Goal: Task Accomplishment & Management: Manage account settings

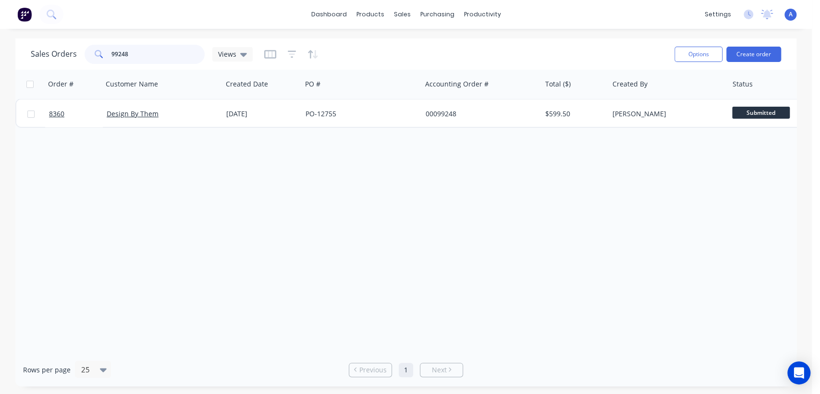
drag, startPoint x: 130, startPoint y: 51, endPoint x: 77, endPoint y: 47, distance: 53.0
click at [77, 47] on div "Sales Orders 99248 Views" at bounding box center [142, 54] width 222 height 19
type input "8179"
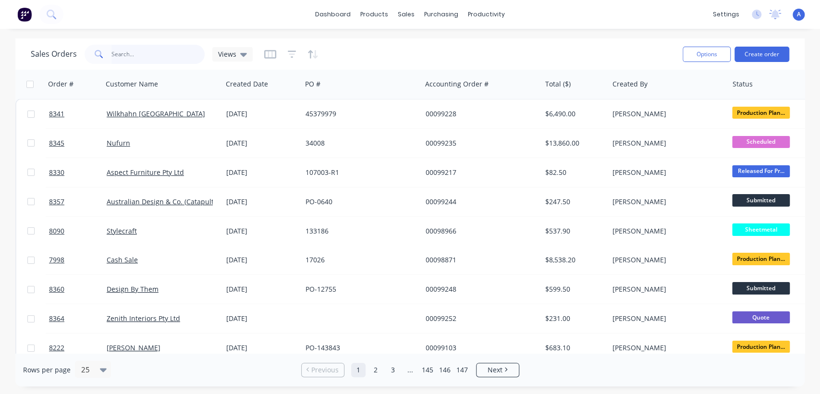
click at [143, 55] on input "text" at bounding box center [158, 54] width 94 height 19
type input "8179"
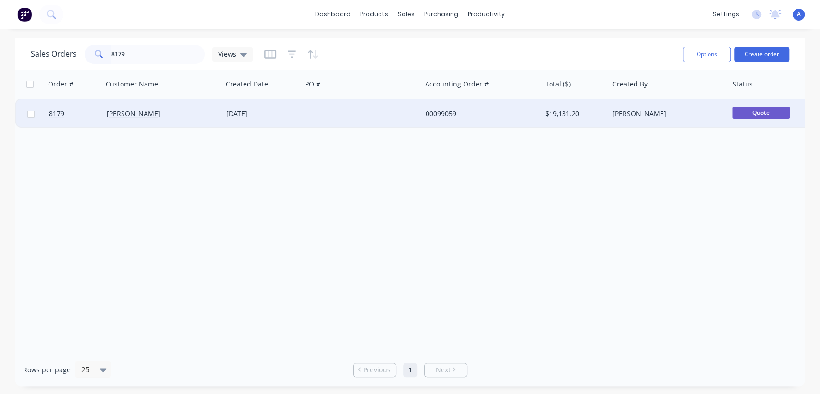
click at [353, 111] on div at bounding box center [362, 113] width 120 height 29
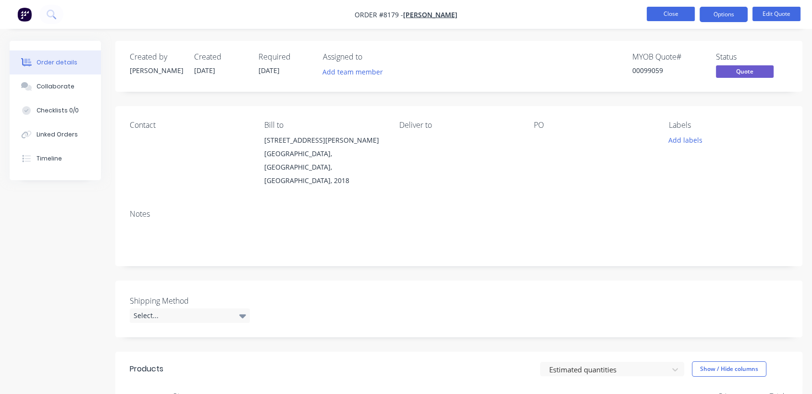
click at [671, 13] on button "Close" at bounding box center [670, 14] width 48 height 14
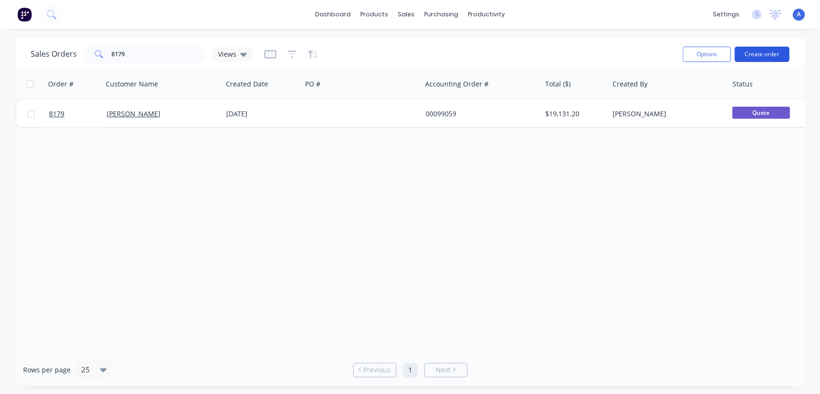
click at [749, 54] on button "Create order" at bounding box center [761, 54] width 55 height 15
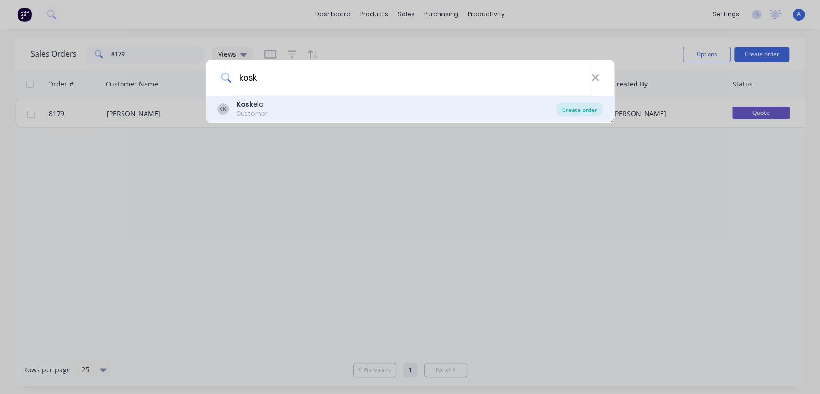
type input "kosk"
click at [574, 106] on div "Create order" at bounding box center [579, 109] width 47 height 13
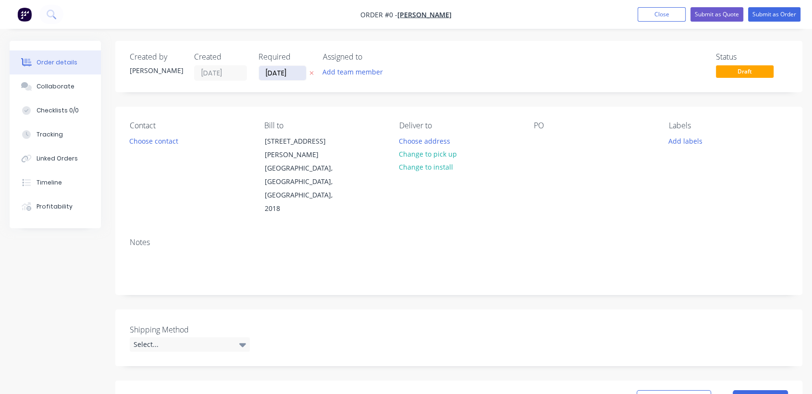
click at [295, 73] on input "[DATE]" at bounding box center [282, 73] width 47 height 14
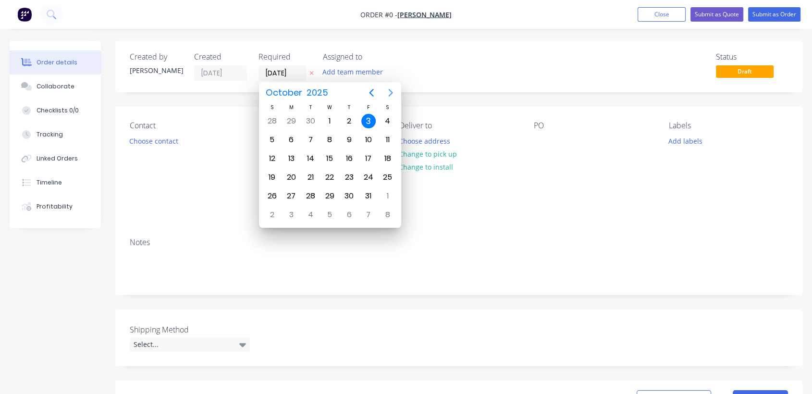
click at [391, 92] on icon "Next page" at bounding box center [390, 93] width 4 height 8
drag, startPoint x: 329, startPoint y: 190, endPoint x: 276, endPoint y: 206, distance: 55.2
click at [326, 191] on div "31" at bounding box center [329, 196] width 14 height 14
type input "[DATE]"
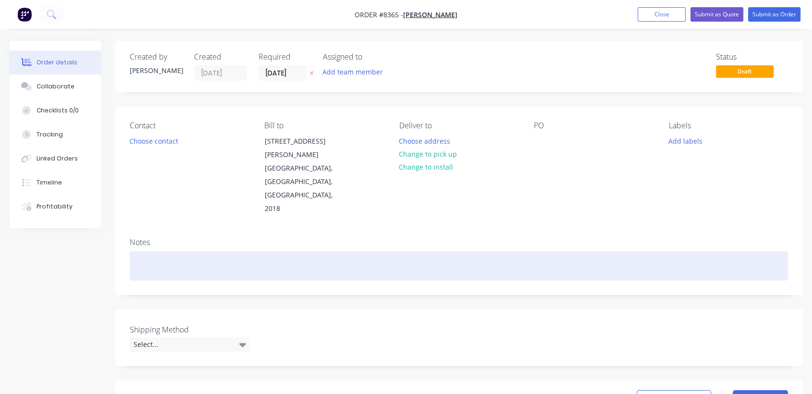
click at [161, 251] on div at bounding box center [459, 265] width 658 height 29
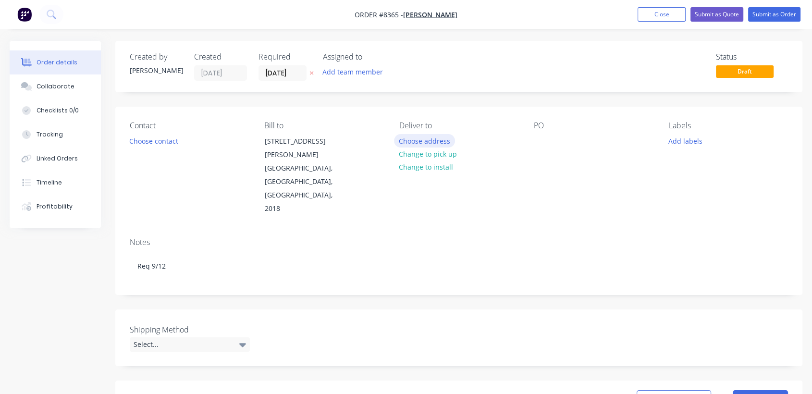
click at [421, 138] on button "Choose address" at bounding box center [424, 140] width 61 height 13
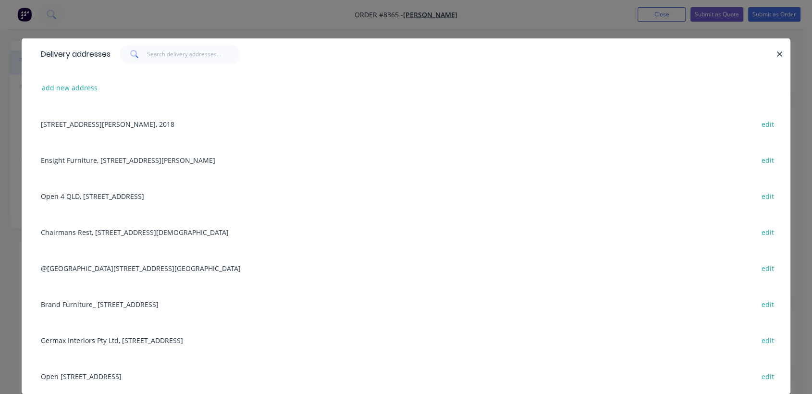
click at [72, 374] on div "Open [STREET_ADDRESS] edit" at bounding box center [406, 376] width 740 height 36
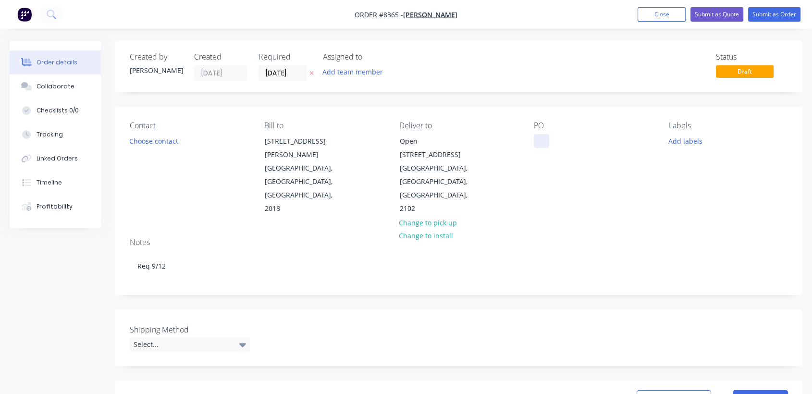
click at [541, 143] on div at bounding box center [541, 141] width 15 height 14
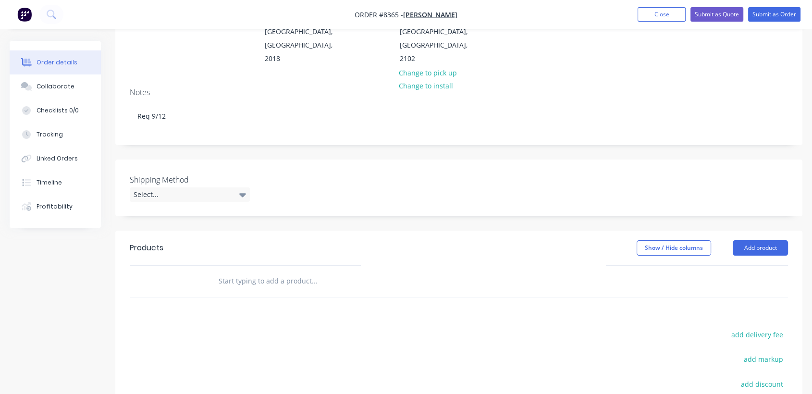
scroll to position [160, 0]
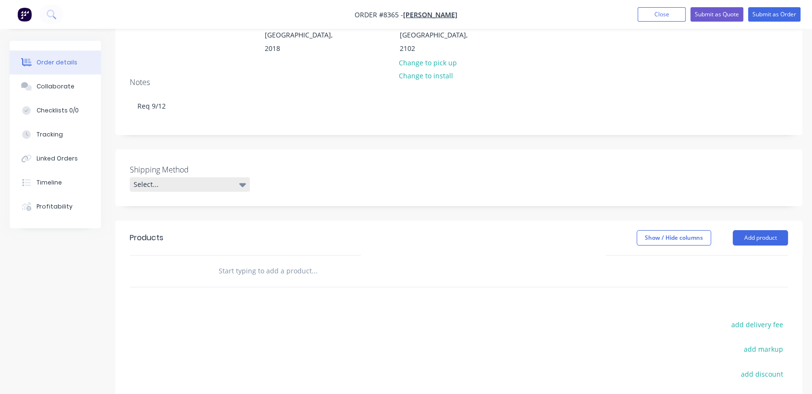
click at [180, 177] on div "Select..." at bounding box center [190, 184] width 120 height 14
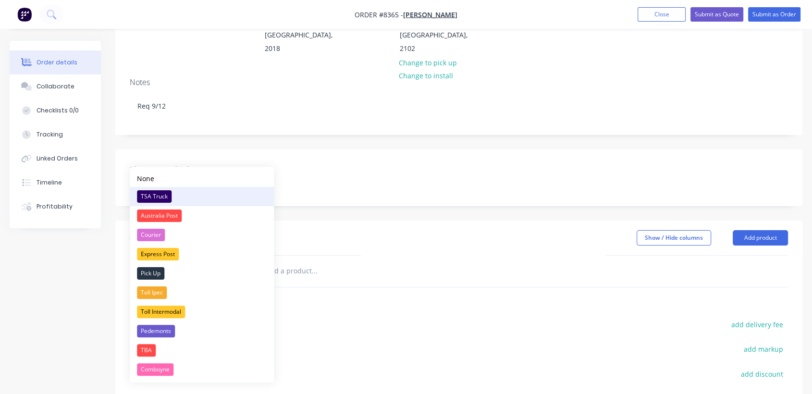
click at [160, 195] on div "TSA Truck" at bounding box center [154, 196] width 35 height 12
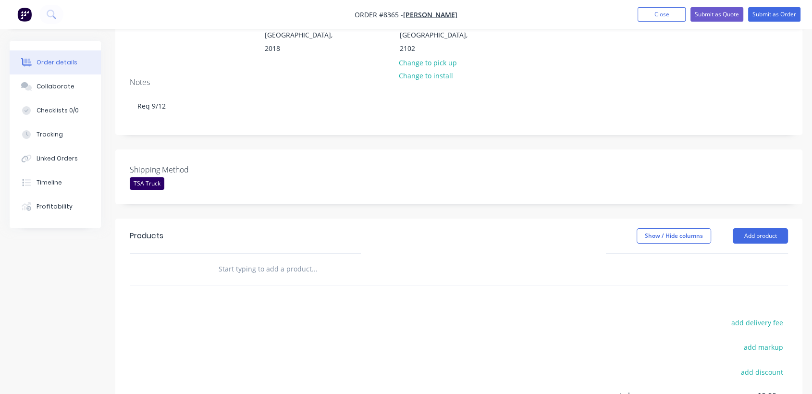
click at [296, 259] on input "text" at bounding box center [314, 268] width 192 height 19
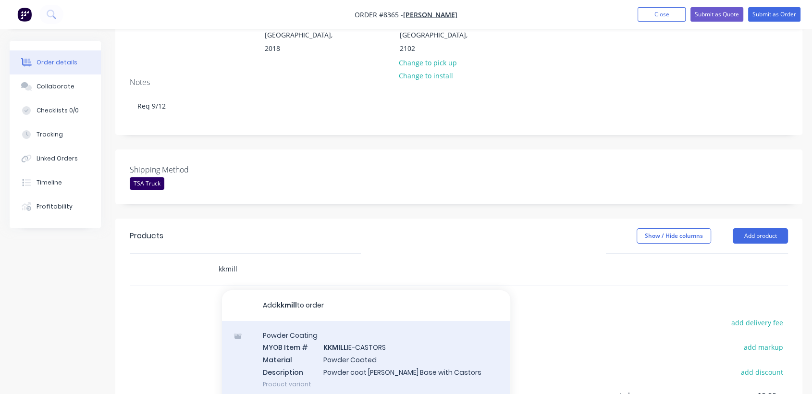
type input "kkmill"
click at [379, 335] on div "Powder Coating MYOB Item # KKMILL IE-CASTORS Material Powder Coated Description…" at bounding box center [366, 359] width 288 height 77
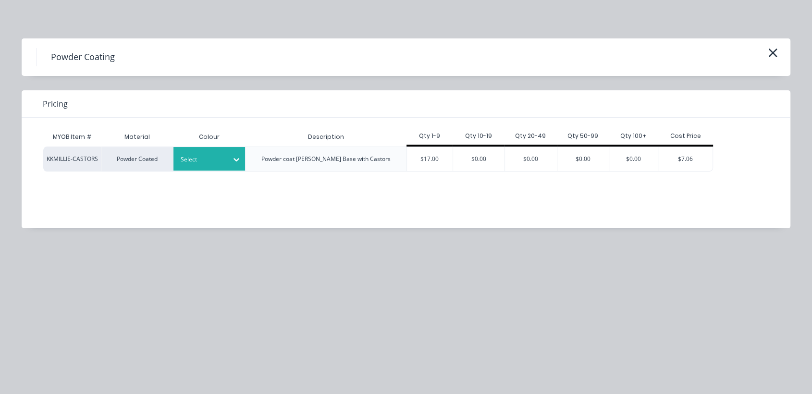
click at [232, 160] on icon at bounding box center [236, 160] width 10 height 10
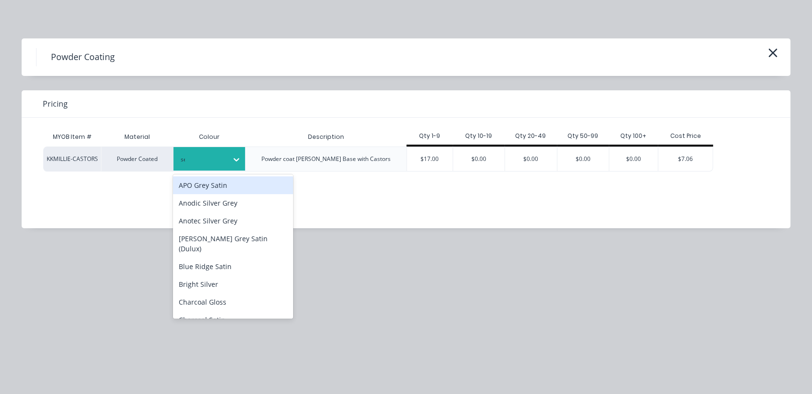
type input "see"
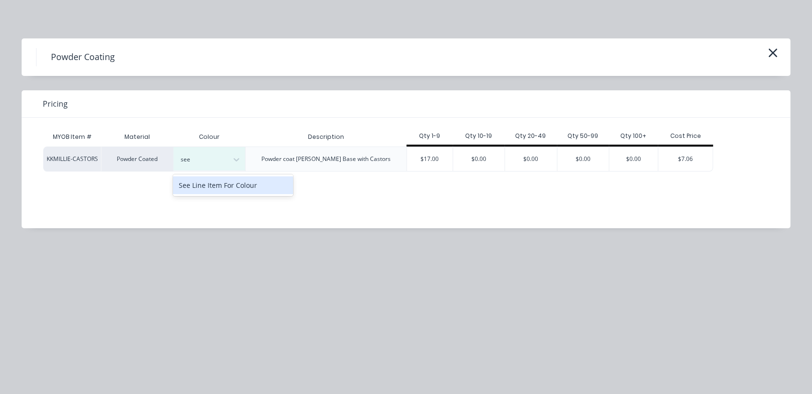
click at [244, 184] on div "See Line Item For Colour" at bounding box center [233, 185] width 120 height 18
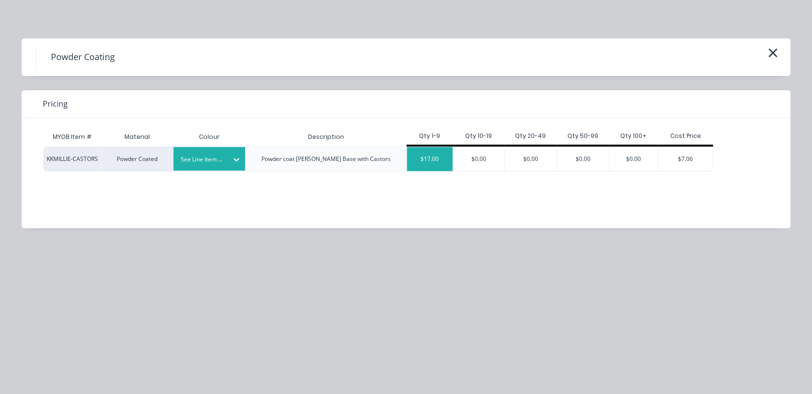
click at [438, 155] on div "$17.00" at bounding box center [430, 159] width 46 height 24
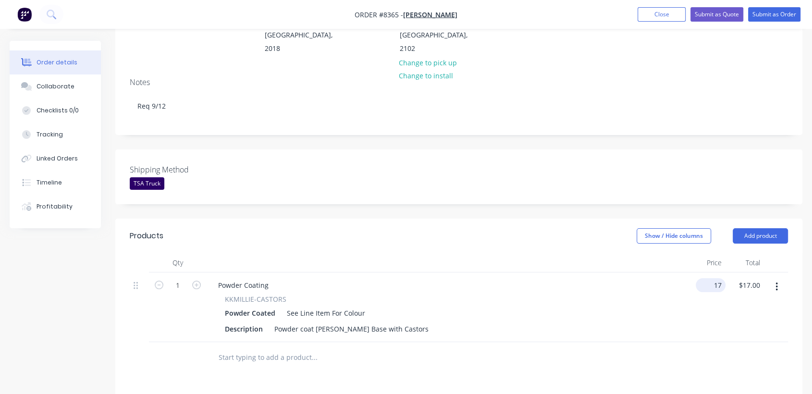
click at [717, 278] on input "17" at bounding box center [712, 285] width 26 height 14
type input "$16.00"
click at [179, 278] on input "1" at bounding box center [177, 285] width 25 height 14
type input "36"
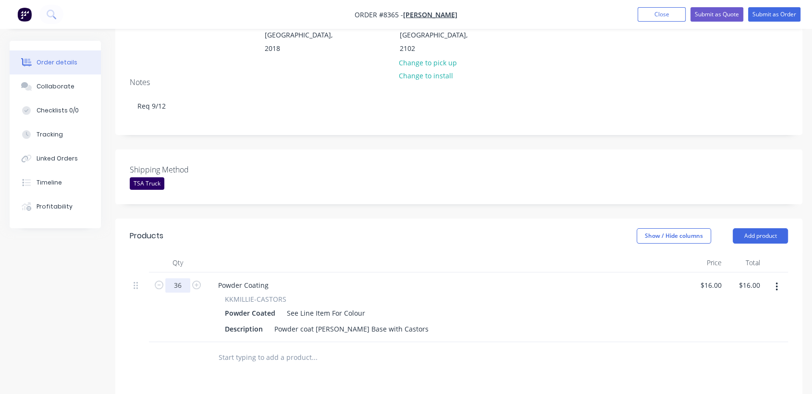
type input "$576.00"
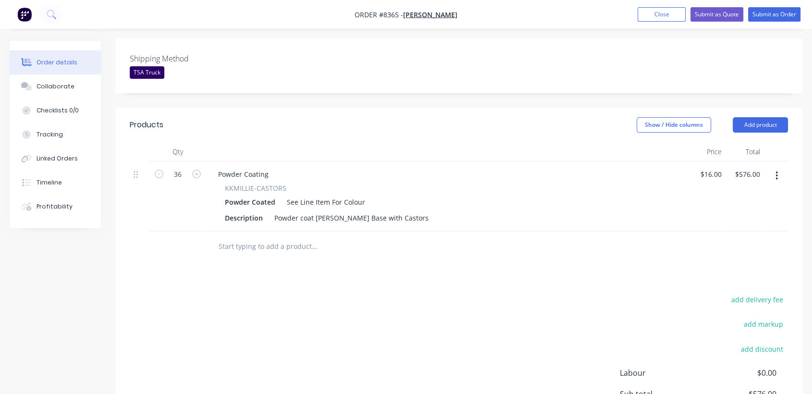
scroll to position [320, 0]
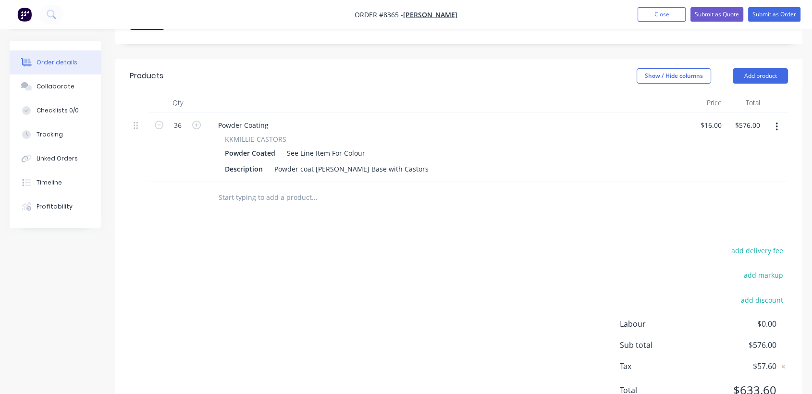
click at [265, 188] on input "text" at bounding box center [314, 197] width 192 height 19
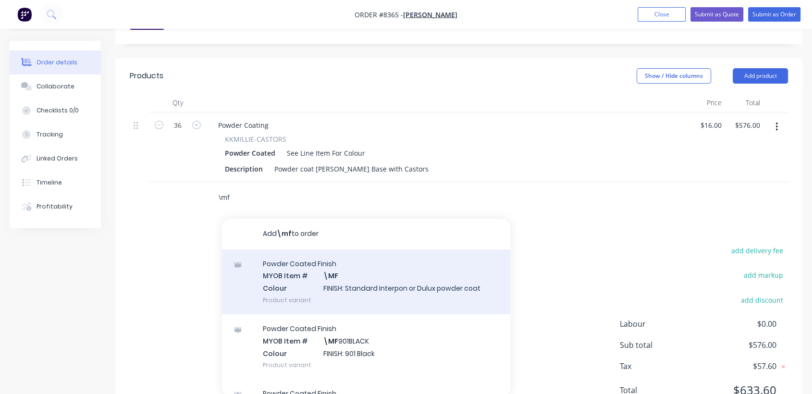
type input "\mf"
click at [361, 254] on div "Powder Coated Finish MYOB Item # \MF Colour FINISH: Standard Interpon or Dulux …" at bounding box center [366, 281] width 288 height 65
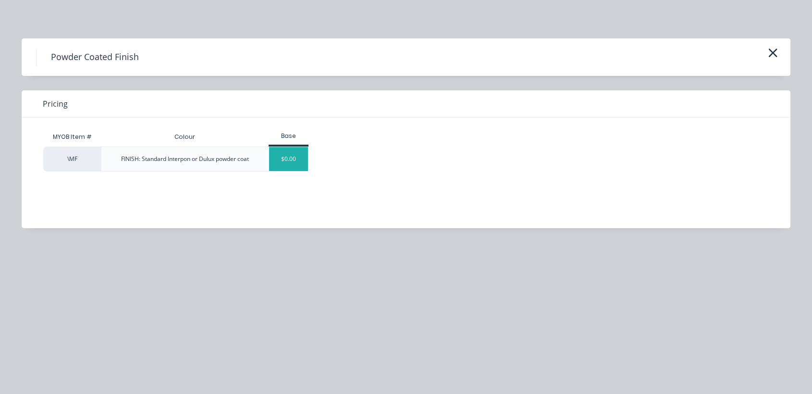
click at [292, 151] on div "$0.00" at bounding box center [288, 159] width 39 height 24
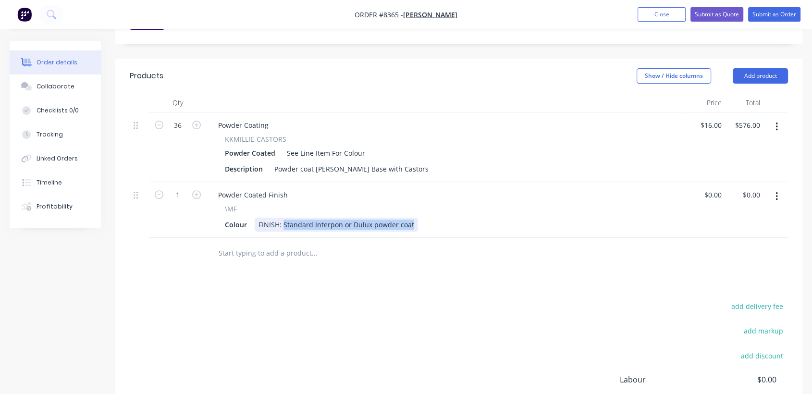
drag, startPoint x: 283, startPoint y: 195, endPoint x: 436, endPoint y: 203, distance: 152.4
click at [438, 218] on div "Colour FINISH: Standard Interpon or Dulux powder coat" at bounding box center [445, 225] width 448 height 14
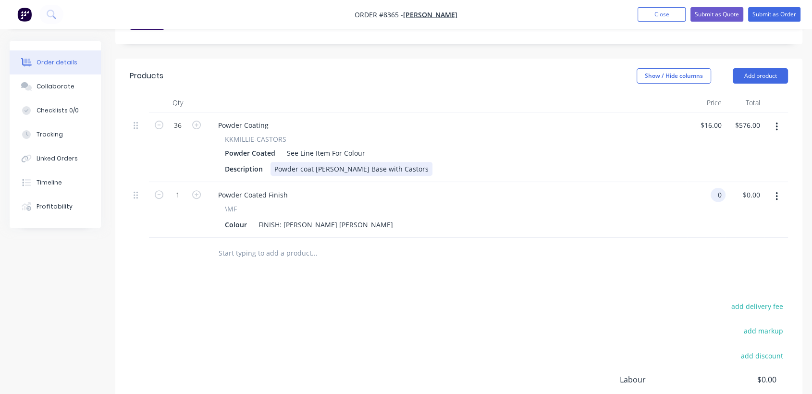
type input "$0.00"
click at [417, 162] on div "Powder coat [PERSON_NAME] Base with Castors" at bounding box center [351, 169] width 162 height 14
click at [415, 162] on div "Powder coat [PERSON_NAME] Base with Castors" at bounding box center [351, 169] width 162 height 14
type input "$16.00"
click at [292, 243] on input "text" at bounding box center [314, 252] width 192 height 19
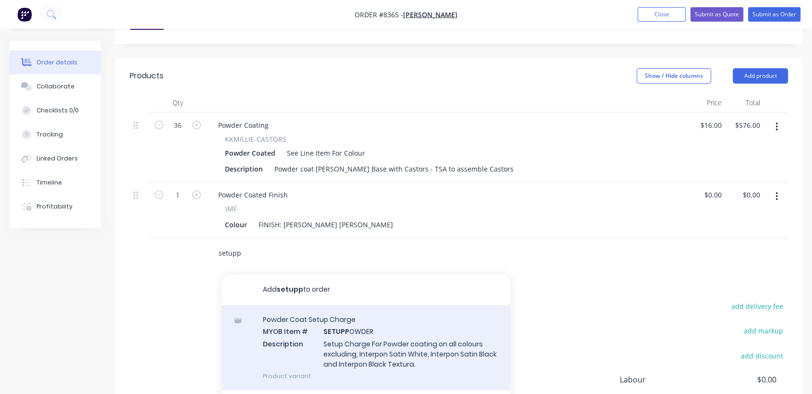
type input "setupp"
click at [392, 310] on div "Powder Coat Setup Charge MYOB Item # SETUPP OWDER Description Setup Charge For …" at bounding box center [366, 347] width 288 height 85
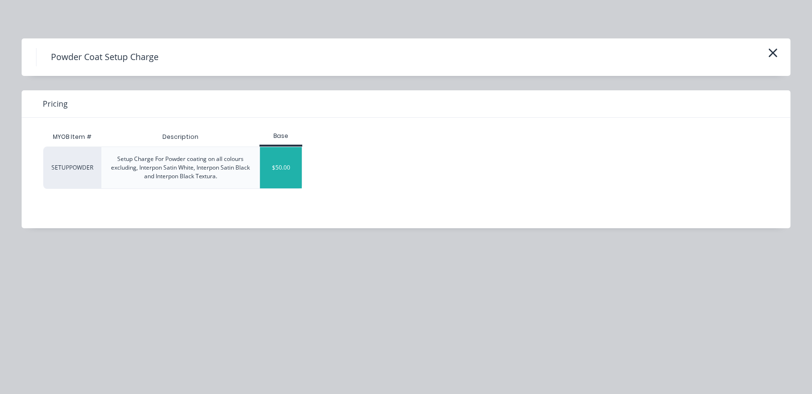
click at [288, 178] on div "$50.00" at bounding box center [281, 167] width 42 height 41
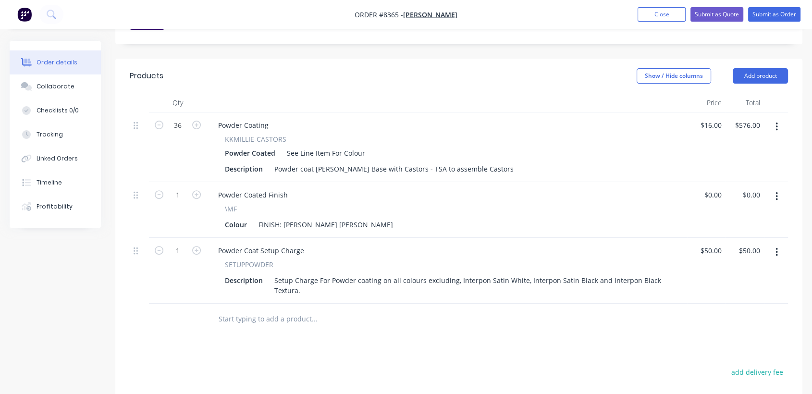
click at [277, 309] on input "text" at bounding box center [314, 318] width 192 height 19
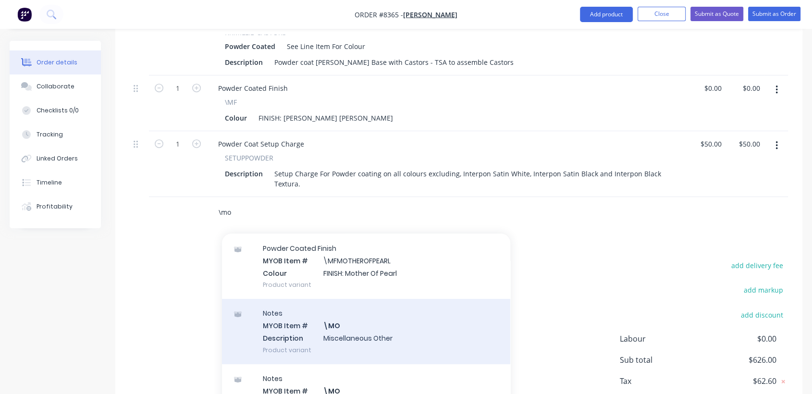
scroll to position [107, 0]
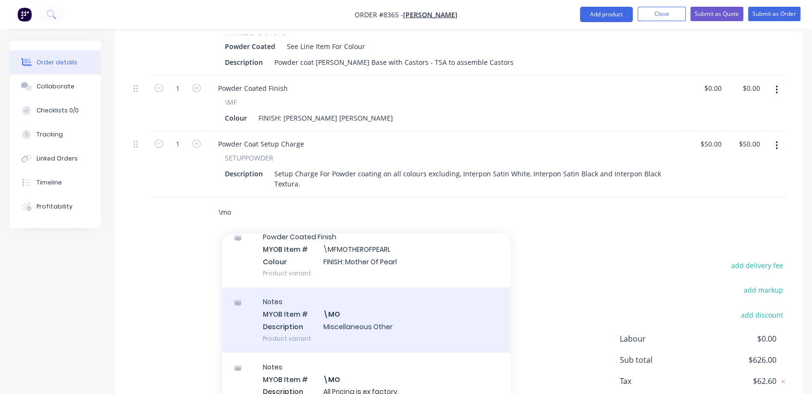
type input "\mo"
click at [350, 287] on div "Notes MYOB Item # \MO Description Miscellaneous Other Product variant" at bounding box center [366, 319] width 288 height 65
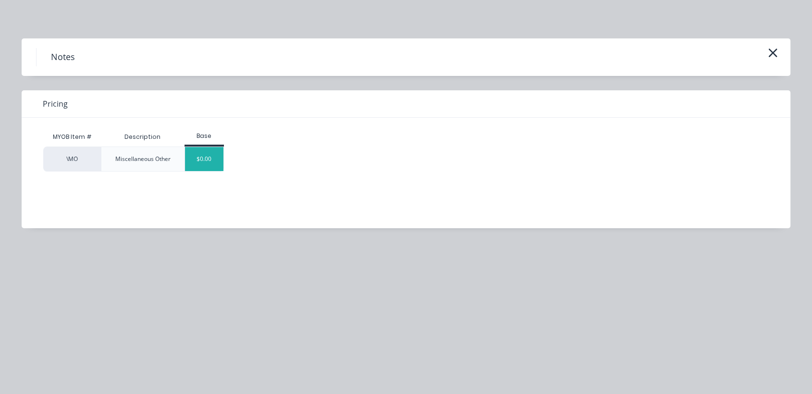
click at [212, 166] on div "$0.00" at bounding box center [204, 159] width 39 height 24
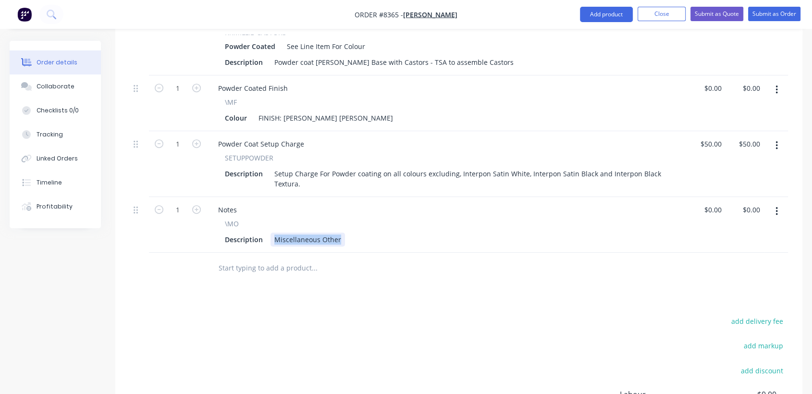
drag, startPoint x: 272, startPoint y: 209, endPoint x: 388, endPoint y: 213, distance: 115.3
click at [388, 232] on div "Description Miscellaneous Other" at bounding box center [445, 239] width 448 height 14
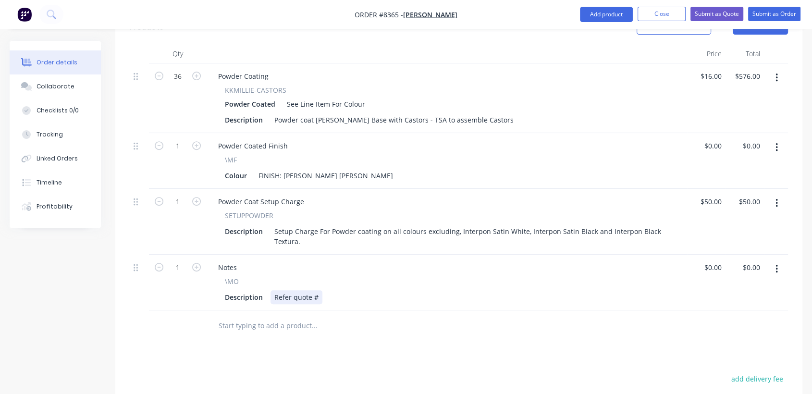
scroll to position [373, 0]
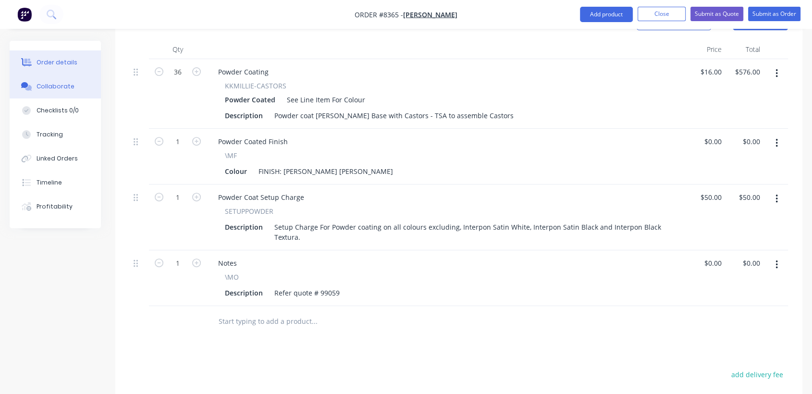
click at [58, 85] on div "Collaborate" at bounding box center [56, 86] width 38 height 9
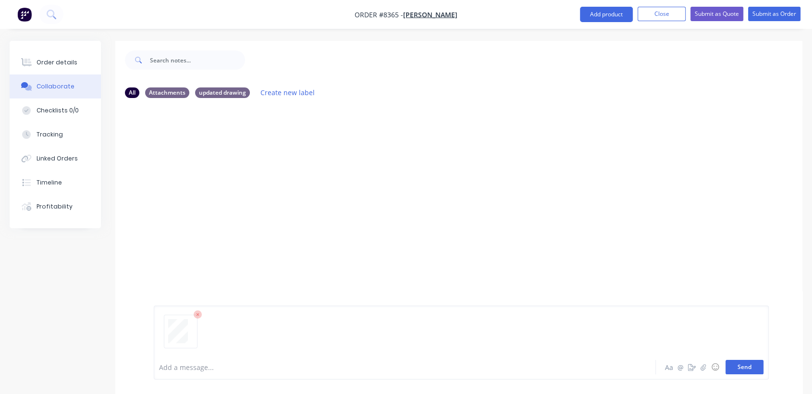
click at [733, 370] on button "Send" at bounding box center [744, 367] width 38 height 14
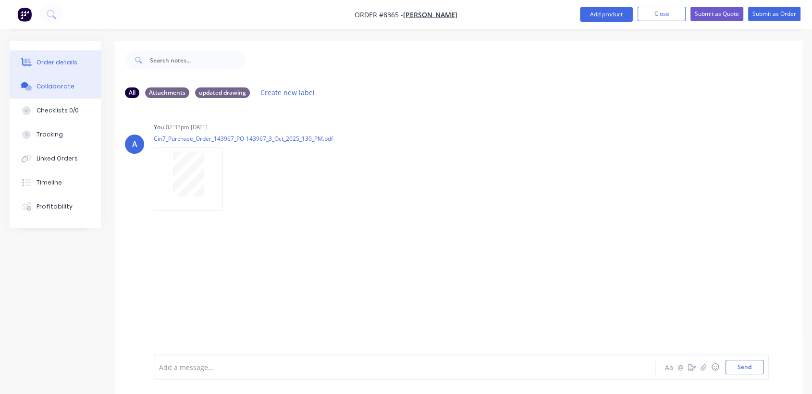
click at [58, 60] on div "Order details" at bounding box center [57, 62] width 41 height 9
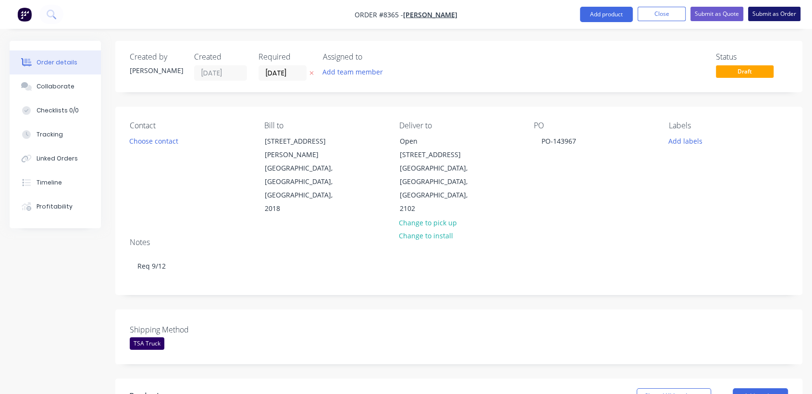
drag, startPoint x: 786, startPoint y: 11, endPoint x: 762, endPoint y: 19, distance: 24.8
click at [785, 12] on button "Submit as Order" at bounding box center [774, 14] width 52 height 14
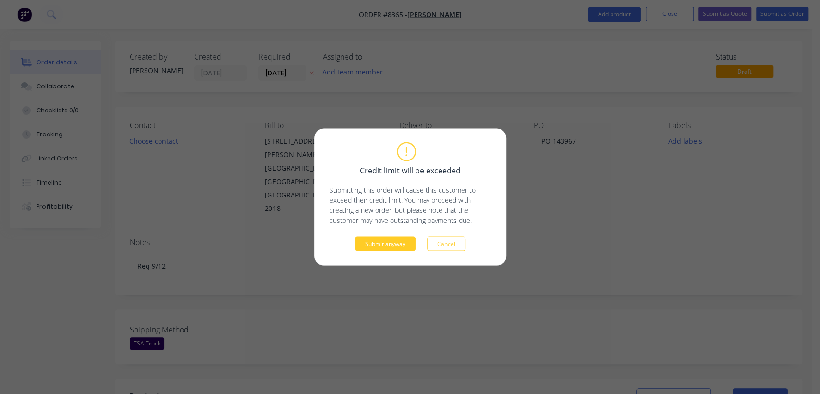
click at [396, 246] on button "Submit anyway" at bounding box center [385, 244] width 61 height 14
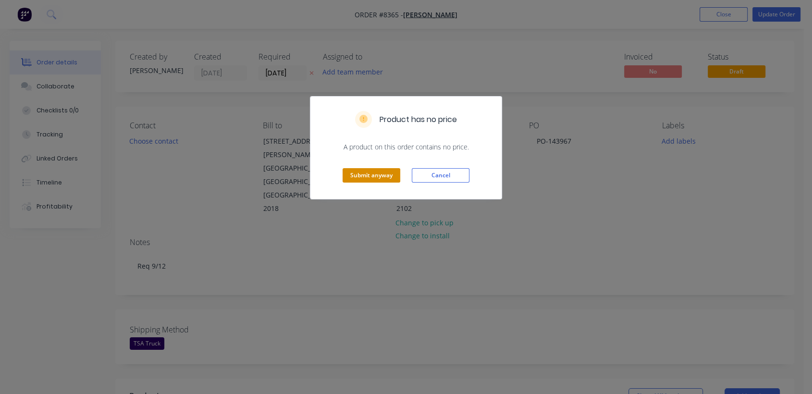
click at [377, 177] on button "Submit anyway" at bounding box center [371, 175] width 58 height 14
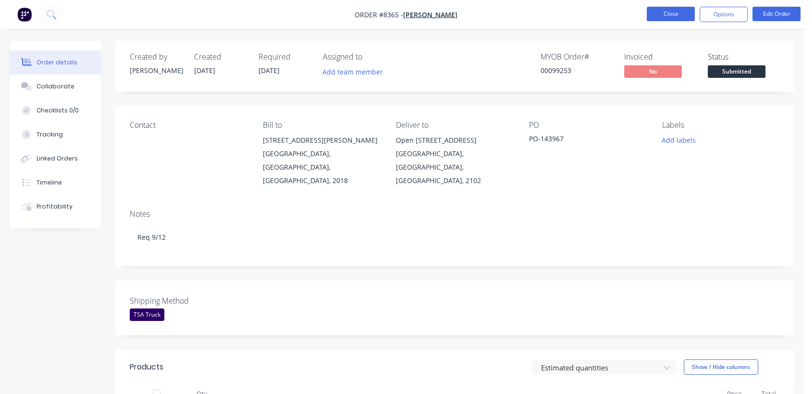
click at [667, 17] on button "Close" at bounding box center [670, 14] width 48 height 14
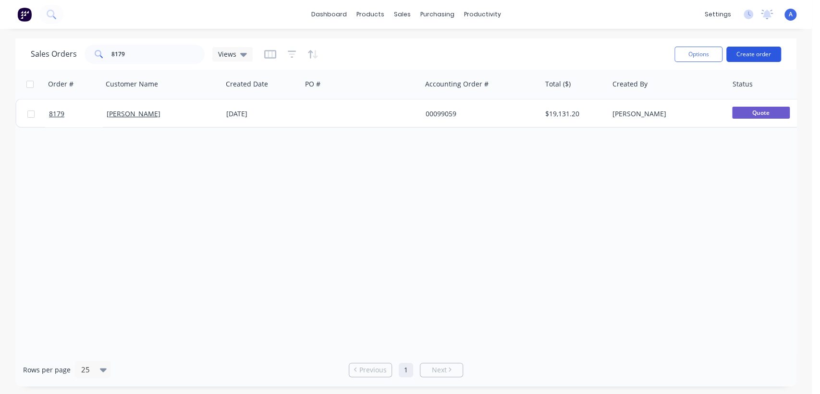
drag, startPoint x: 763, startPoint y: 56, endPoint x: 757, endPoint y: 57, distance: 5.8
click at [757, 57] on button "Create order" at bounding box center [753, 54] width 55 height 15
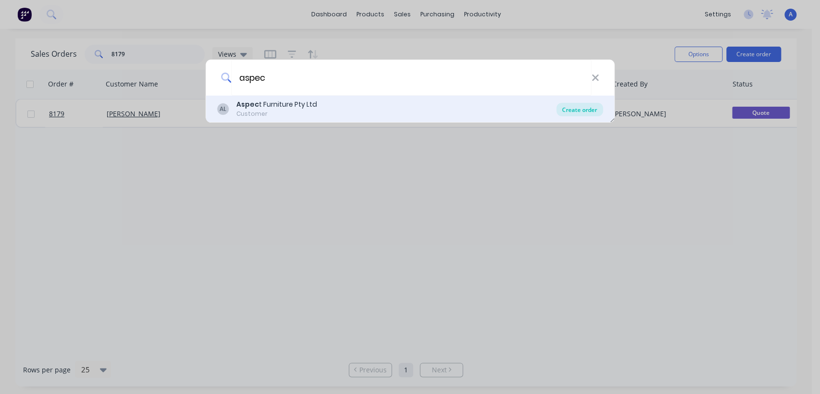
type input "aspec"
click at [569, 109] on div "Create order" at bounding box center [579, 109] width 47 height 13
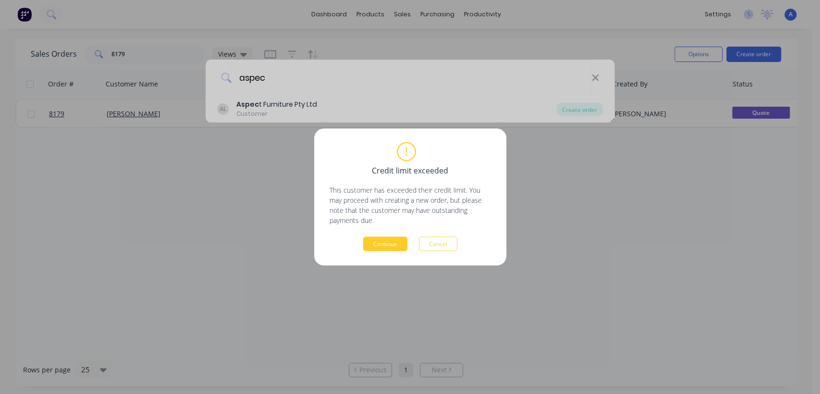
click at [392, 243] on button "Continue" at bounding box center [385, 244] width 44 height 14
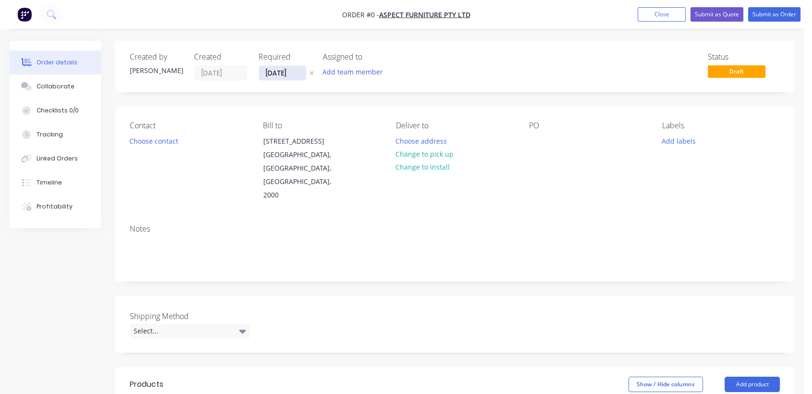
click at [297, 74] on input "[DATE]" at bounding box center [282, 73] width 47 height 14
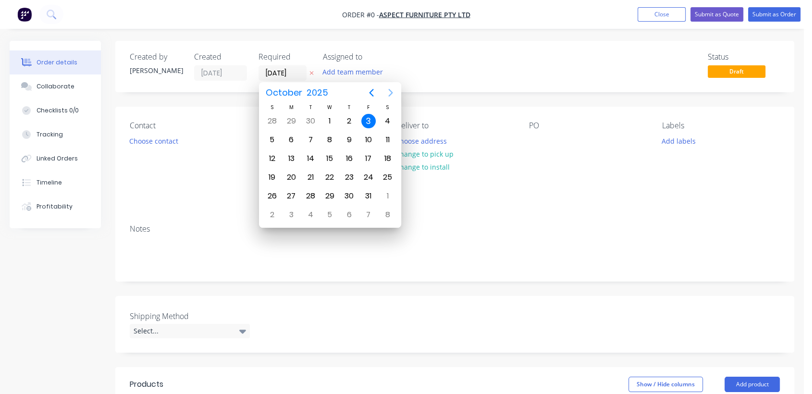
click at [388, 90] on icon "Next page" at bounding box center [391, 93] width 12 height 12
drag, startPoint x: 327, startPoint y: 193, endPoint x: 277, endPoint y: 205, distance: 51.3
click at [327, 193] on div "31" at bounding box center [329, 196] width 14 height 14
type input "[DATE]"
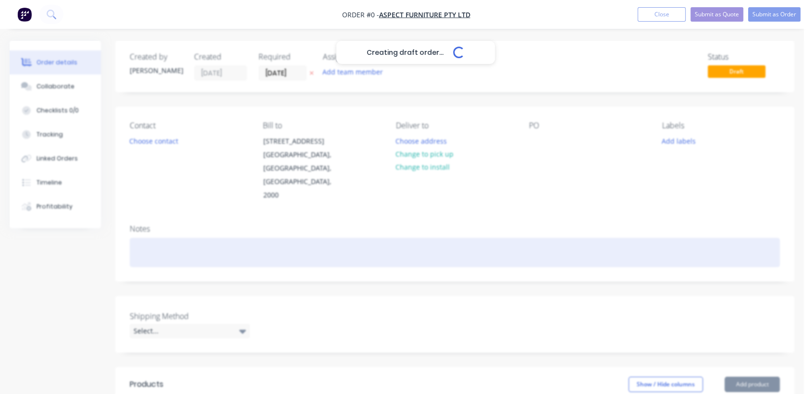
click at [170, 238] on div at bounding box center [455, 252] width 650 height 29
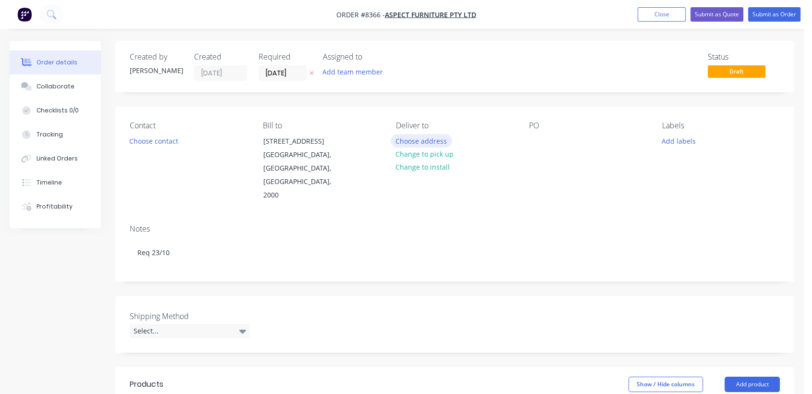
click at [402, 139] on button "Choose address" at bounding box center [420, 140] width 61 height 13
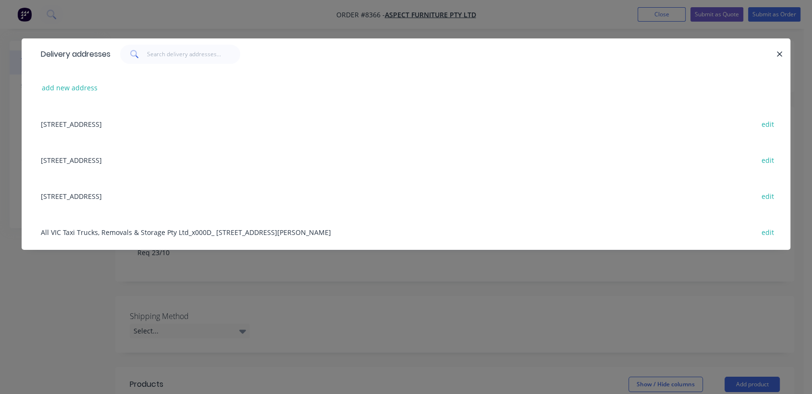
drag, startPoint x: 92, startPoint y: 158, endPoint x: 328, endPoint y: 143, distance: 236.3
click at [92, 158] on div "[STREET_ADDRESS] edit" at bounding box center [406, 160] width 740 height 36
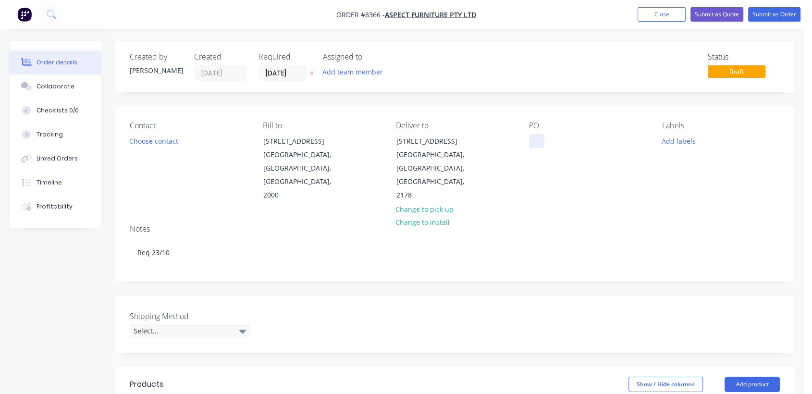
click at [531, 148] on div "PO" at bounding box center [588, 161] width 118 height 81
click at [532, 146] on div at bounding box center [536, 141] width 15 height 14
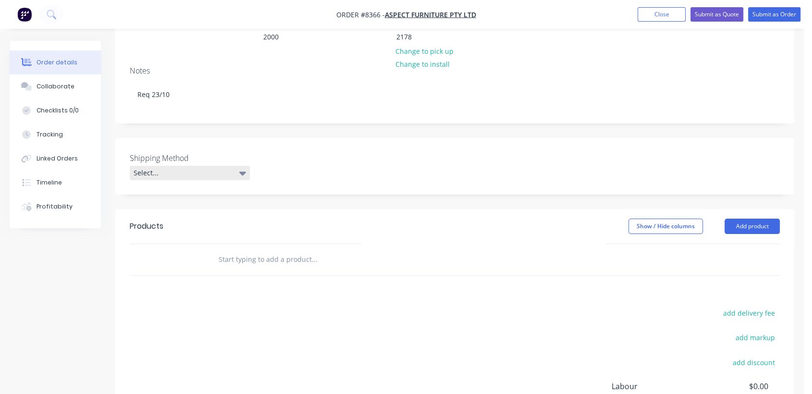
scroll to position [160, 0]
click at [179, 164] on div "Select..." at bounding box center [190, 171] width 120 height 14
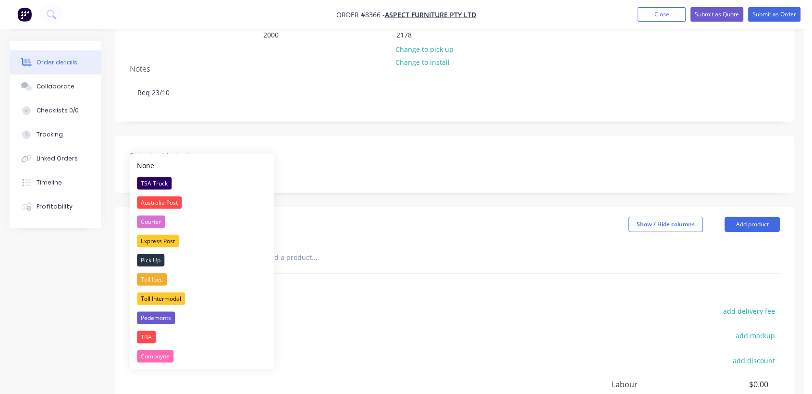
click at [165, 179] on div "TSA Truck" at bounding box center [154, 183] width 35 height 12
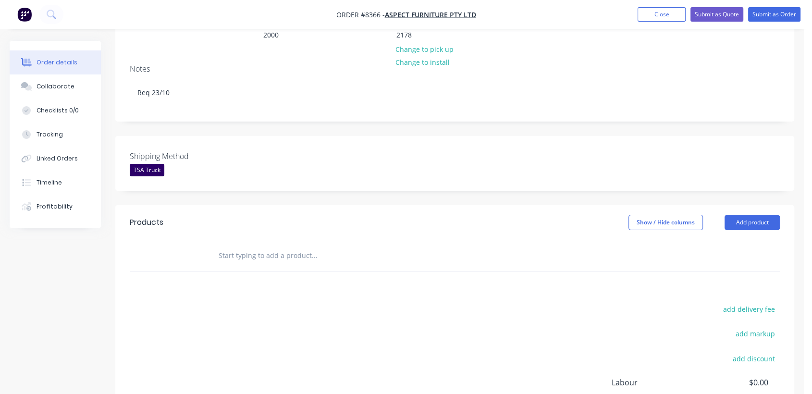
click at [303, 246] on input "text" at bounding box center [314, 255] width 192 height 19
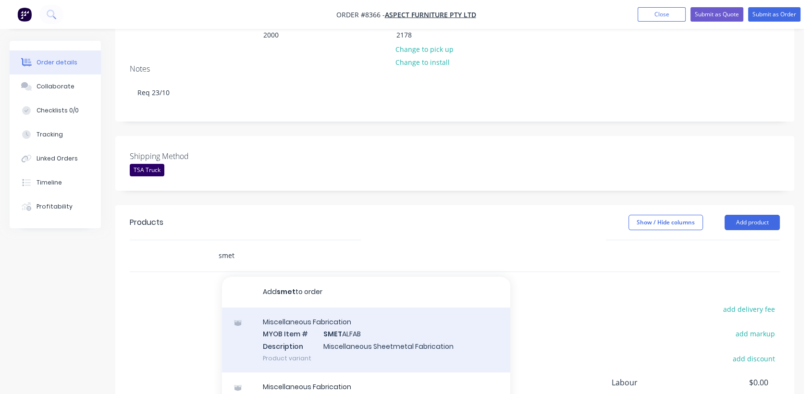
type input "smet"
click at [319, 307] on div "Miscellaneous Fabrication MYOB Item # SMET ALFAB Description Miscellaneous Shee…" at bounding box center [366, 339] width 288 height 65
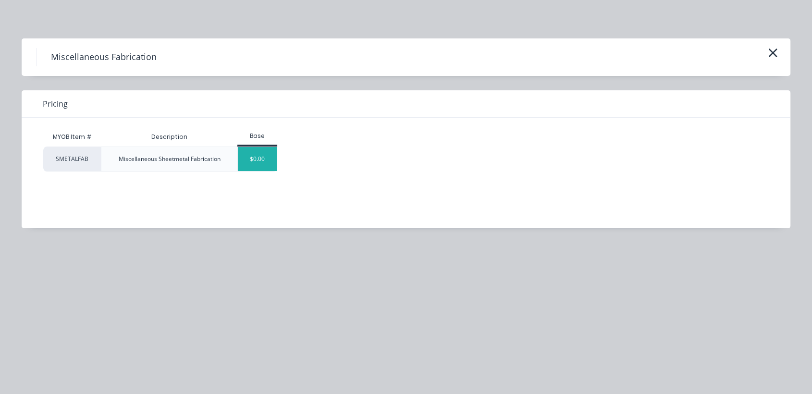
click at [254, 150] on div "$0.00" at bounding box center [257, 159] width 39 height 24
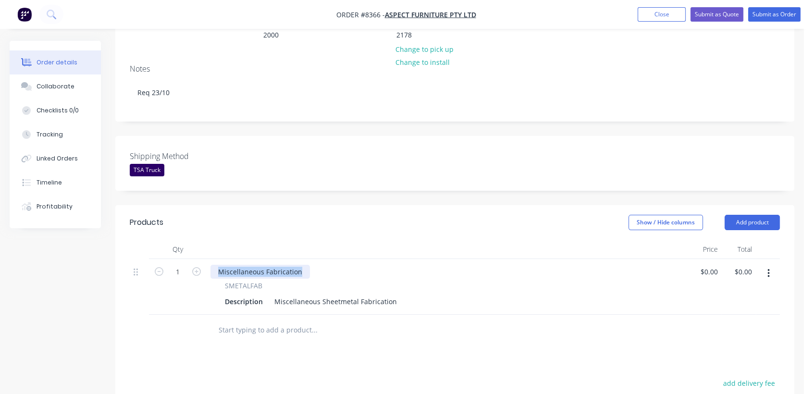
drag, startPoint x: 304, startPoint y: 243, endPoint x: 207, endPoint y: 230, distance: 97.9
click at [207, 240] on div "Qty Price Total 1 Miscellaneous Fabrication SMETALFAB Description Miscellaneous…" at bounding box center [455, 277] width 650 height 75
click at [183, 265] on input "1" at bounding box center [177, 272] width 25 height 14
type input "10"
drag, startPoint x: 273, startPoint y: 271, endPoint x: 415, endPoint y: 273, distance: 142.2
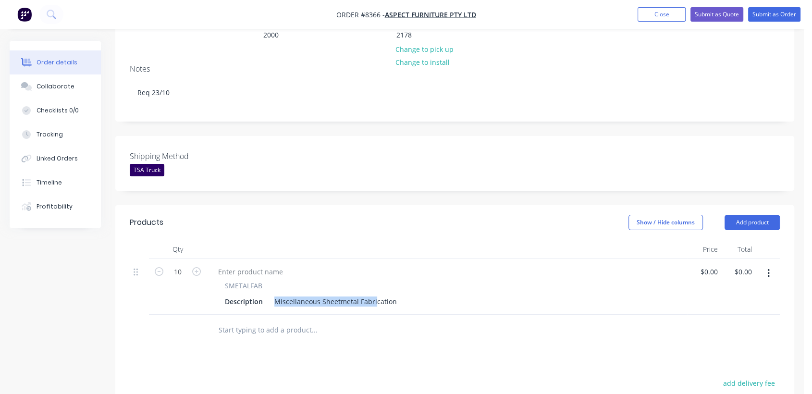
click at [415, 294] on div "Description Miscellaneous Sheetmetal Fabrication" at bounding box center [445, 301] width 448 height 14
drag, startPoint x: 390, startPoint y: 278, endPoint x: 265, endPoint y: 275, distance: 125.4
click at [265, 294] on div "Description Miscellaneous Sheetmetal Fabrication" at bounding box center [445, 301] width 448 height 14
paste div
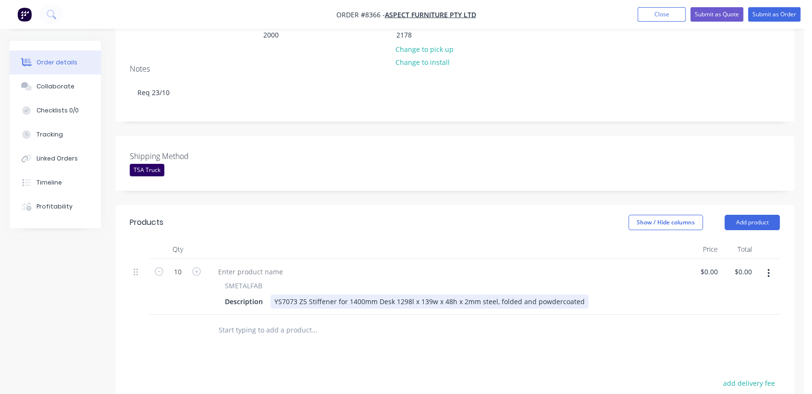
click at [356, 294] on div "YS7073 Z5 Stiffener for 1400mm Desk 1298l x 139w x 48h x 2mm steel, folded and …" at bounding box center [429, 301] width 318 height 14
type input "$60.60"
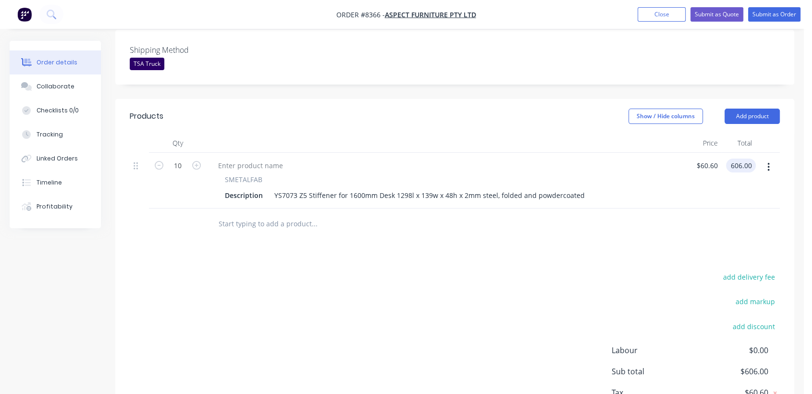
scroll to position [267, 0]
type input "$606.00"
click at [278, 214] on input "text" at bounding box center [314, 223] width 192 height 19
click at [767, 108] on button "Add product" at bounding box center [751, 115] width 55 height 15
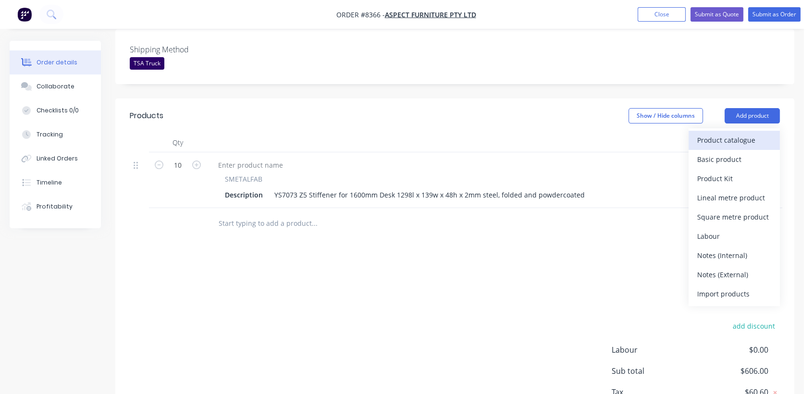
click at [710, 133] on div "Product catalogue" at bounding box center [734, 140] width 74 height 14
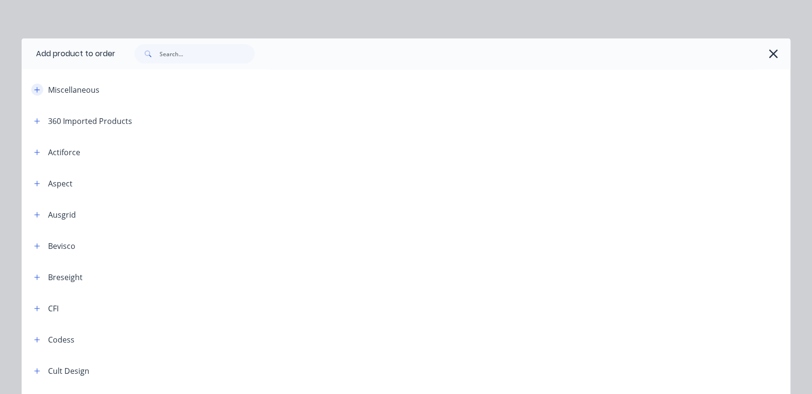
drag, startPoint x: 32, startPoint y: 89, endPoint x: 53, endPoint y: 104, distance: 25.6
click at [34, 90] on icon "button" at bounding box center [37, 89] width 6 height 7
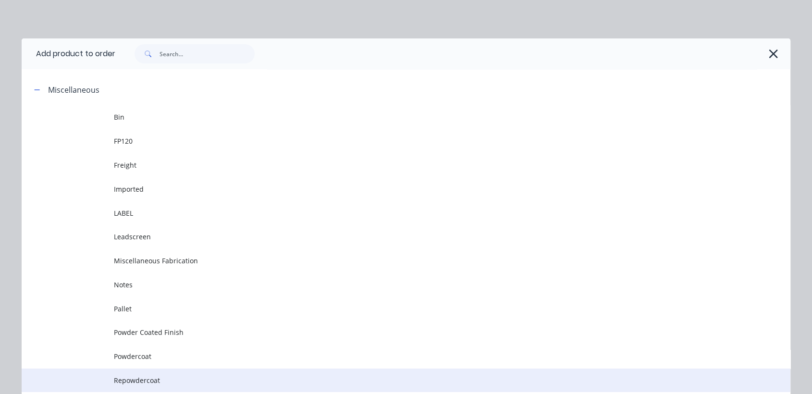
click at [141, 377] on span "Repowdercoat" at bounding box center [384, 380] width 541 height 10
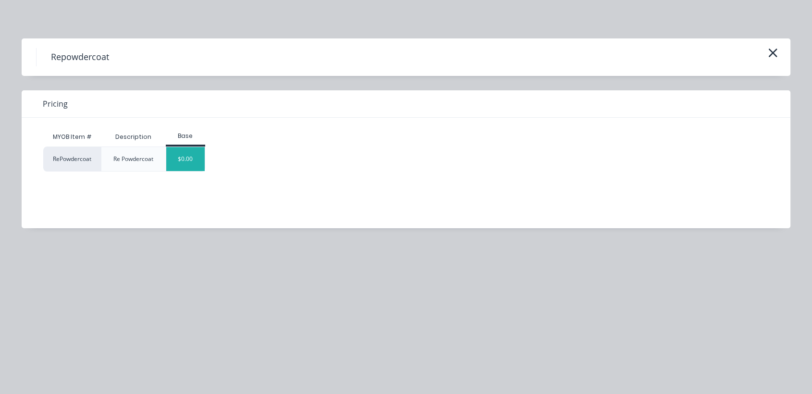
click at [189, 160] on div "$0.00" at bounding box center [185, 159] width 39 height 24
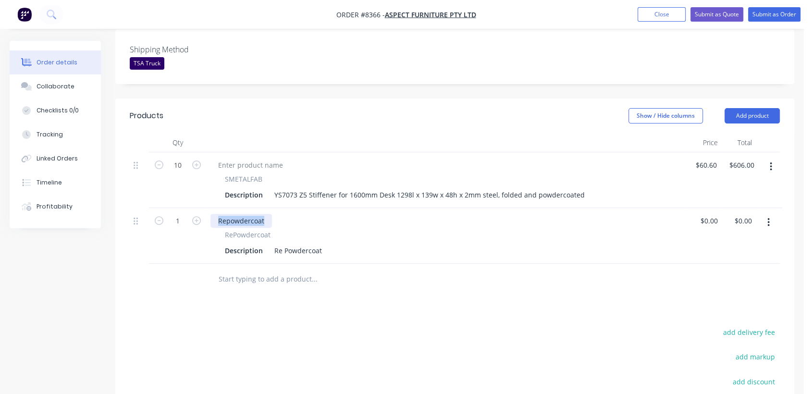
drag, startPoint x: 266, startPoint y: 189, endPoint x: 217, endPoint y: 190, distance: 48.5
click at [217, 214] on div "Repowdercoat" at bounding box center [240, 221] width 61 height 14
click at [183, 214] on input "1" at bounding box center [177, 221] width 25 height 14
type input "10"
click at [323, 243] on div "Re Powdercoat" at bounding box center [297, 250] width 55 height 14
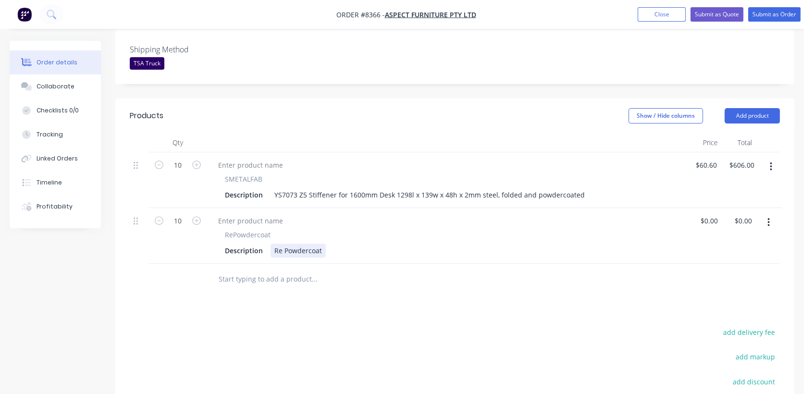
click at [322, 243] on div "Re Powdercoat" at bounding box center [297, 250] width 55 height 14
type input "$15.00"
type input "$150.00"
click at [256, 269] on input "text" at bounding box center [314, 278] width 192 height 19
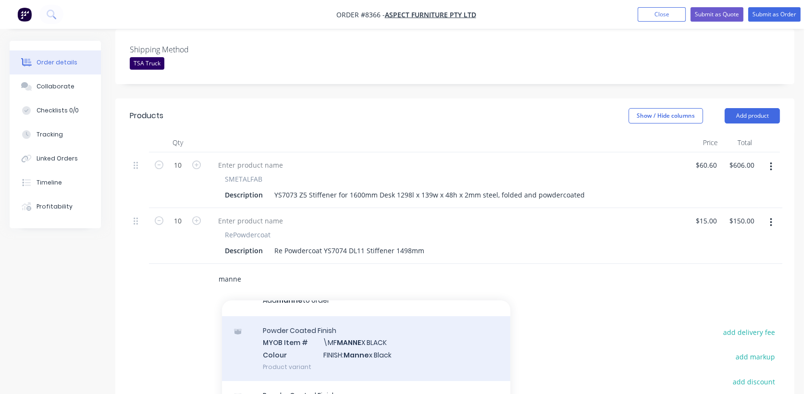
scroll to position [23, 0]
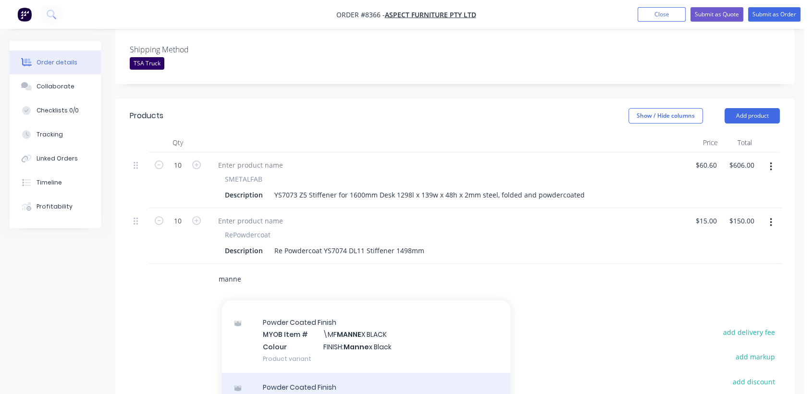
type input "manne"
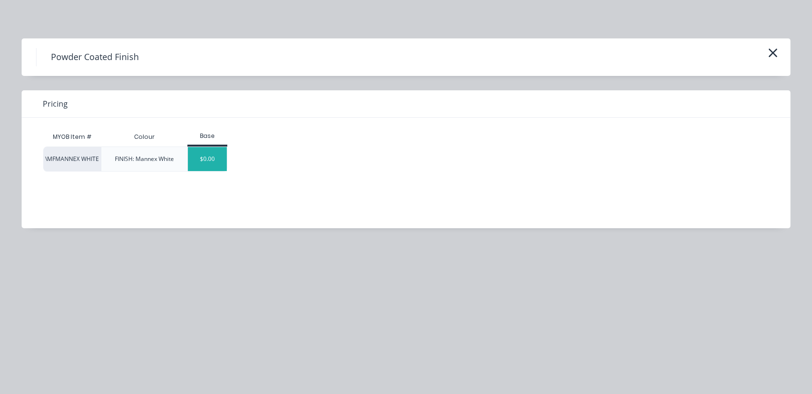
click at [211, 159] on div "$0.00" at bounding box center [207, 159] width 39 height 24
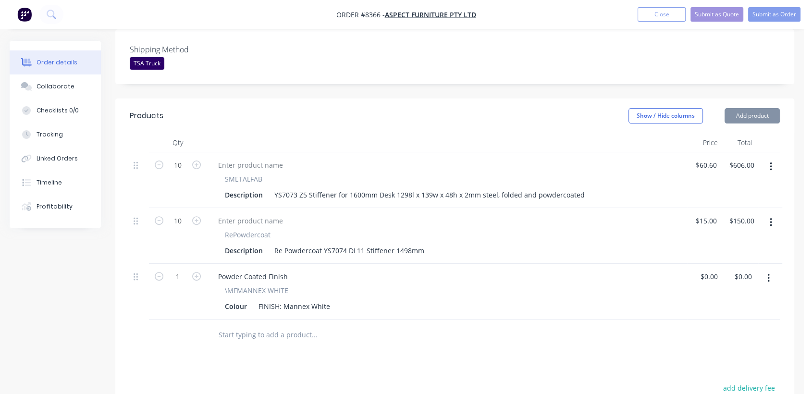
click at [273, 325] on input "text" at bounding box center [314, 334] width 192 height 19
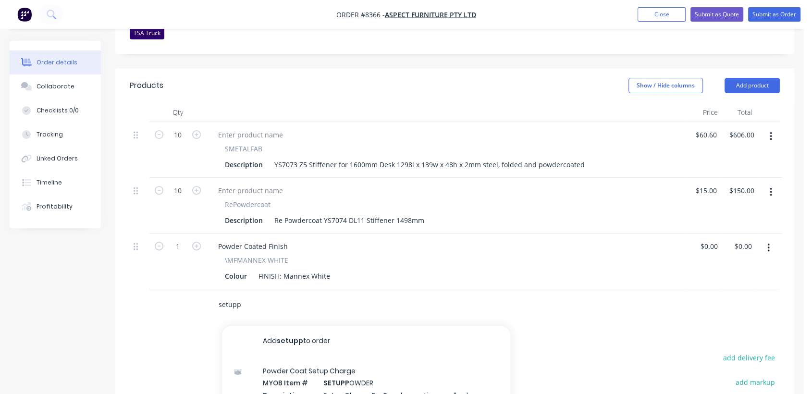
scroll to position [320, 0]
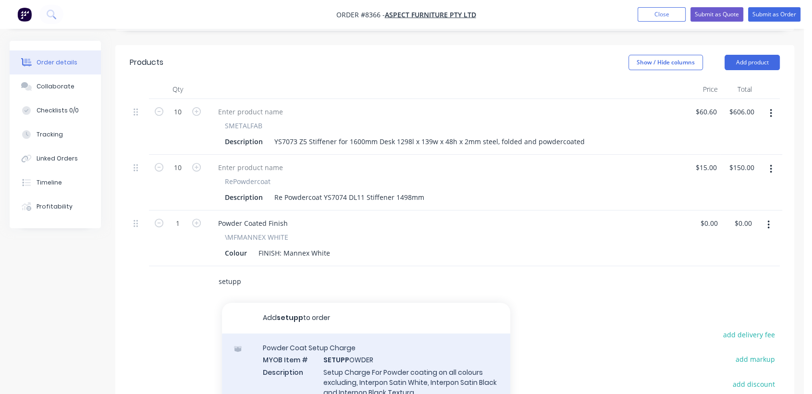
type input "setupp"
click at [365, 337] on div "Powder Coat Setup Charge MYOB Item # SETUPP OWDER Description Setup Charge For …" at bounding box center [366, 375] width 288 height 85
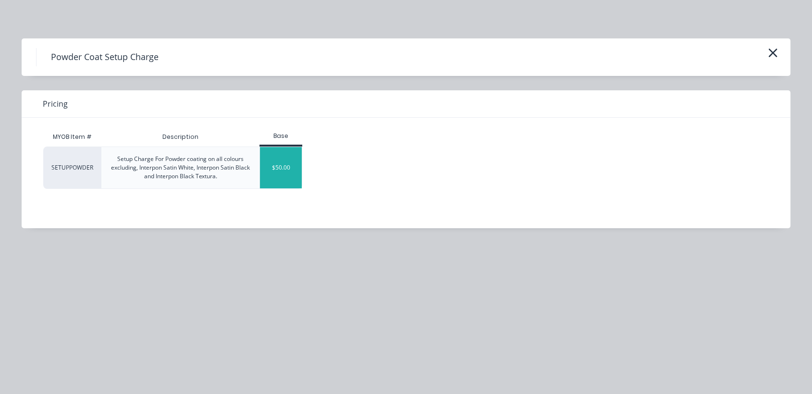
click at [289, 170] on div "$50.00" at bounding box center [281, 167] width 42 height 41
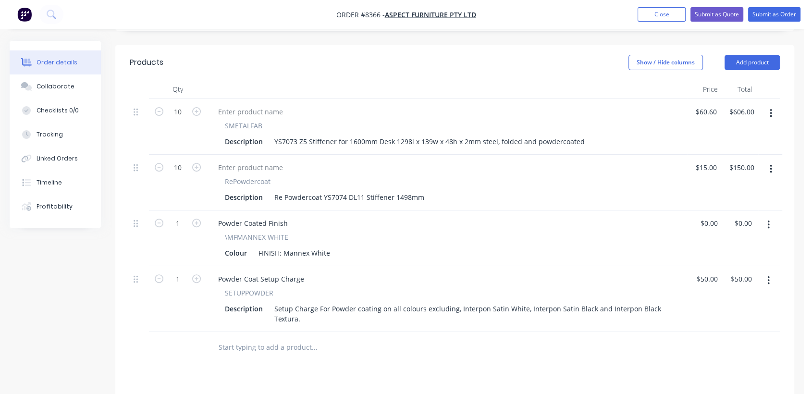
click at [293, 338] on input "text" at bounding box center [314, 347] width 192 height 19
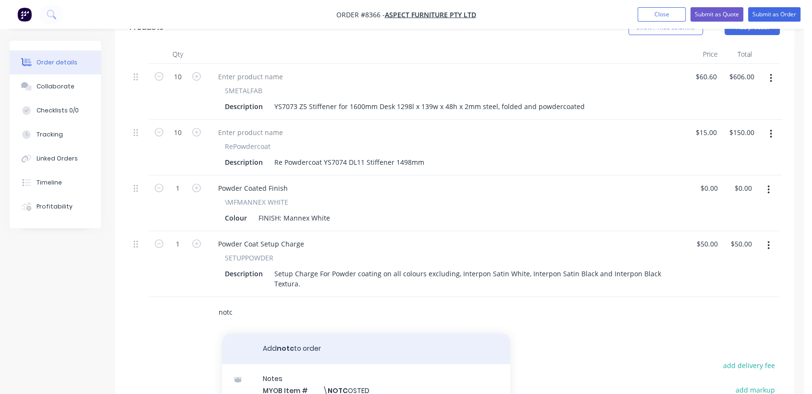
scroll to position [373, 0]
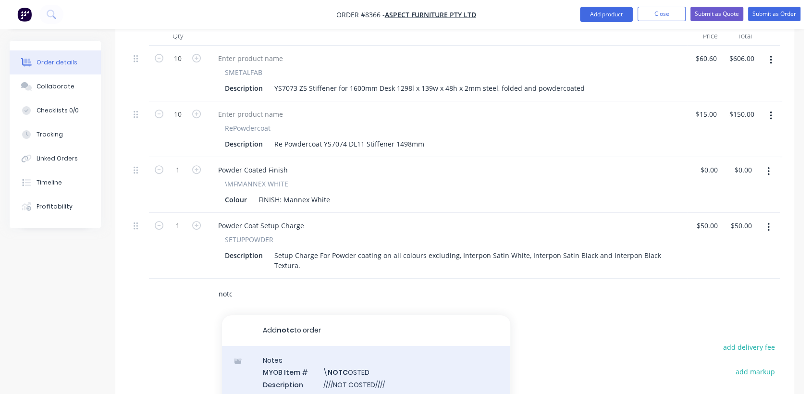
type input "notc"
click at [370, 351] on div "Notes MYOB Item # \ NOTC OSTED Description ////NOT COSTED//// Product variant" at bounding box center [366, 378] width 288 height 65
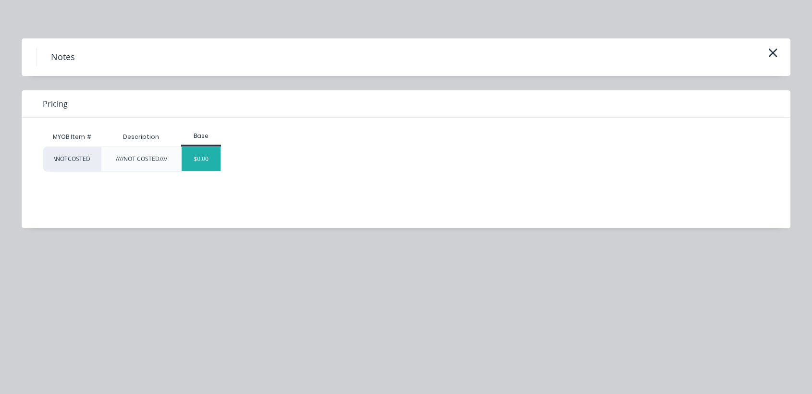
click at [208, 159] on div "$0.00" at bounding box center [201, 159] width 39 height 24
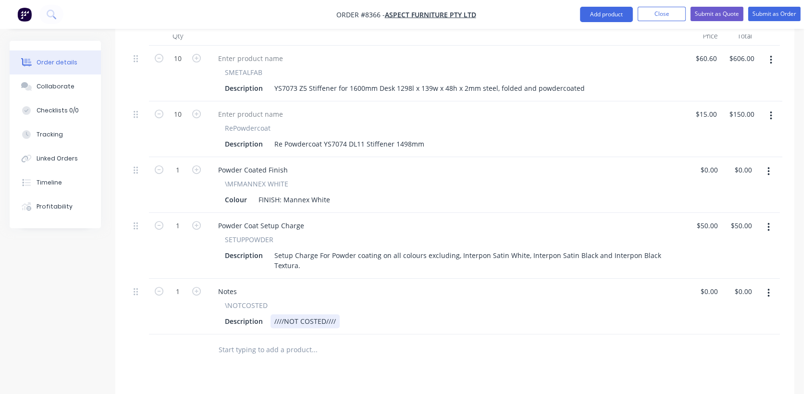
click at [334, 314] on div "////NOT COSTED////" at bounding box center [304, 321] width 69 height 14
type input "$0.00"
click at [73, 85] on button "Collaborate" at bounding box center [55, 86] width 91 height 24
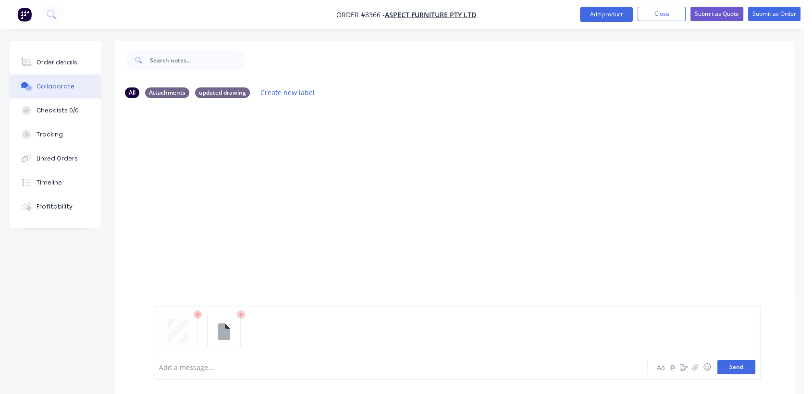
click at [726, 364] on button "Send" at bounding box center [736, 367] width 38 height 14
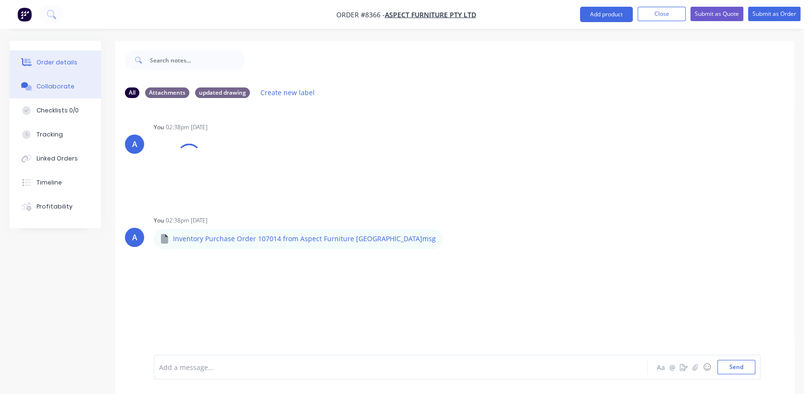
drag, startPoint x: 68, startPoint y: 61, endPoint x: 82, endPoint y: 58, distance: 14.3
click at [67, 62] on div "Order details" at bounding box center [57, 62] width 41 height 9
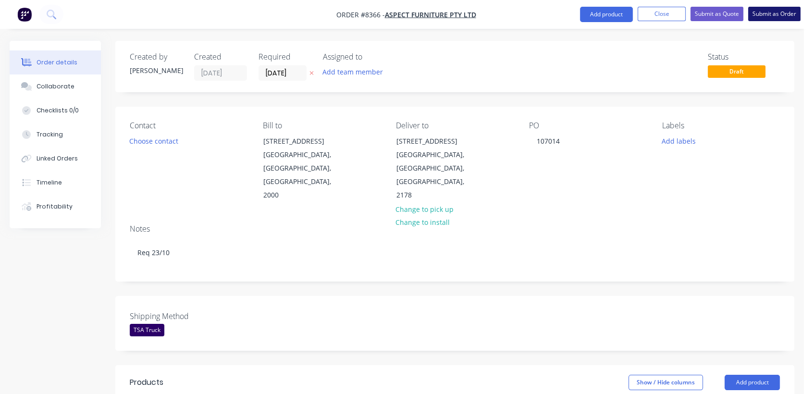
click at [767, 16] on button "Submit as Order" at bounding box center [774, 14] width 52 height 14
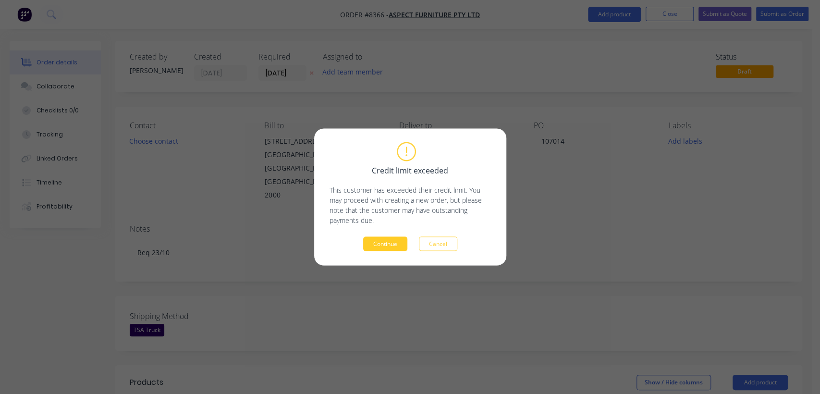
click at [381, 246] on button "Continue" at bounding box center [385, 244] width 44 height 14
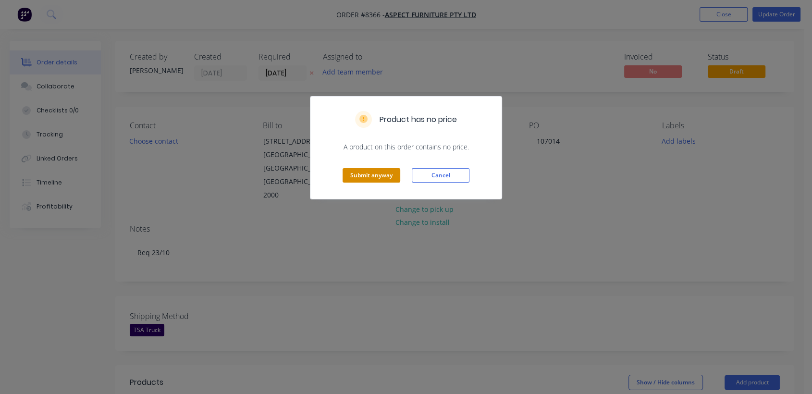
click at [371, 179] on button "Submit anyway" at bounding box center [371, 175] width 58 height 14
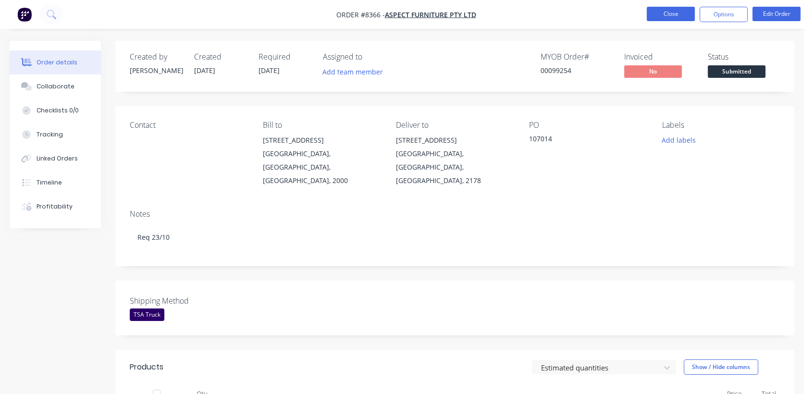
click at [667, 10] on button "Close" at bounding box center [670, 14] width 48 height 14
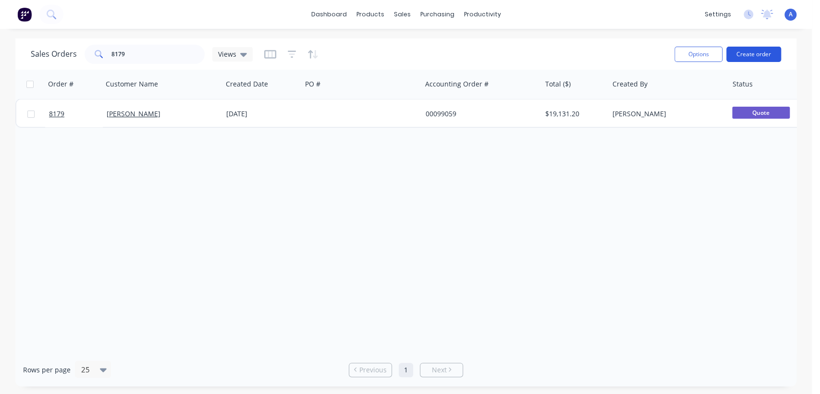
click at [765, 54] on button "Create order" at bounding box center [753, 54] width 55 height 15
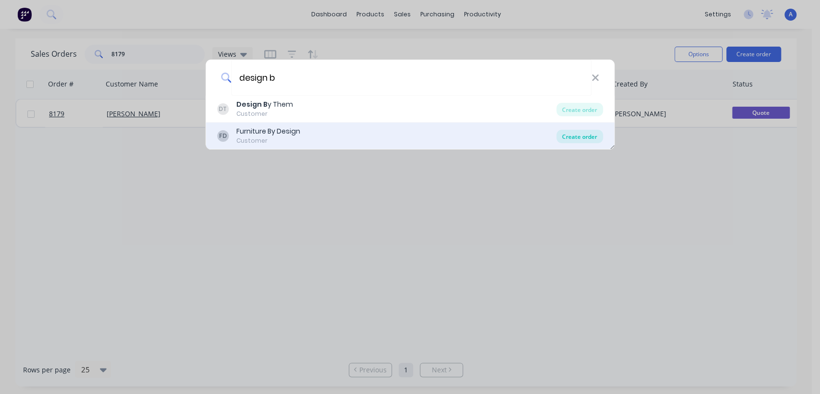
type input "design b"
drag, startPoint x: 588, startPoint y: 137, endPoint x: 578, endPoint y: 127, distance: 13.6
click at [587, 137] on div "Create order" at bounding box center [579, 136] width 47 height 13
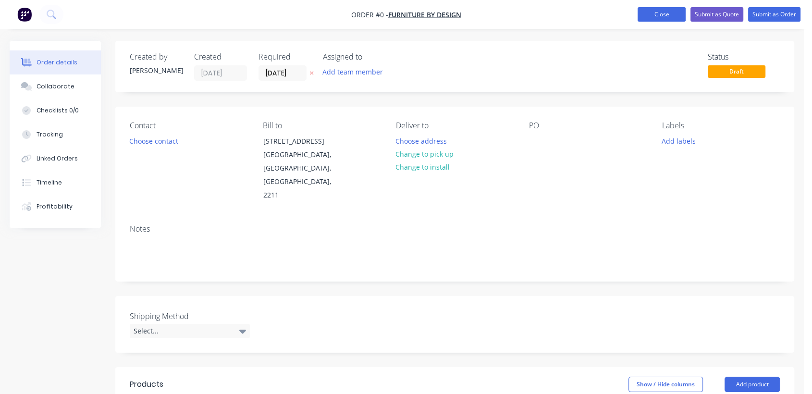
click at [660, 12] on button "Close" at bounding box center [661, 14] width 48 height 14
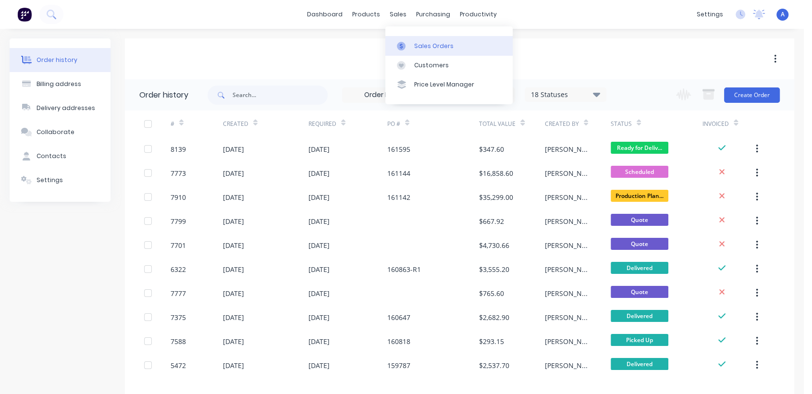
click at [414, 43] on div "Sales Orders" at bounding box center [433, 46] width 39 height 9
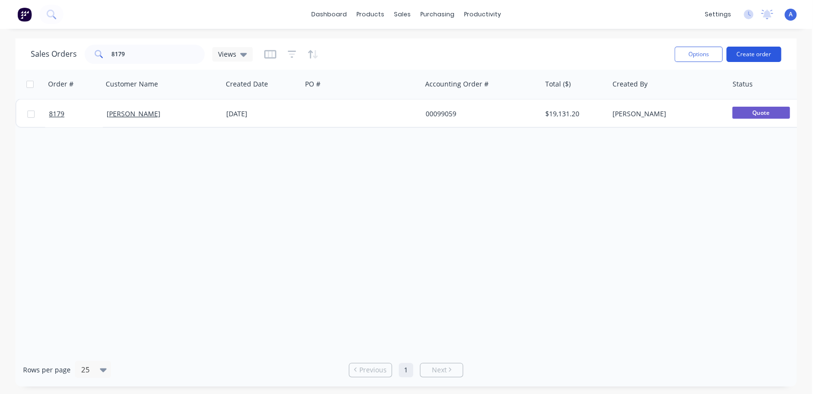
click at [766, 50] on button "Create order" at bounding box center [753, 54] width 55 height 15
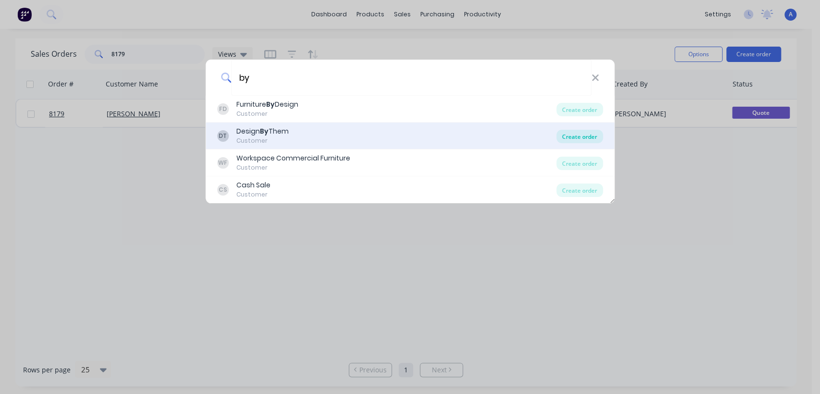
type input "by"
click at [588, 135] on div "Create order" at bounding box center [579, 136] width 47 height 13
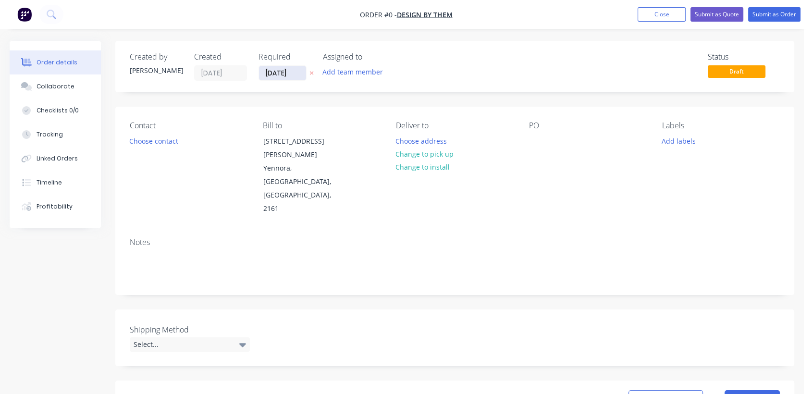
click at [296, 70] on input "[DATE]" at bounding box center [282, 73] width 47 height 14
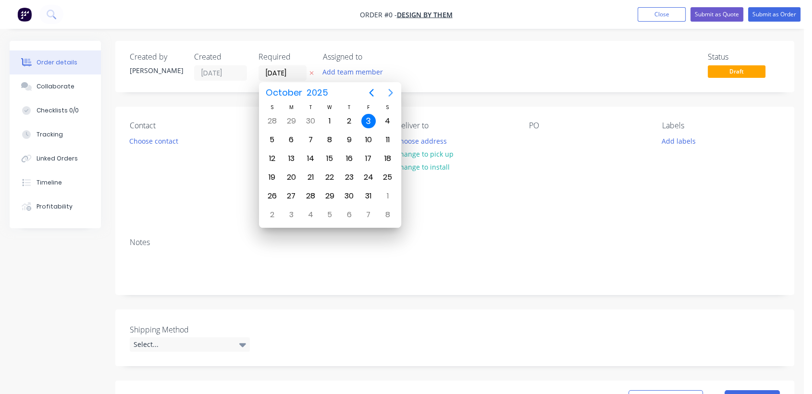
click at [388, 94] on icon "Next page" at bounding box center [391, 93] width 12 height 12
click at [331, 192] on div "31" at bounding box center [329, 196] width 14 height 14
type input "[DATE]"
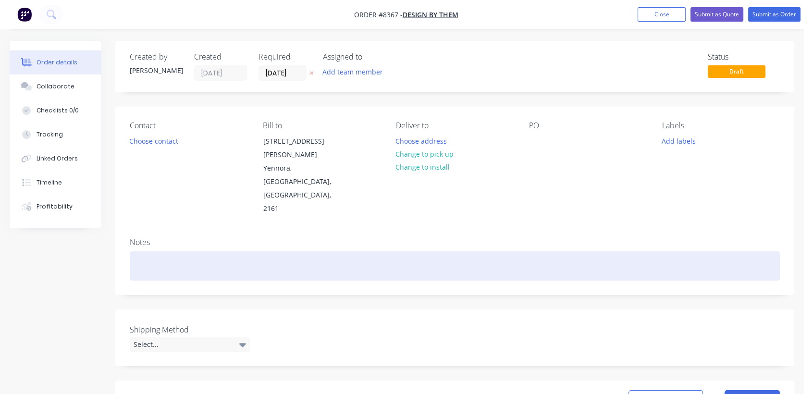
click at [163, 251] on div at bounding box center [455, 265] width 650 height 29
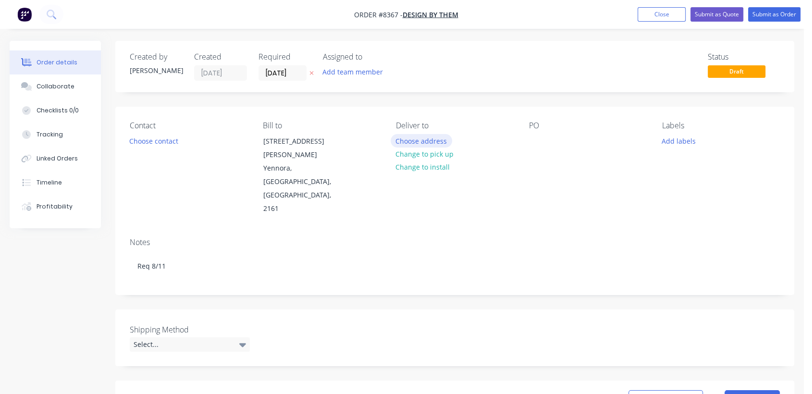
click at [397, 138] on button "Choose address" at bounding box center [420, 140] width 61 height 13
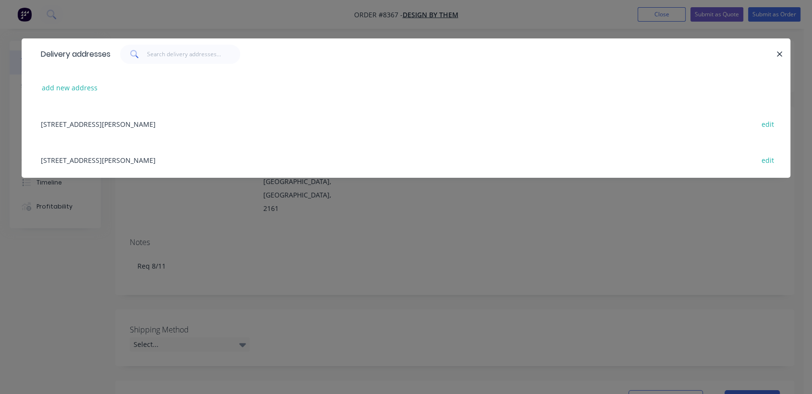
click at [120, 160] on div "[STREET_ADDRESS][PERSON_NAME] edit" at bounding box center [406, 160] width 740 height 36
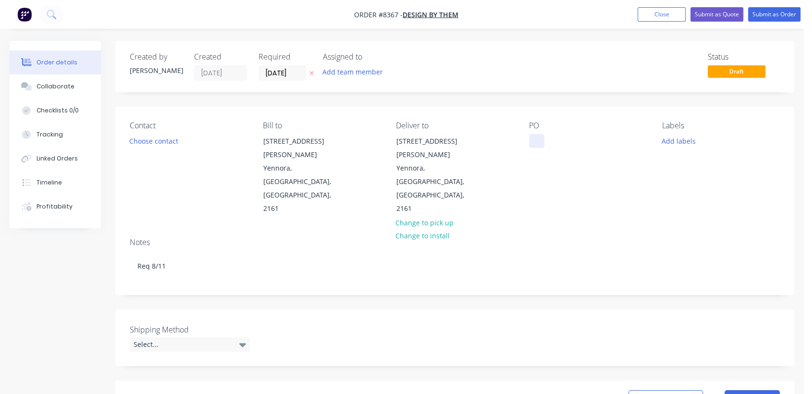
click at [534, 138] on div at bounding box center [536, 141] width 15 height 14
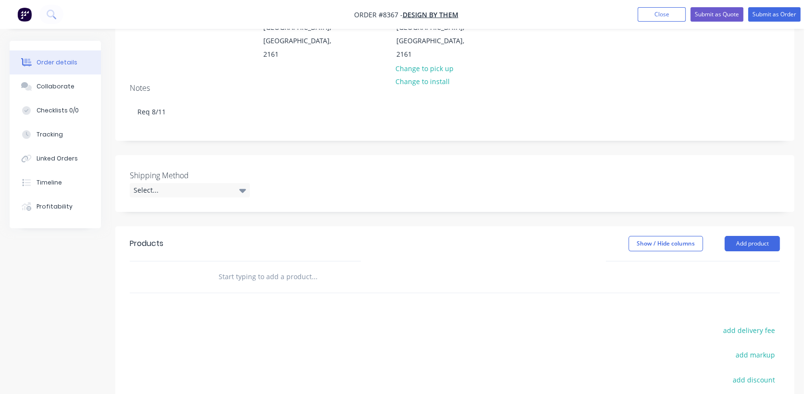
scroll to position [160, 0]
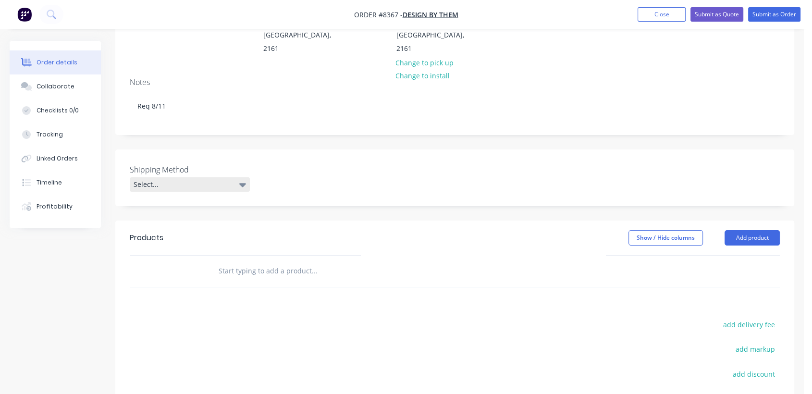
click at [182, 177] on div "Select..." at bounding box center [190, 184] width 120 height 14
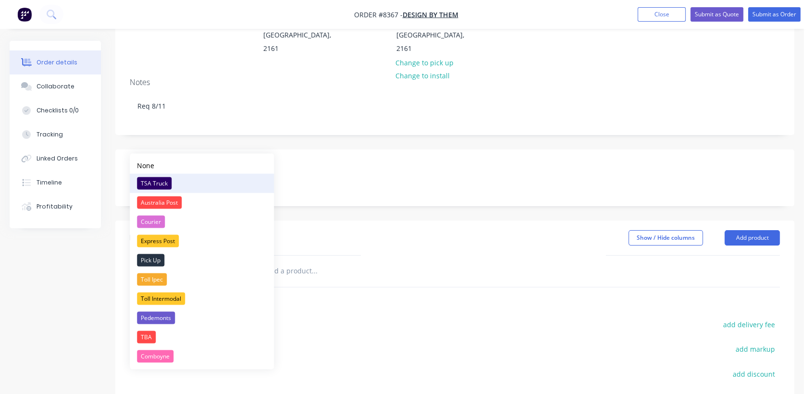
click at [158, 182] on div "TSA Truck" at bounding box center [154, 183] width 35 height 12
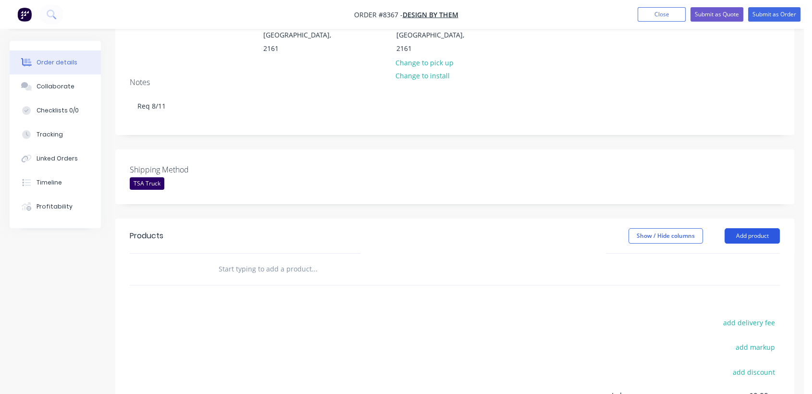
click at [770, 228] on button "Add product" at bounding box center [751, 235] width 55 height 15
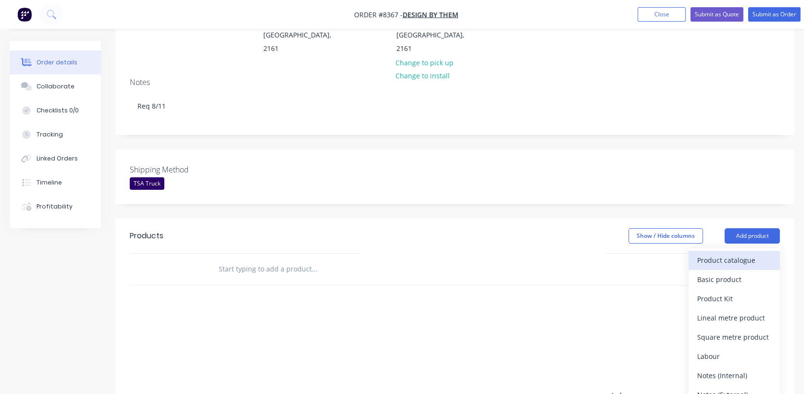
click at [737, 253] on div "Product catalogue" at bounding box center [734, 260] width 74 height 14
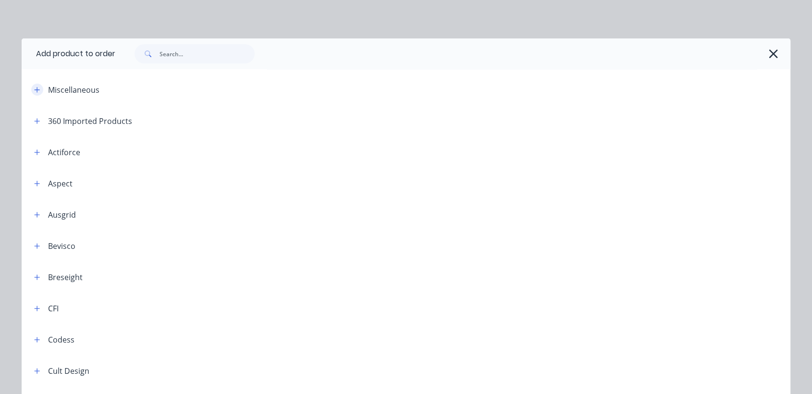
click at [34, 92] on icon "button" at bounding box center [37, 89] width 6 height 7
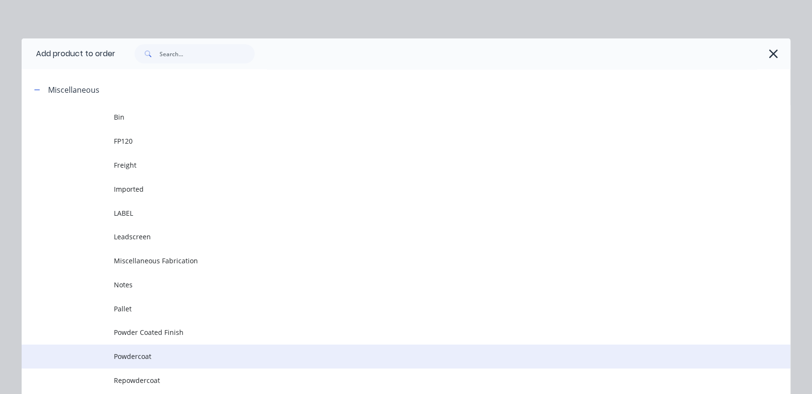
click at [141, 355] on span "Powdercoat" at bounding box center [384, 356] width 541 height 10
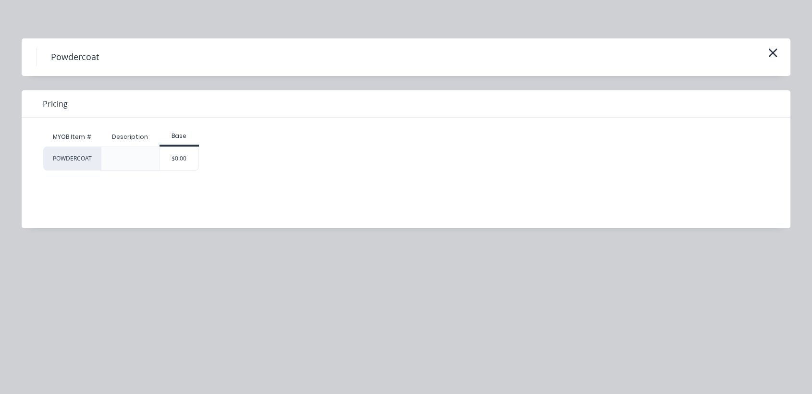
click at [170, 161] on div "$0.00" at bounding box center [179, 158] width 39 height 23
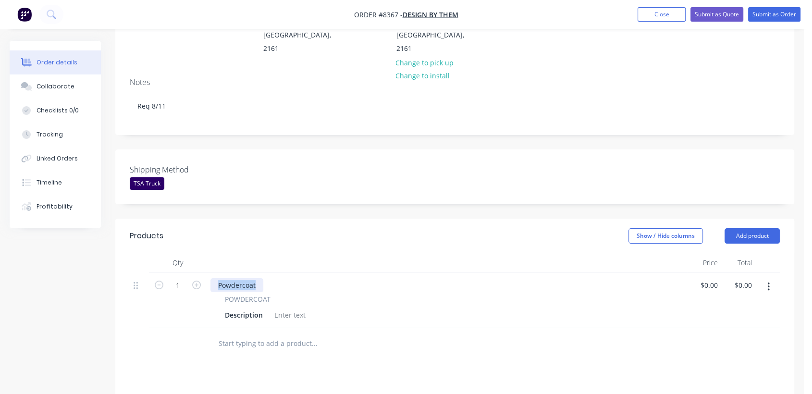
drag, startPoint x: 257, startPoint y: 243, endPoint x: 209, endPoint y: 231, distance: 48.9
click at [209, 272] on div "Powdercoat POWDERCOAT Description" at bounding box center [447, 300] width 480 height 56
click at [292, 308] on div at bounding box center [289, 315] width 39 height 14
paste div
click at [195, 280] on icon "button" at bounding box center [196, 284] width 9 height 9
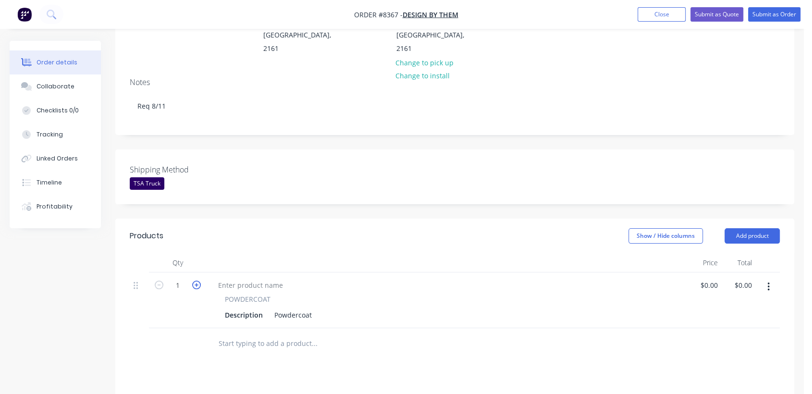
type input "2"
click at [315, 308] on div "Description Powdercoat" at bounding box center [445, 315] width 448 height 14
type input "$126.50"
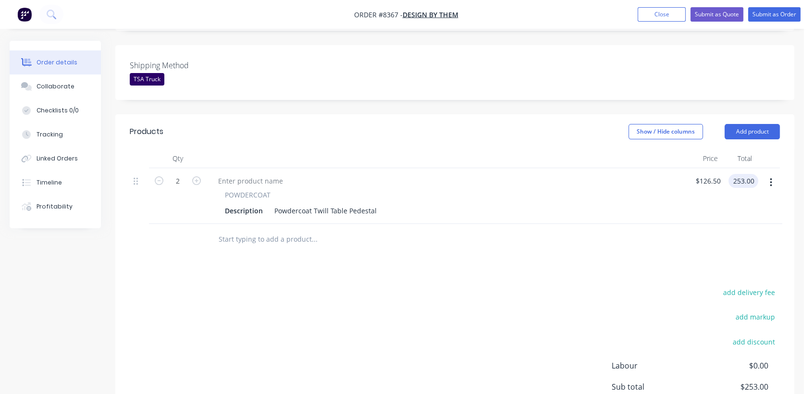
scroll to position [267, 0]
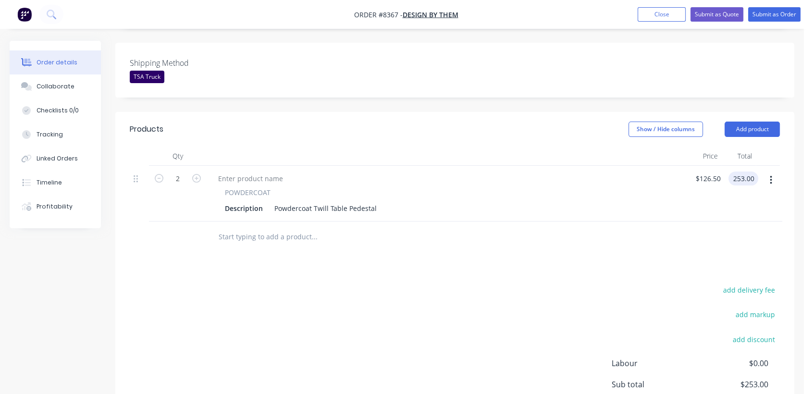
type input "$253.00"
click at [246, 227] on input "text" at bounding box center [314, 236] width 192 height 19
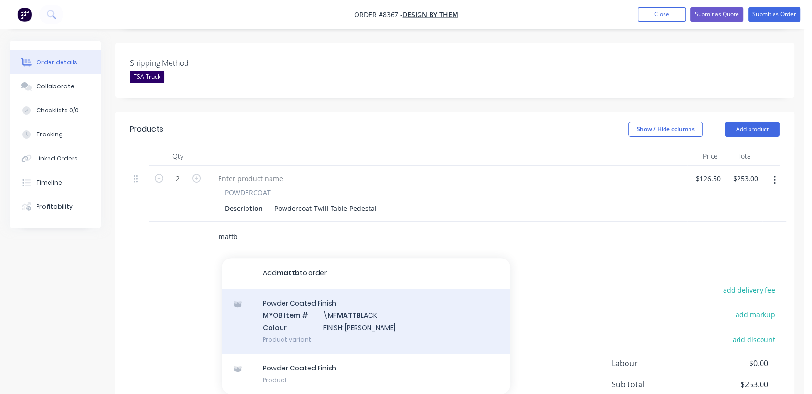
type input "mattb"
click at [334, 289] on div "Powder Coated Finish MYOB Item # \MF MATTB LACK Colour FINISH: [PERSON_NAME] Pr…" at bounding box center [366, 321] width 288 height 65
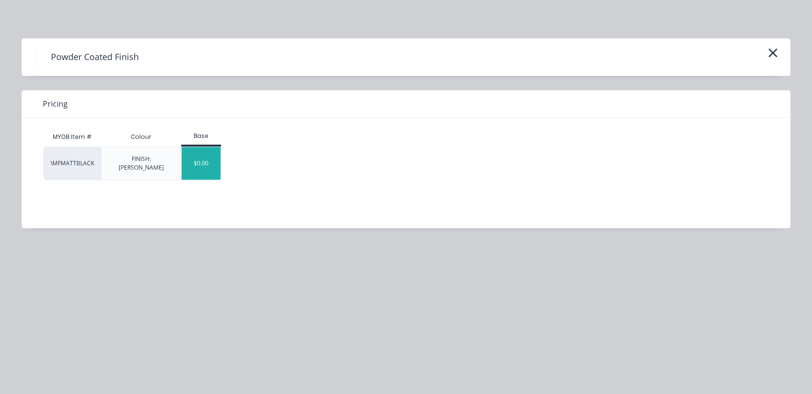
click at [200, 159] on div "$0.00" at bounding box center [201, 163] width 39 height 33
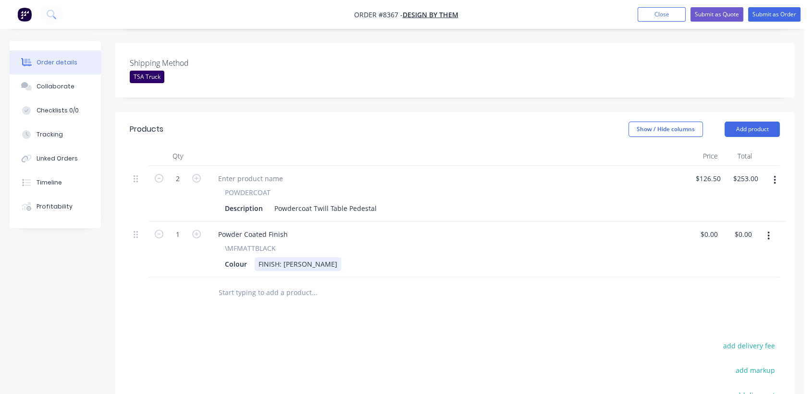
click at [282, 257] on div "FINISH: [PERSON_NAME]" at bounding box center [298, 264] width 86 height 14
drag, startPoint x: 334, startPoint y: 224, endPoint x: 342, endPoint y: 232, distance: 11.5
click at [334, 257] on div "FINISH: Dulux [PERSON_NAME]" at bounding box center [308, 264] width 107 height 14
type input "$0.00"
click at [301, 283] on input "text" at bounding box center [314, 292] width 192 height 19
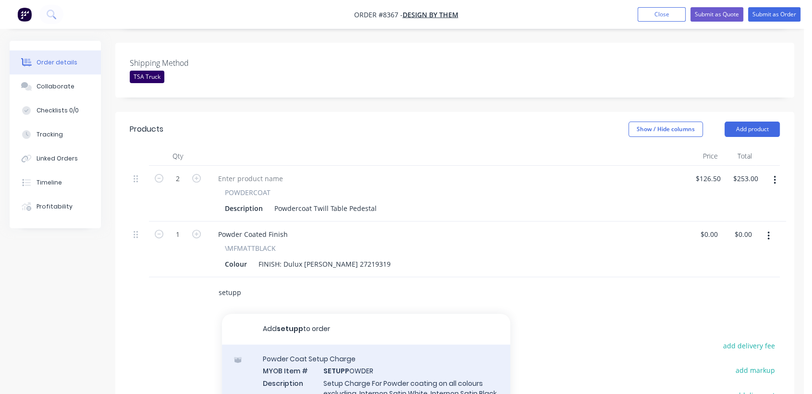
type input "setupp"
click at [362, 344] on div "Powder Coat Setup Charge MYOB Item # SETUPP OWDER Description Setup Charge For …" at bounding box center [366, 386] width 288 height 85
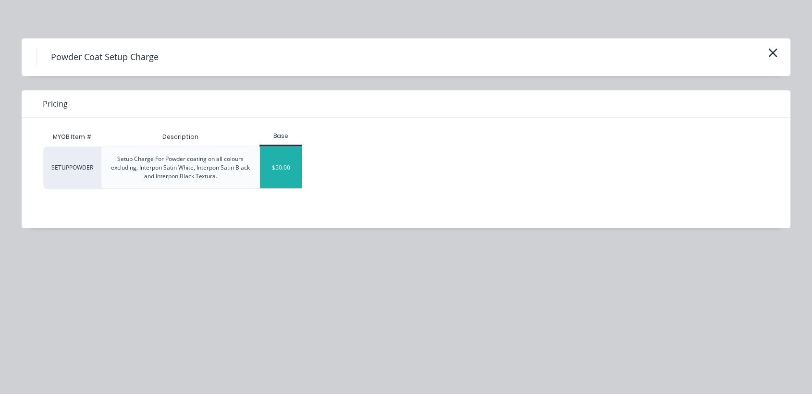
click at [284, 166] on div "$50.00" at bounding box center [281, 167] width 42 height 41
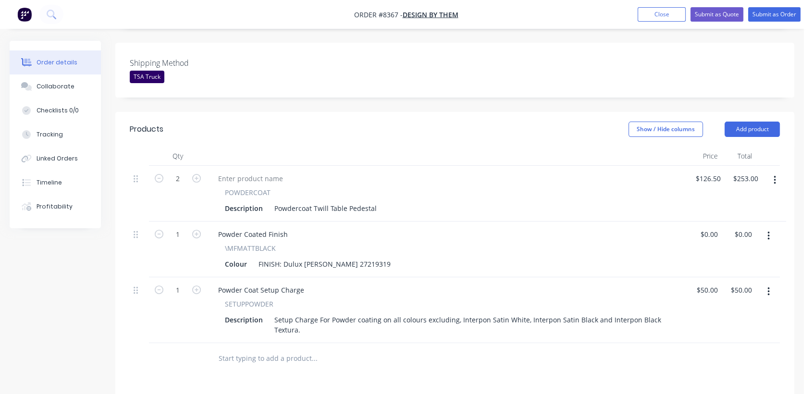
click at [262, 343] on div at bounding box center [380, 358] width 346 height 31
click at [257, 349] on input "text" at bounding box center [314, 358] width 192 height 19
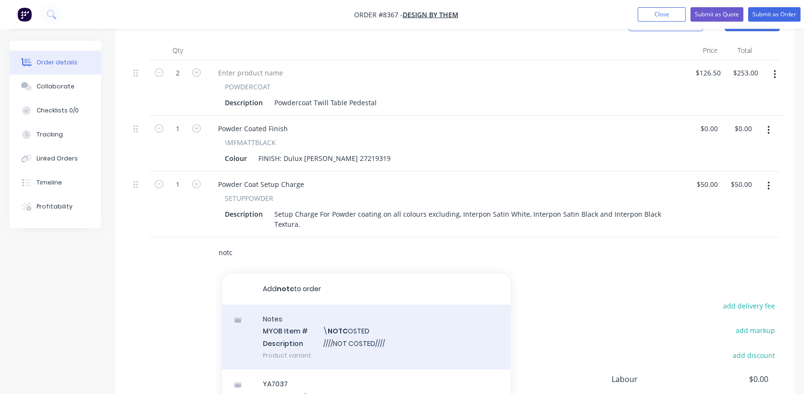
scroll to position [373, 0]
type input "notc"
click at [340, 304] on div "Notes MYOB Item # \ NOTC OSTED Description ////NOT COSTED//// Product variant" at bounding box center [366, 336] width 288 height 65
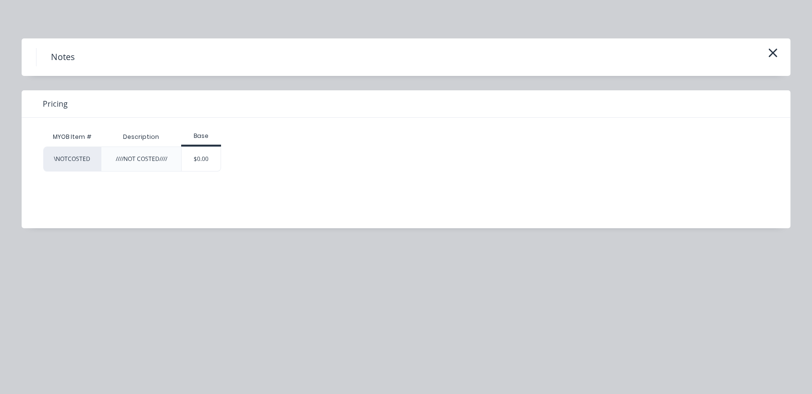
click at [213, 158] on div "$0.00" at bounding box center [201, 159] width 39 height 24
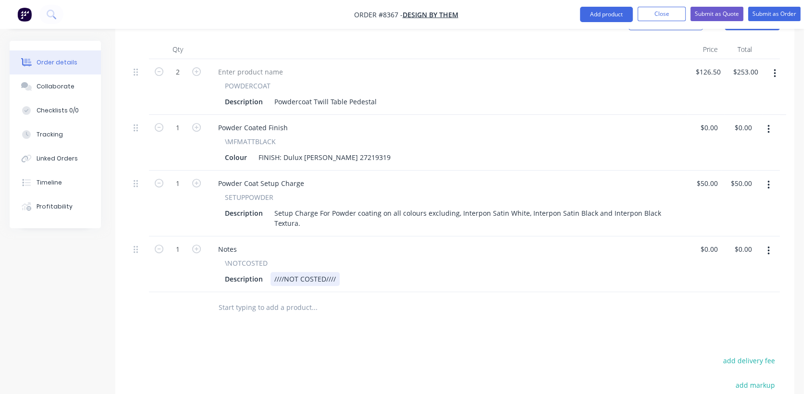
click at [336, 272] on div "////NOT COSTED////" at bounding box center [304, 279] width 69 height 14
type input "$0.00"
click at [45, 88] on div "Collaborate" at bounding box center [56, 86] width 38 height 9
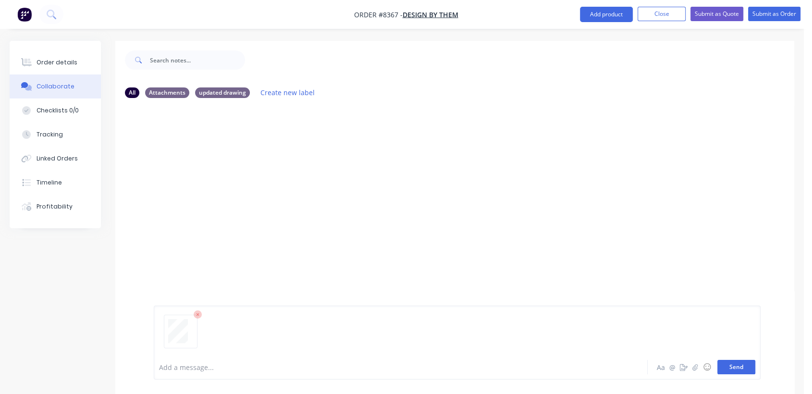
click at [747, 368] on button "Send" at bounding box center [736, 367] width 38 height 14
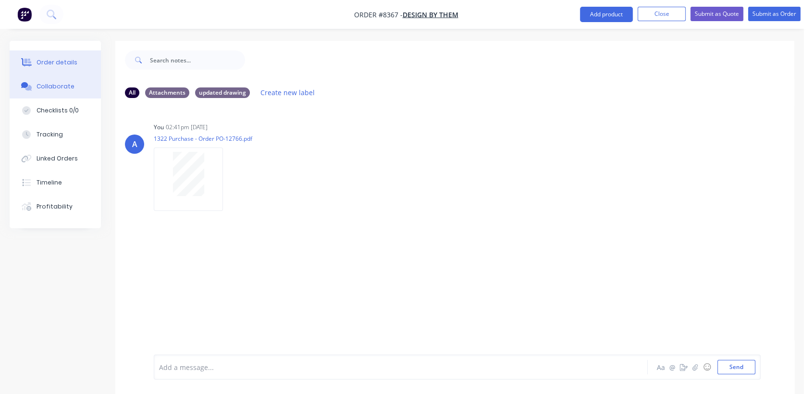
click at [58, 59] on div "Order details" at bounding box center [57, 62] width 41 height 9
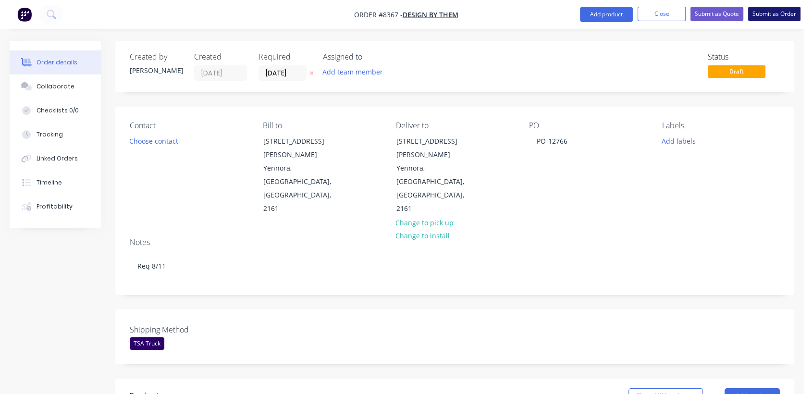
click at [777, 12] on button "Submit as Order" at bounding box center [774, 14] width 52 height 14
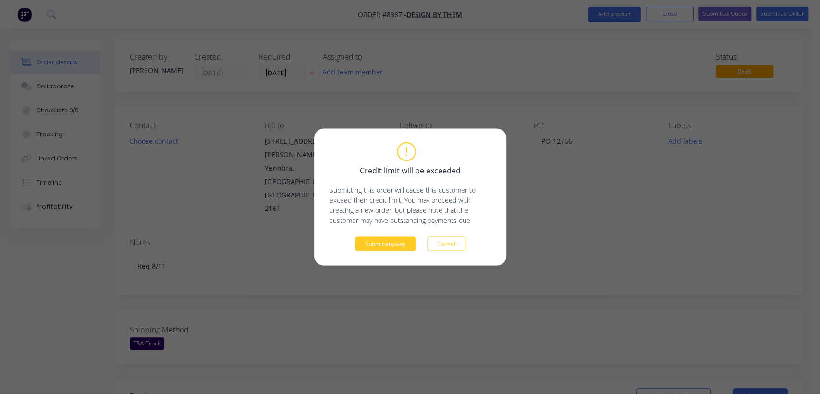
click at [379, 245] on button "Submit anyway" at bounding box center [385, 244] width 61 height 14
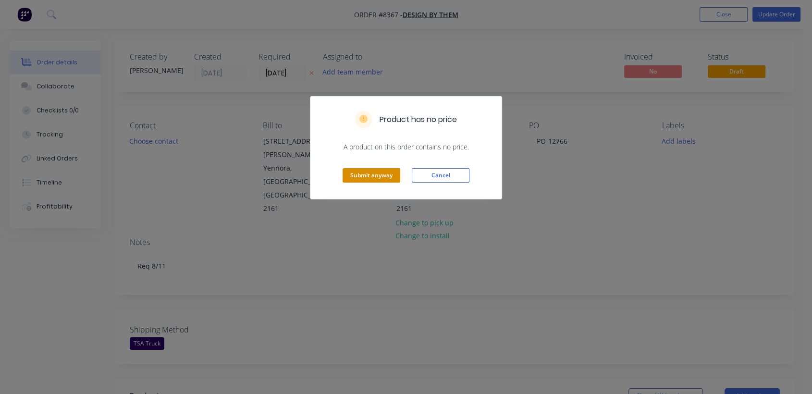
click at [358, 178] on button "Submit anyway" at bounding box center [371, 175] width 58 height 14
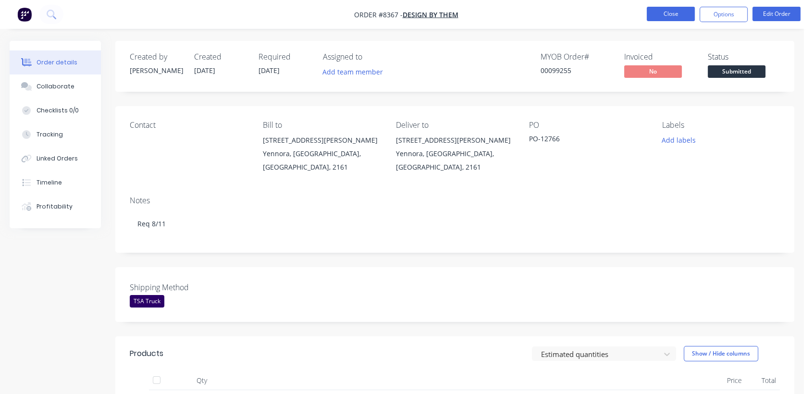
click at [684, 15] on button "Close" at bounding box center [670, 14] width 48 height 14
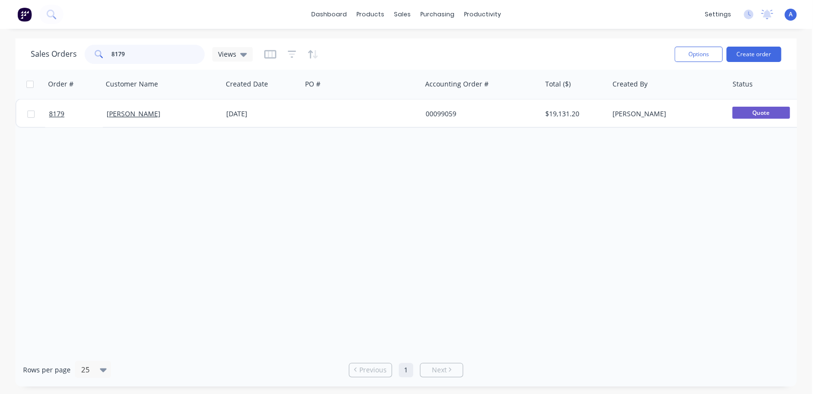
drag, startPoint x: 120, startPoint y: 52, endPoint x: 88, endPoint y: 67, distance: 35.7
click at [88, 62] on div "8179" at bounding box center [145, 54] width 120 height 19
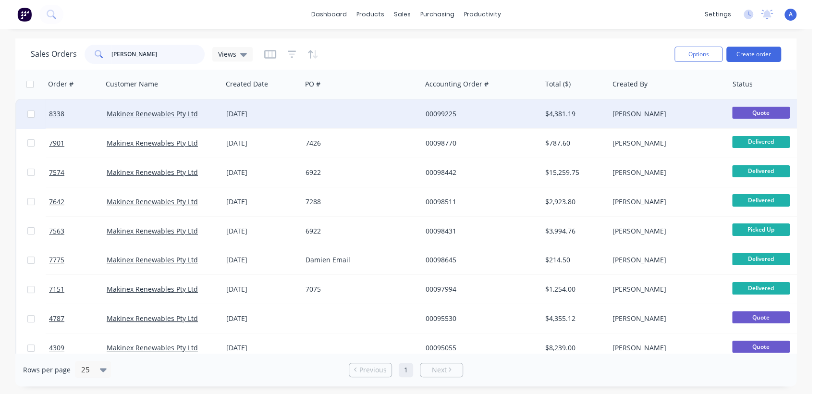
type input "[PERSON_NAME]"
click at [379, 109] on div at bounding box center [362, 113] width 120 height 29
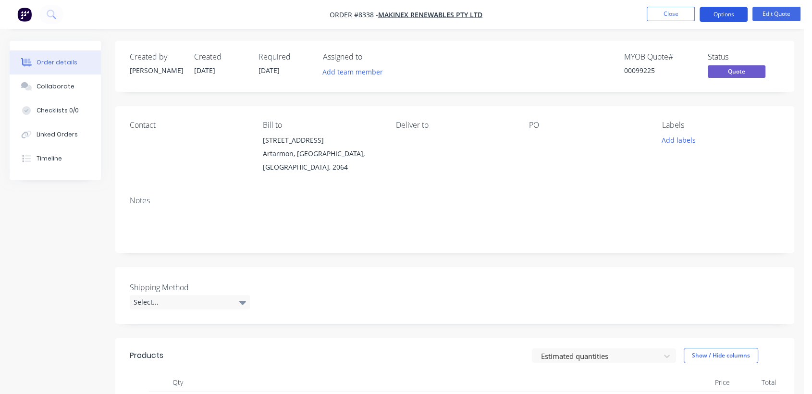
click at [724, 12] on button "Options" at bounding box center [723, 14] width 48 height 15
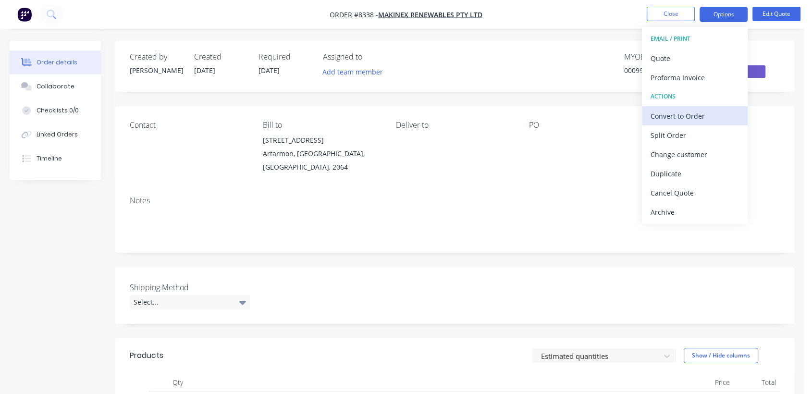
click at [688, 112] on div "Convert to Order" at bounding box center [694, 116] width 88 height 14
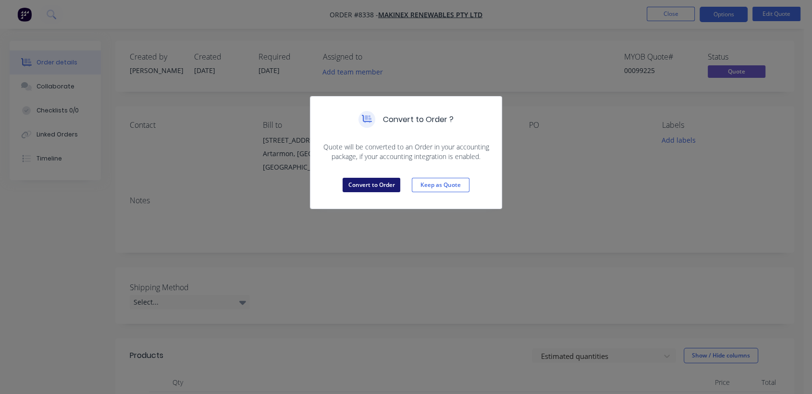
click at [366, 182] on button "Convert to Order" at bounding box center [371, 185] width 58 height 14
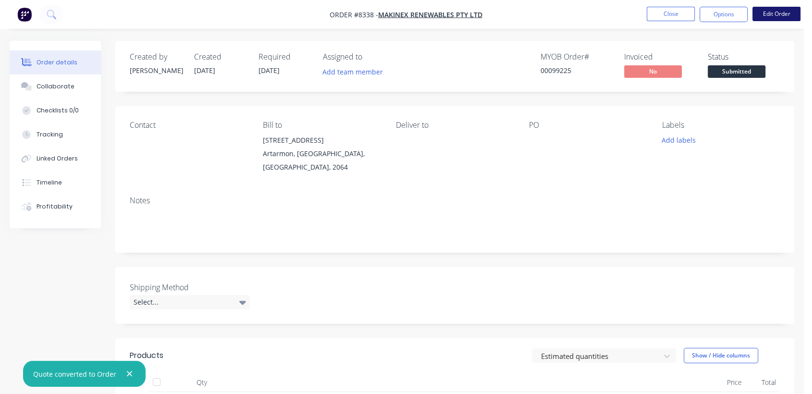
click at [775, 12] on button "Edit Order" at bounding box center [776, 14] width 48 height 14
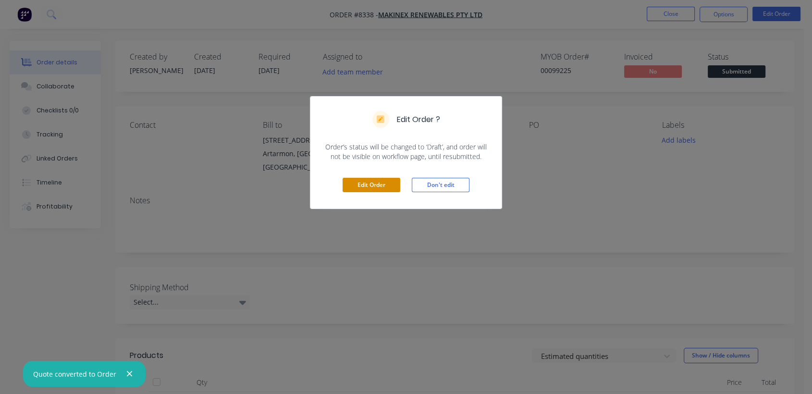
click at [388, 179] on button "Edit Order" at bounding box center [371, 185] width 58 height 14
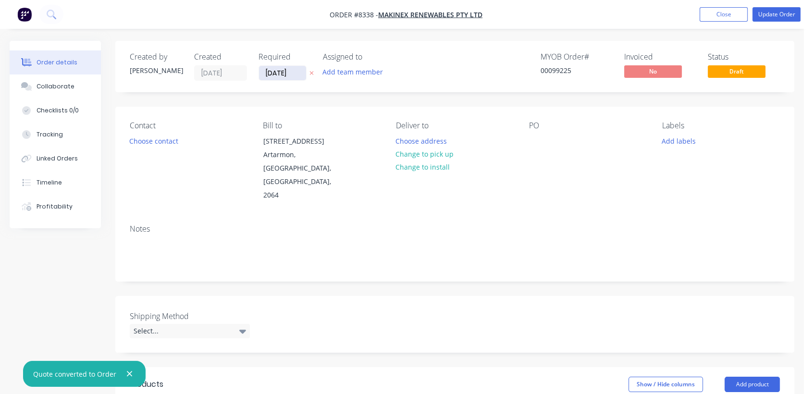
click at [297, 74] on input "[DATE]" at bounding box center [282, 73] width 47 height 14
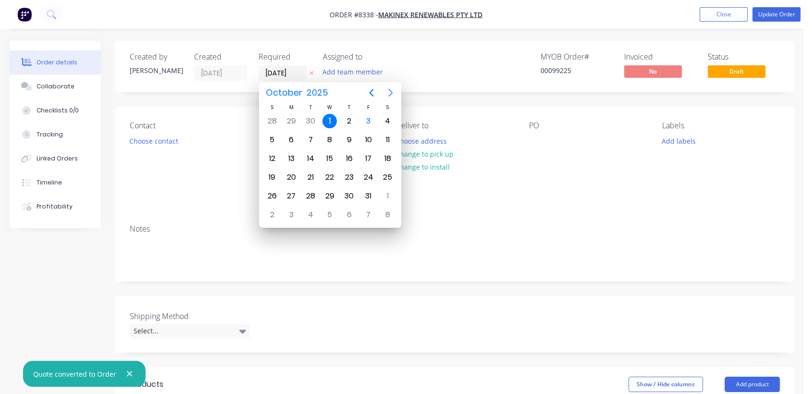
click at [392, 90] on icon "Next page" at bounding box center [391, 93] width 12 height 12
click at [332, 190] on div "31" at bounding box center [329, 196] width 14 height 14
type input "[DATE]"
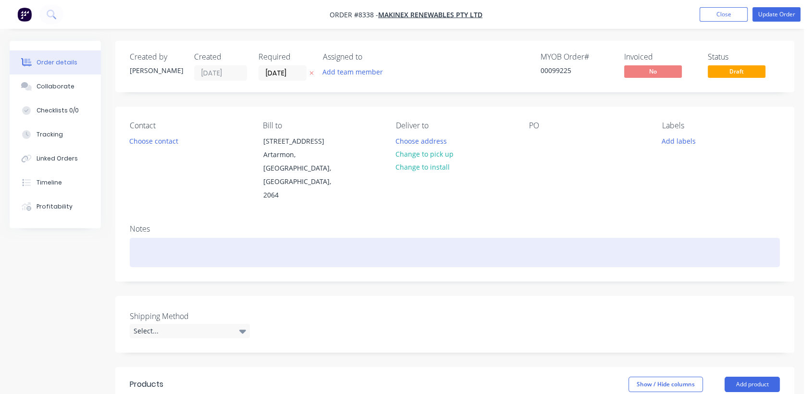
click at [160, 238] on div at bounding box center [455, 252] width 650 height 29
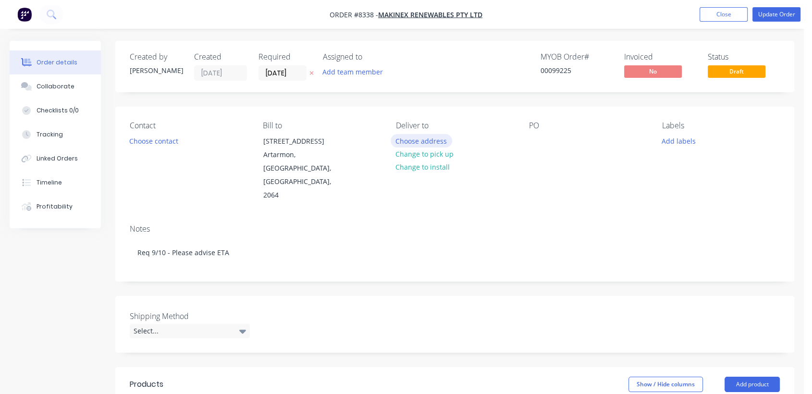
click at [436, 138] on button "Choose address" at bounding box center [420, 140] width 61 height 13
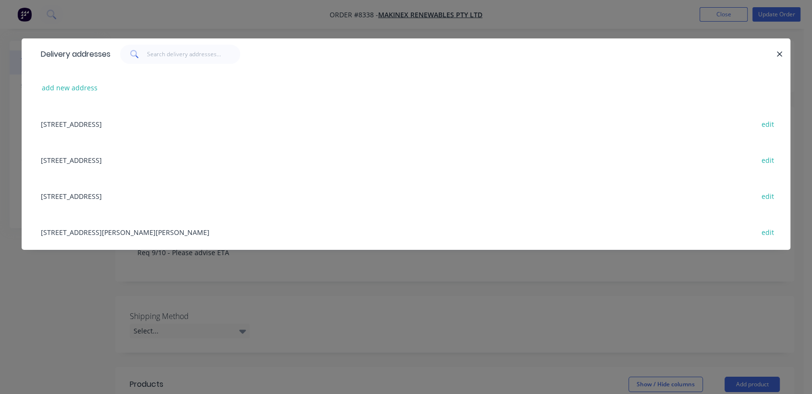
click at [93, 195] on div "[STREET_ADDRESS] edit" at bounding box center [406, 196] width 740 height 36
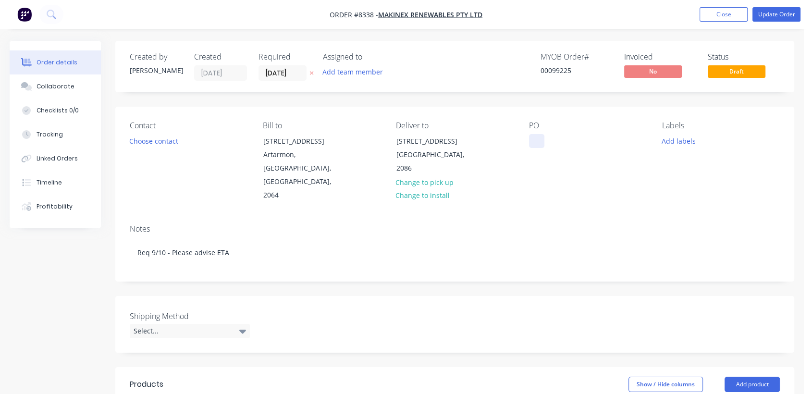
click at [538, 140] on div at bounding box center [536, 141] width 15 height 14
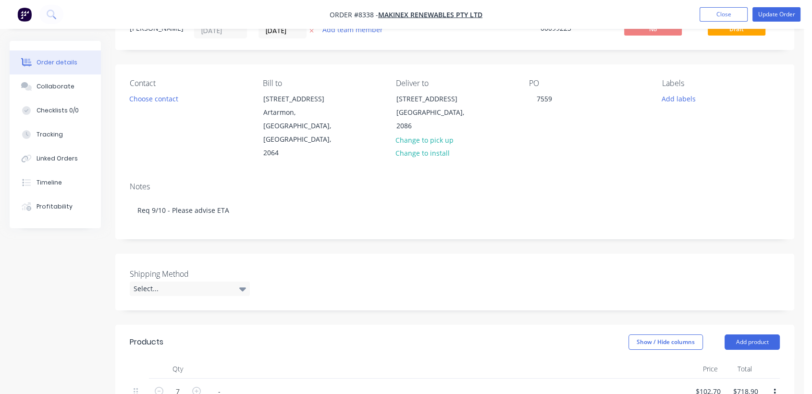
scroll to position [107, 0]
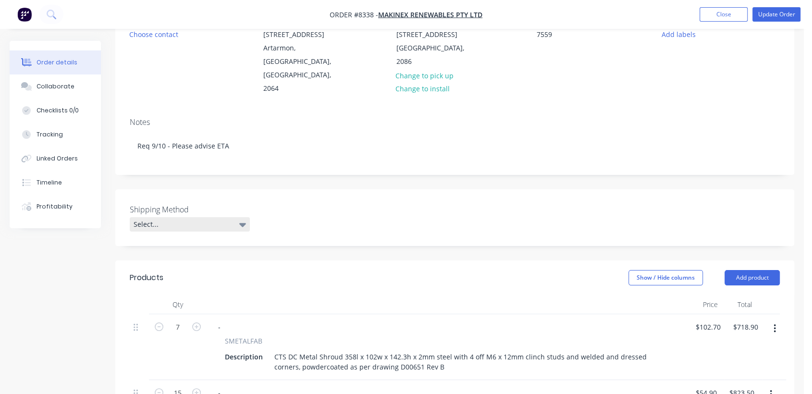
click at [177, 217] on div "Select..." at bounding box center [190, 224] width 120 height 14
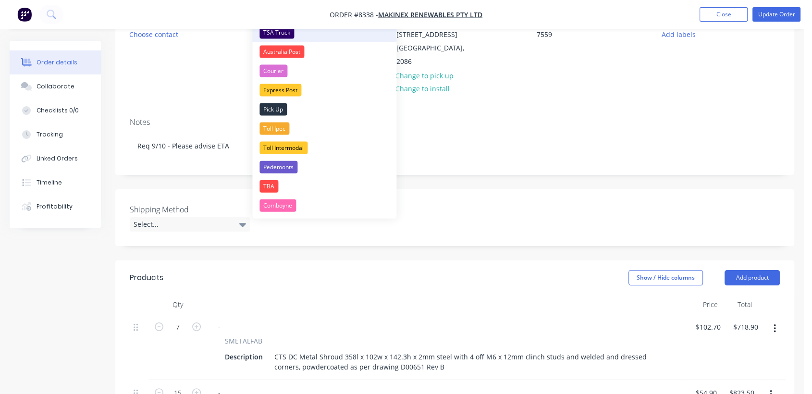
click at [285, 30] on div "TSA Truck" at bounding box center [276, 32] width 35 height 12
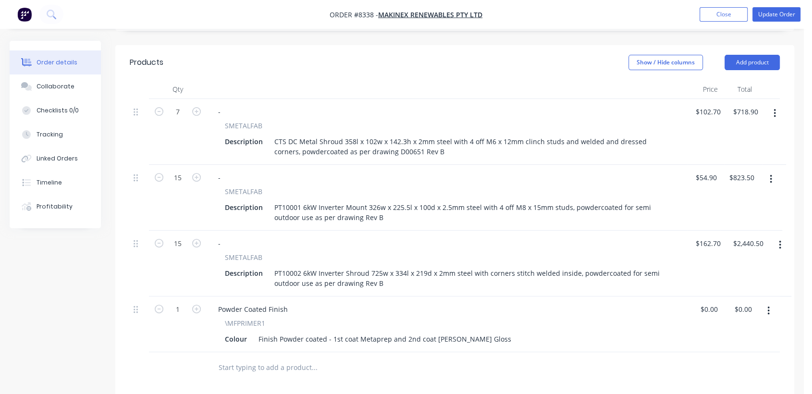
scroll to position [373, 0]
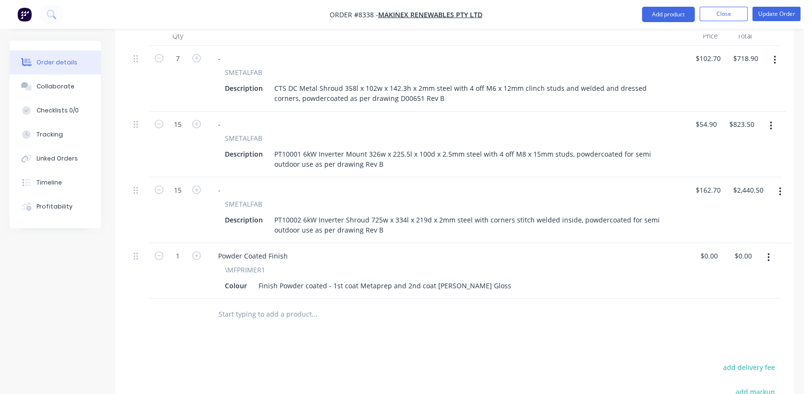
click at [300, 304] on input "text" at bounding box center [314, 313] width 192 height 19
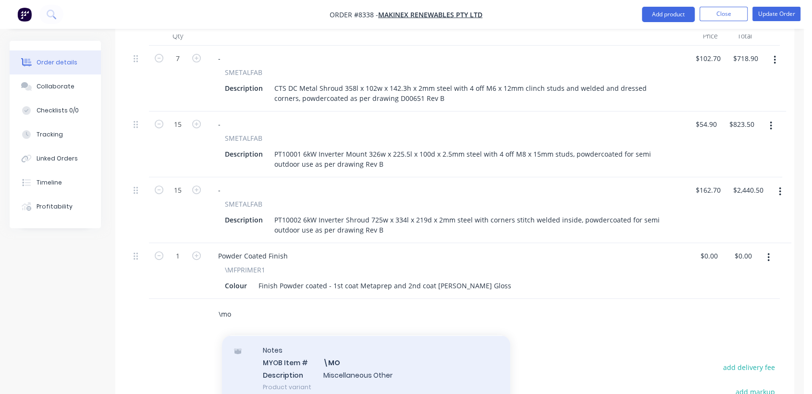
type input "\mo"
click at [363, 339] on div "Notes MYOB Item # \MO Description Miscellaneous Other Product variant" at bounding box center [366, 368] width 288 height 65
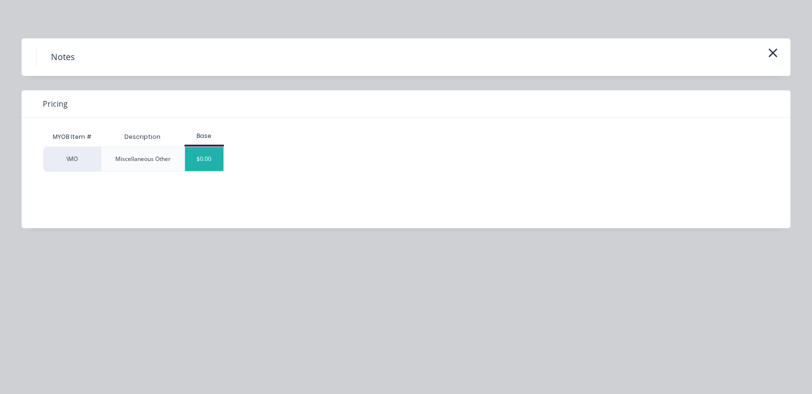
click at [209, 163] on div "$0.00" at bounding box center [204, 159] width 39 height 24
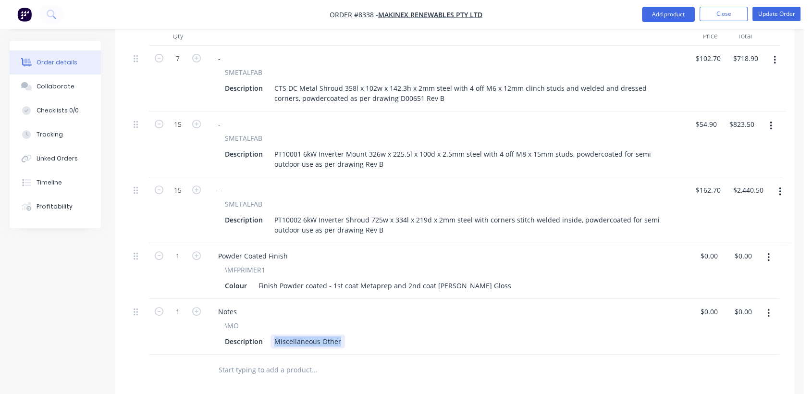
drag, startPoint x: 273, startPoint y: 327, endPoint x: 387, endPoint y: 327, distance: 113.8
click at [387, 334] on div "Description Miscellaneous Other" at bounding box center [445, 341] width 448 height 14
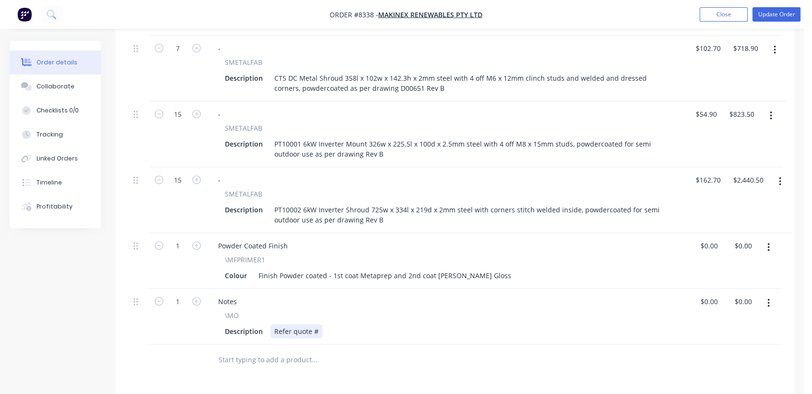
scroll to position [426, 0]
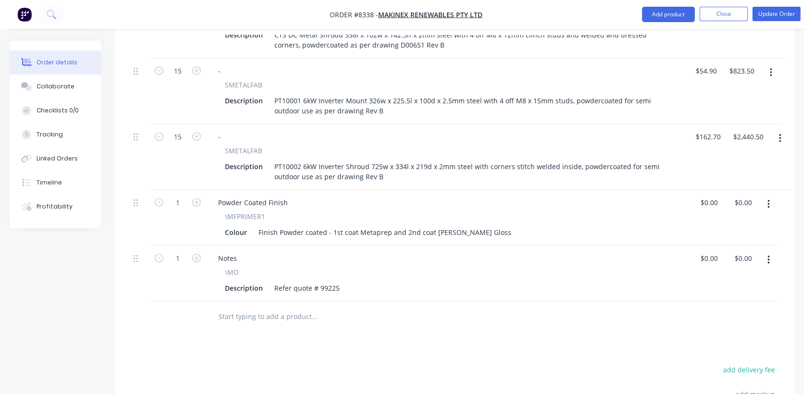
type input "0"
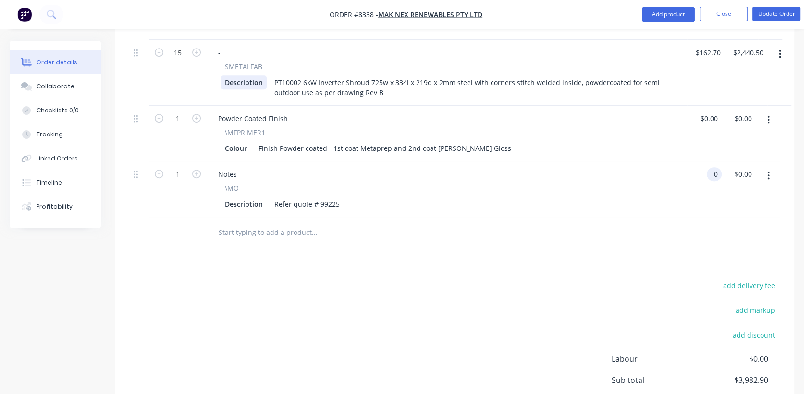
scroll to position [415, 0]
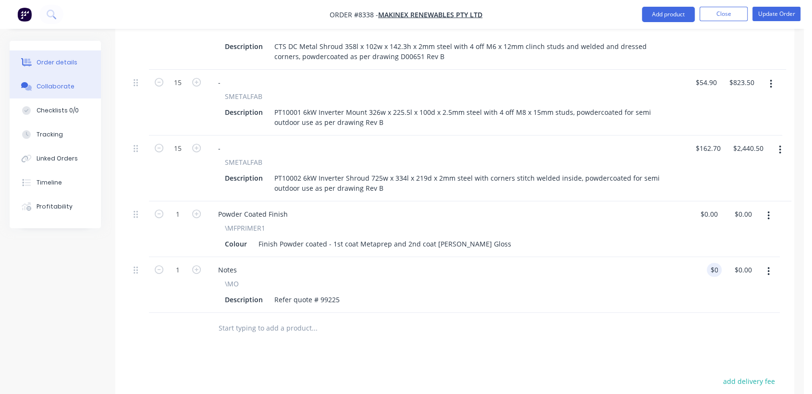
click at [73, 83] on button "Collaborate" at bounding box center [55, 86] width 91 height 24
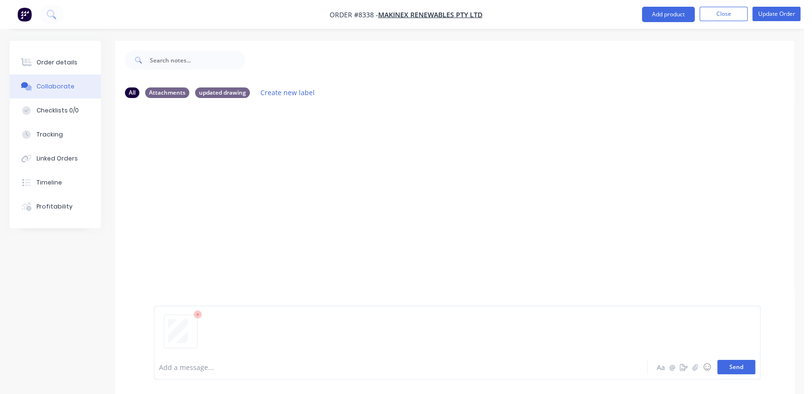
click at [740, 365] on button "Send" at bounding box center [736, 367] width 38 height 14
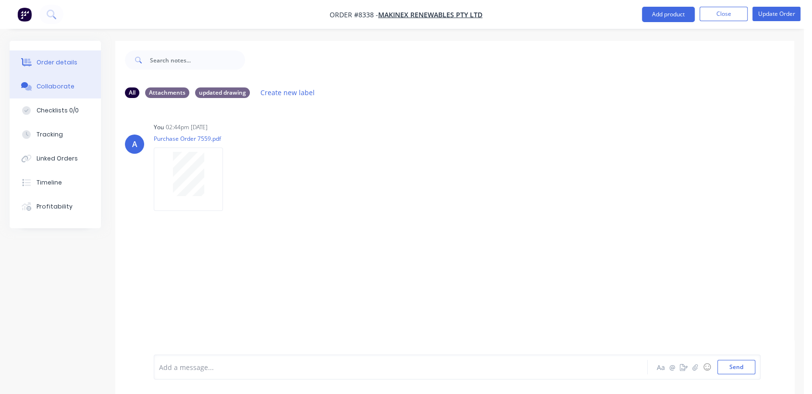
click at [48, 57] on button "Order details" at bounding box center [55, 62] width 91 height 24
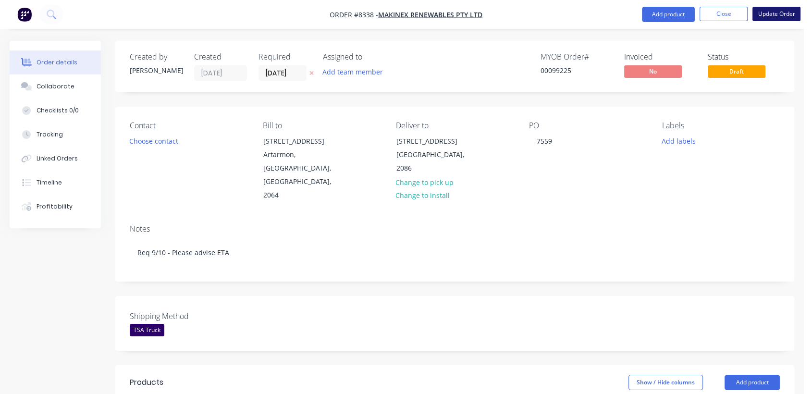
drag, startPoint x: 778, startPoint y: 16, endPoint x: 772, endPoint y: 17, distance: 5.9
click at [777, 16] on button "Update Order" at bounding box center [776, 14] width 48 height 14
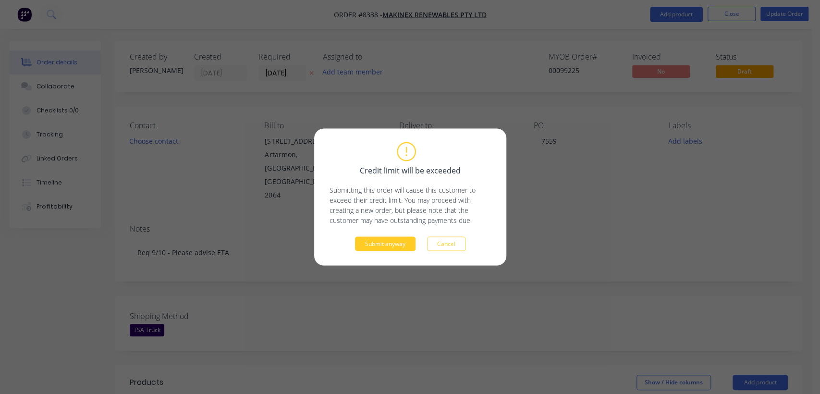
click at [373, 239] on button "Submit anyway" at bounding box center [385, 244] width 61 height 14
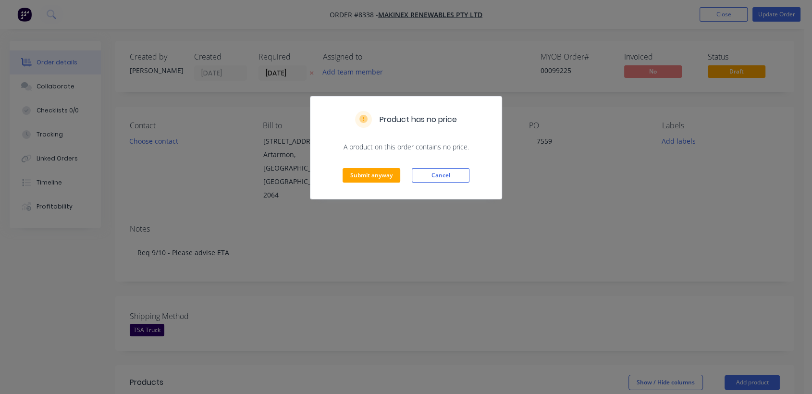
click at [383, 163] on div "Submit anyway Cancel" at bounding box center [405, 175] width 191 height 47
click at [384, 179] on button "Submit anyway" at bounding box center [371, 175] width 58 height 14
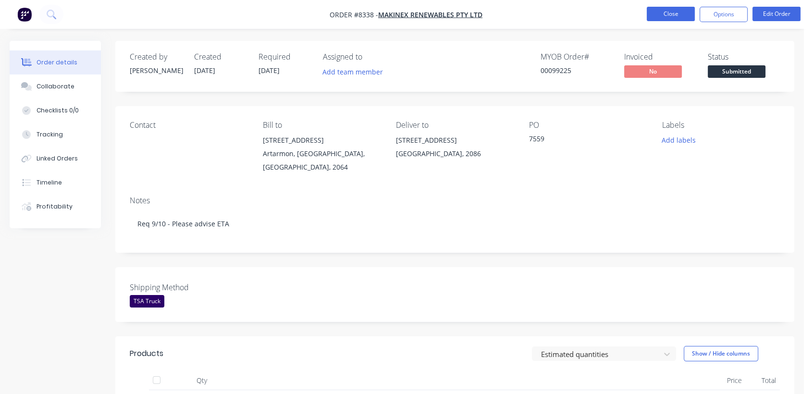
click at [665, 8] on button "Close" at bounding box center [670, 14] width 48 height 14
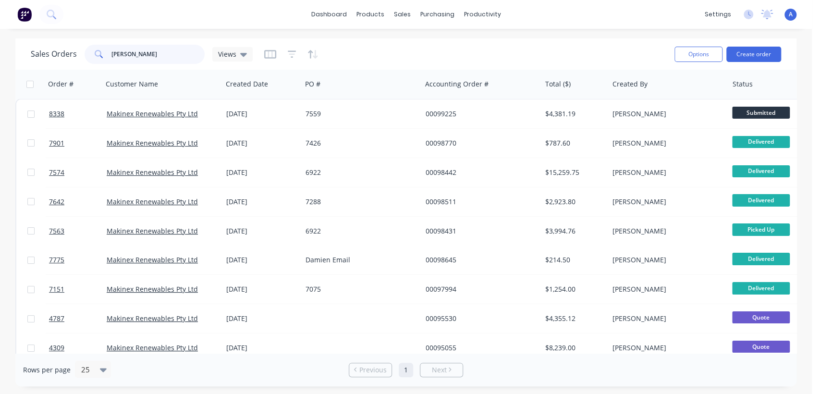
drag, startPoint x: 134, startPoint y: 55, endPoint x: 99, endPoint y: 51, distance: 35.2
click at [99, 51] on div "[PERSON_NAME]" at bounding box center [145, 54] width 120 height 19
type input "99246"
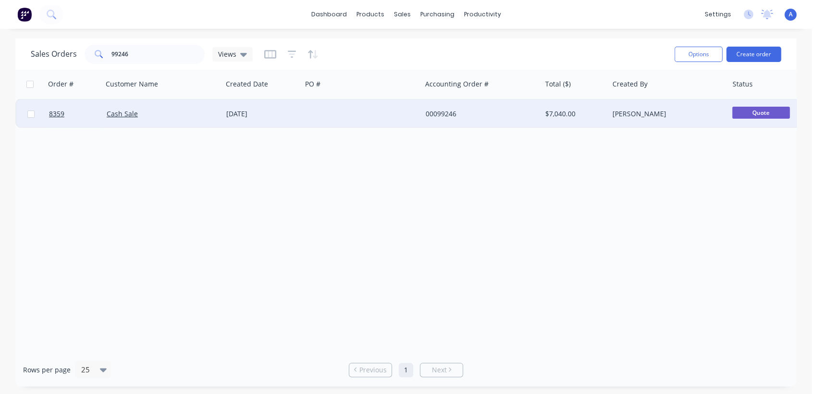
click at [373, 106] on div at bounding box center [362, 113] width 120 height 29
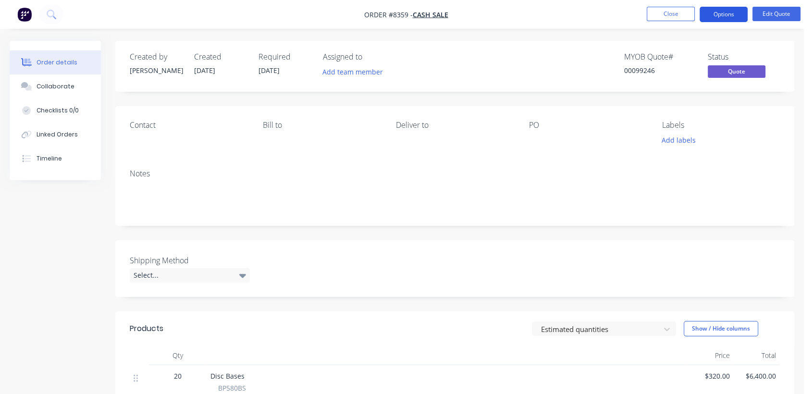
click at [733, 12] on button "Options" at bounding box center [723, 14] width 48 height 15
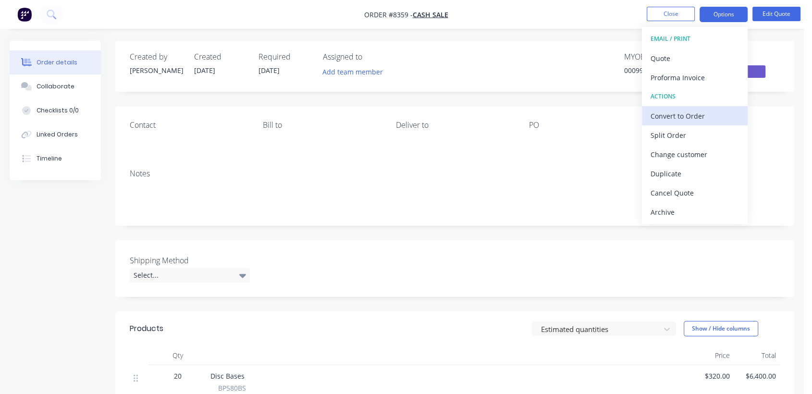
click at [680, 114] on div "Convert to Order" at bounding box center [694, 116] width 88 height 14
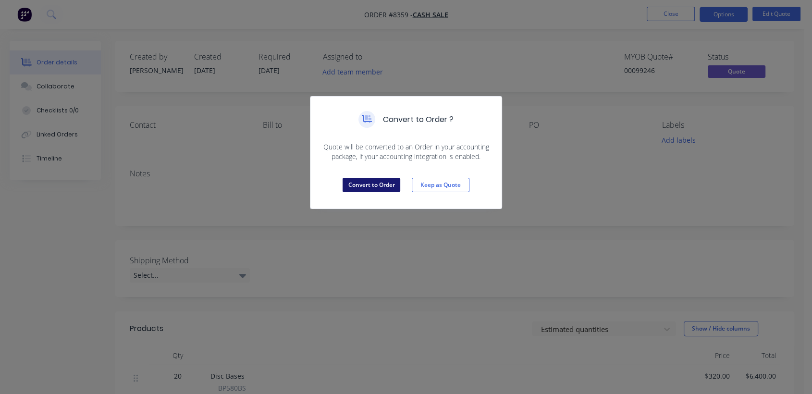
click at [366, 181] on button "Convert to Order" at bounding box center [371, 185] width 58 height 14
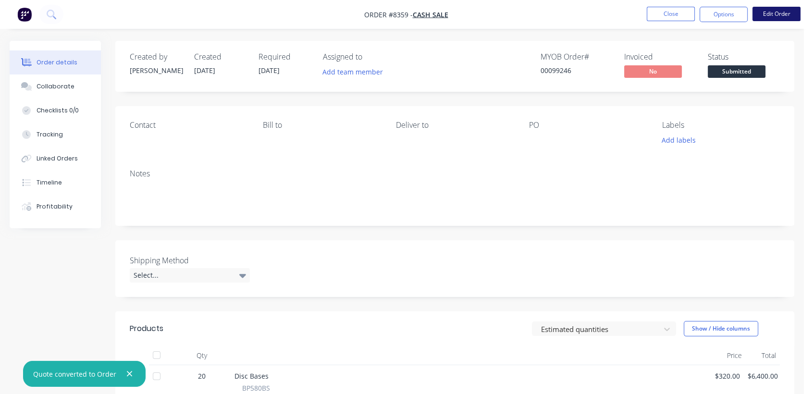
click at [776, 12] on button "Edit Order" at bounding box center [776, 14] width 48 height 14
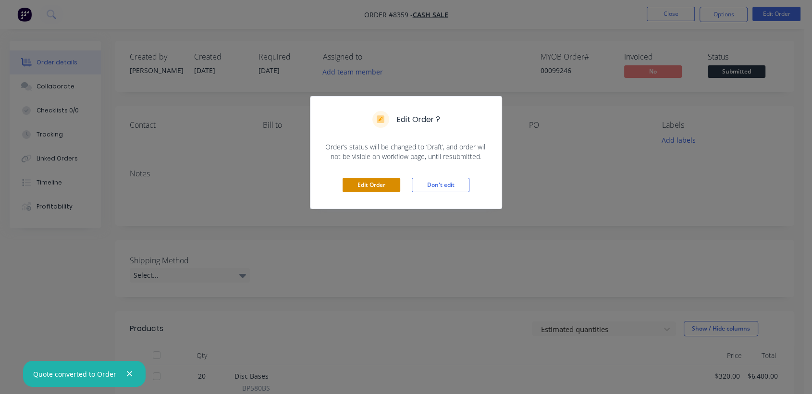
click at [389, 183] on button "Edit Order" at bounding box center [371, 185] width 58 height 14
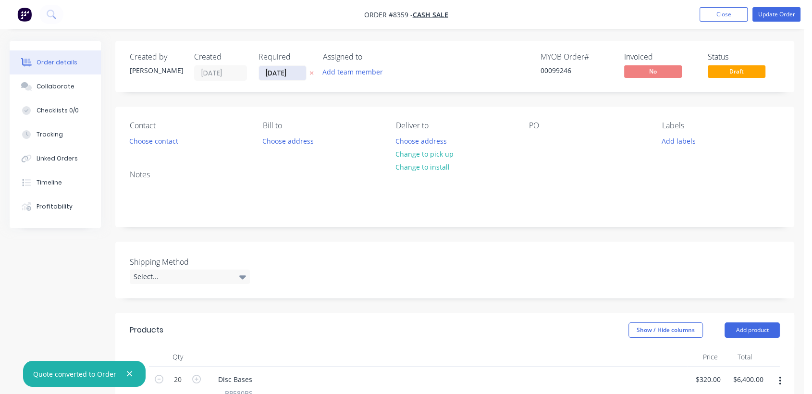
click at [292, 73] on input "[DATE]" at bounding box center [282, 73] width 47 height 14
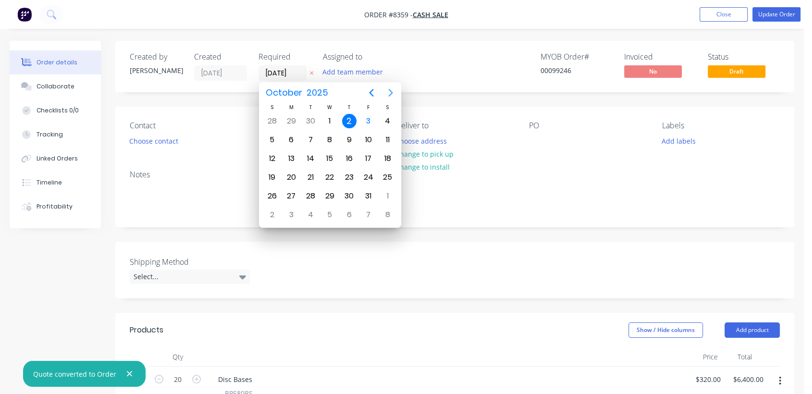
click at [388, 89] on icon "Next page" at bounding box center [391, 93] width 12 height 12
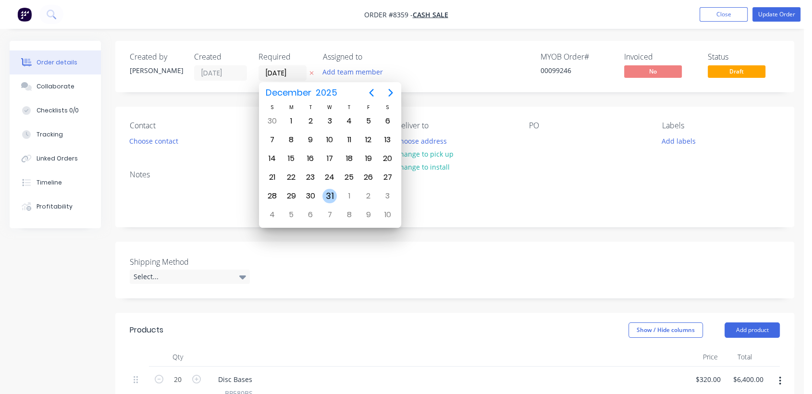
click at [330, 193] on div "31" at bounding box center [329, 196] width 14 height 14
type input "[DATE]"
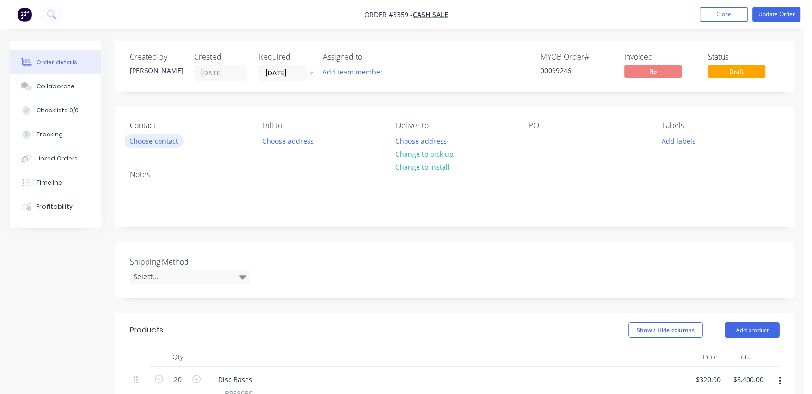
click at [175, 140] on button "Choose contact" at bounding box center [153, 140] width 59 height 13
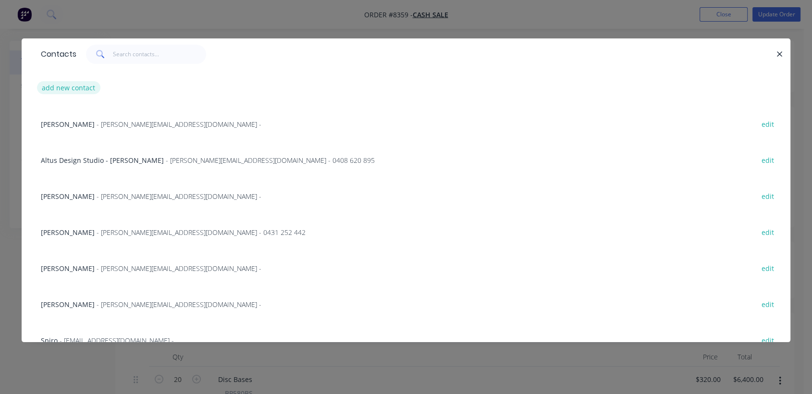
click at [76, 84] on button "add new contact" at bounding box center [68, 87] width 63 height 13
select select "AU"
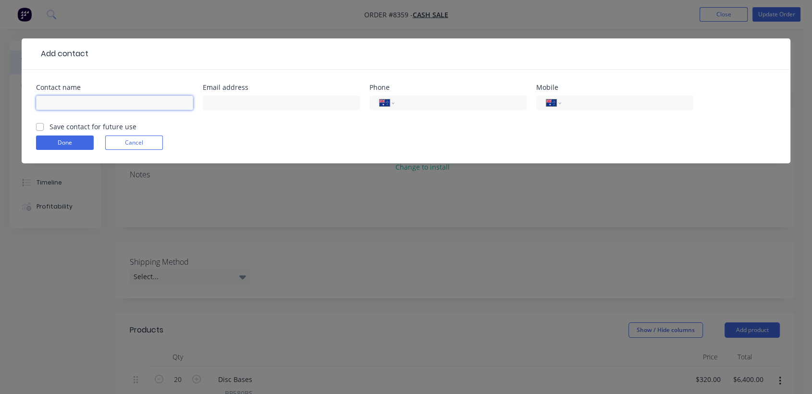
click at [145, 102] on input "text" at bounding box center [114, 103] width 157 height 14
type input "[PERSON_NAME]"
click at [277, 103] on input "text" at bounding box center [281, 103] width 157 height 14
paste input "[EMAIL_ADDRESS][DOMAIN_NAME]"
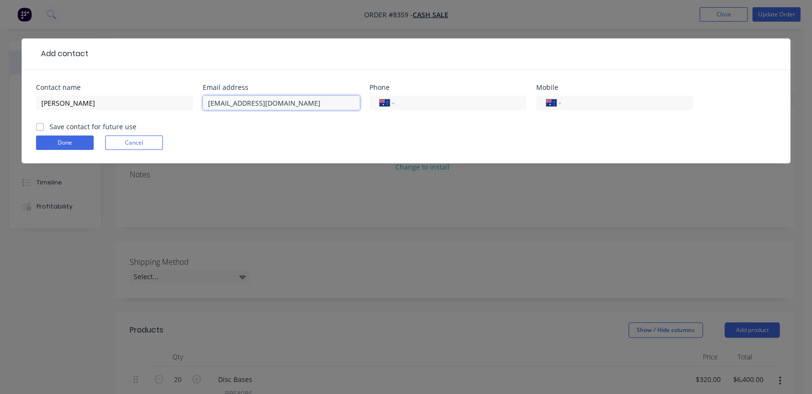
type input "[EMAIL_ADDRESS][DOMAIN_NAME]"
drag, startPoint x: 83, startPoint y: 142, endPoint x: 109, endPoint y: 140, distance: 26.0
click at [83, 142] on button "Done" at bounding box center [65, 142] width 58 height 14
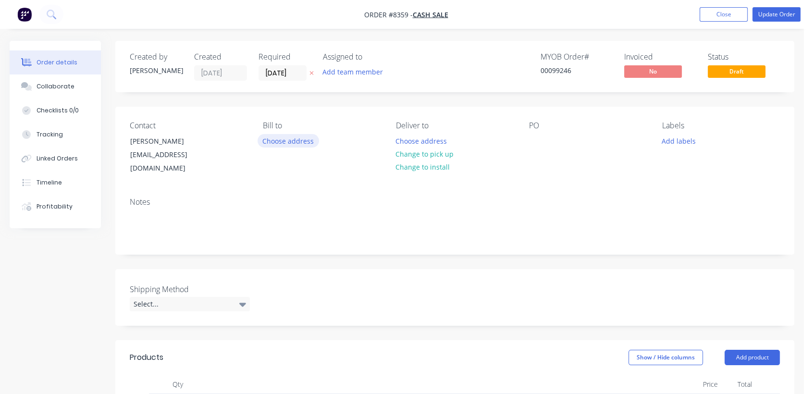
click at [295, 139] on button "Choose address" at bounding box center [287, 140] width 61 height 13
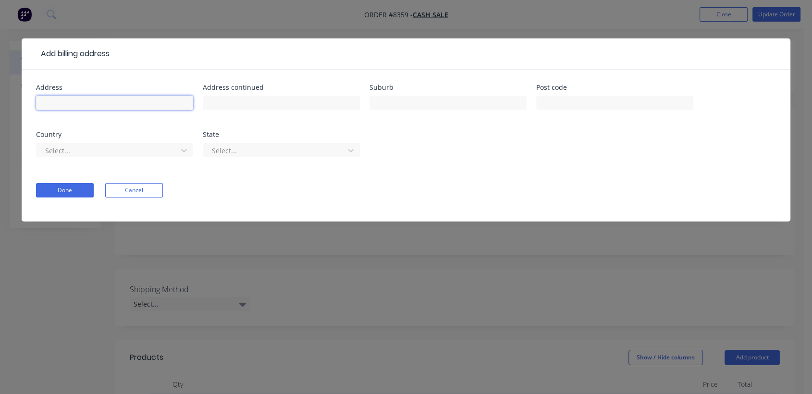
click at [73, 102] on input "text" at bounding box center [114, 103] width 157 height 14
paste input "BARANGAROO HOUSE"
type input "BARANGAROO HOUSE"
click at [77, 191] on button "Done" at bounding box center [65, 190] width 58 height 14
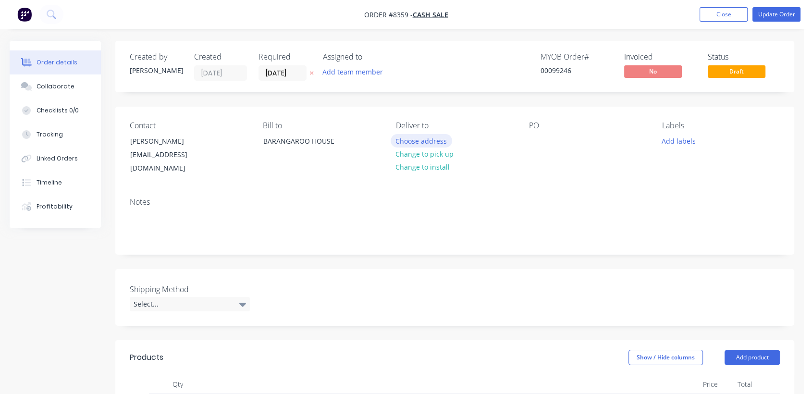
click at [434, 140] on button "Choose address" at bounding box center [420, 140] width 61 height 13
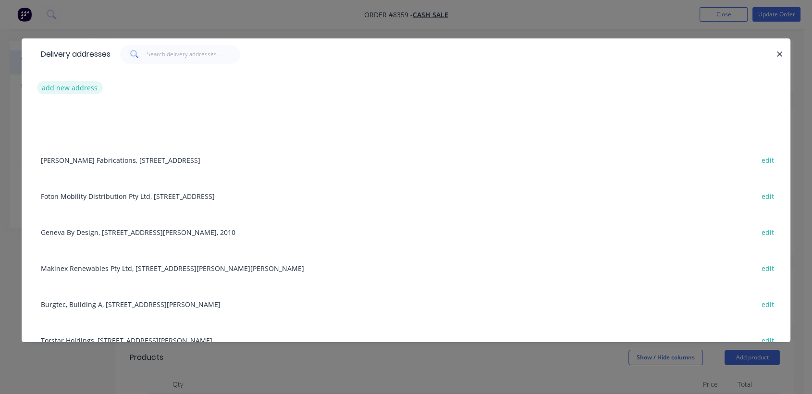
click at [76, 85] on button "add new address" at bounding box center [70, 87] width 66 height 13
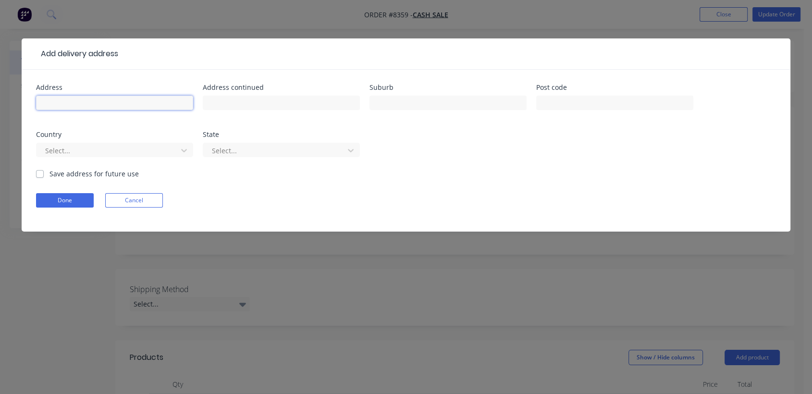
click at [77, 106] on input "text" at bounding box center [114, 103] width 157 height 14
paste input "BARANGAROO HOUSE"
type input "BARANGAROO HOUSE"
click at [272, 101] on input "text" at bounding box center [281, 103] width 157 height 14
paste input "[STREET_ADDRESS]"
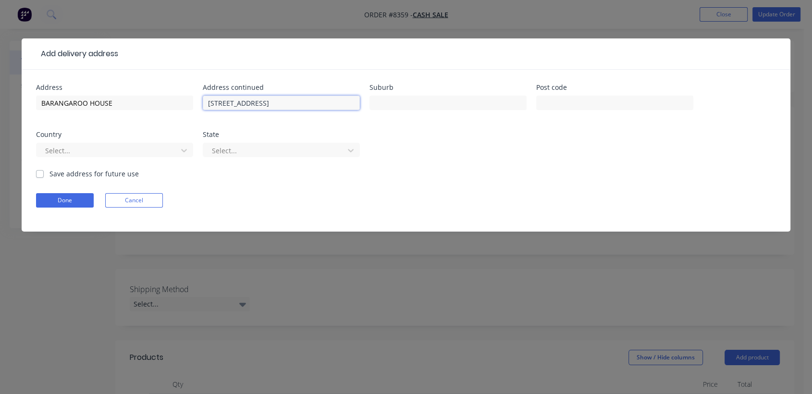
type input "[STREET_ADDRESS]"
click at [411, 97] on input "text" at bounding box center [447, 103] width 157 height 14
paste input "Barangaroo"
type input "Barangaroo"
type input "2000"
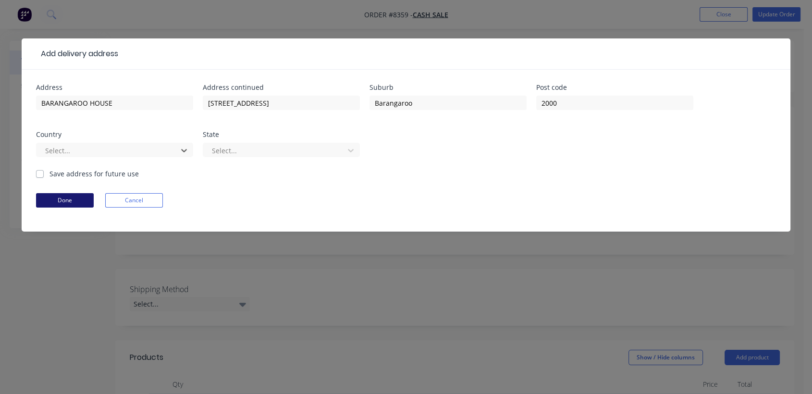
click at [70, 194] on button "Done" at bounding box center [65, 200] width 58 height 14
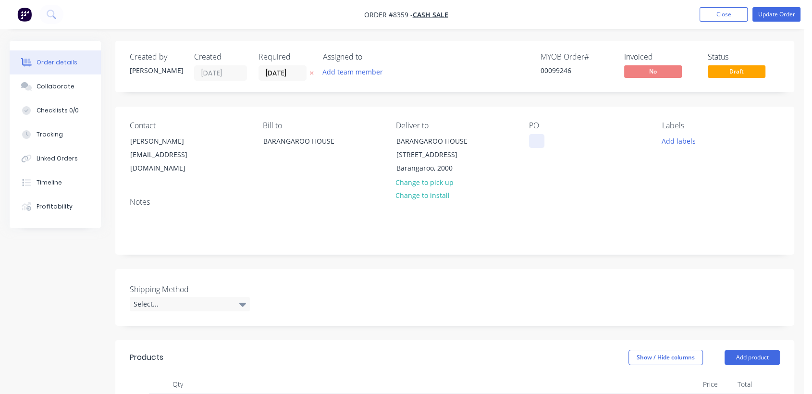
click at [534, 141] on div at bounding box center [536, 141] width 15 height 14
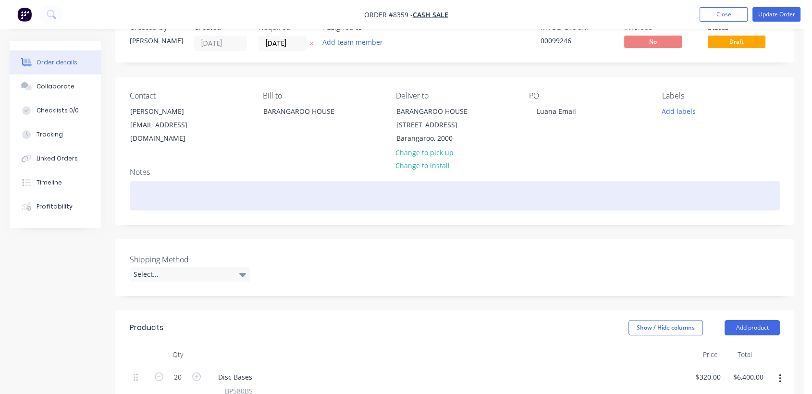
scroll to position [53, 0]
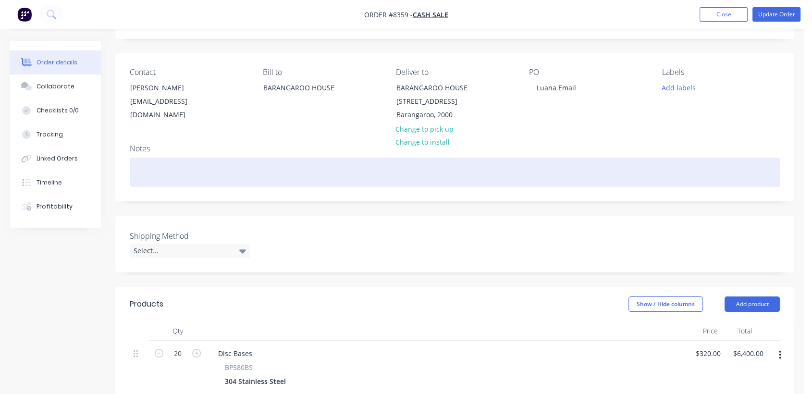
click at [176, 171] on div at bounding box center [455, 172] width 650 height 29
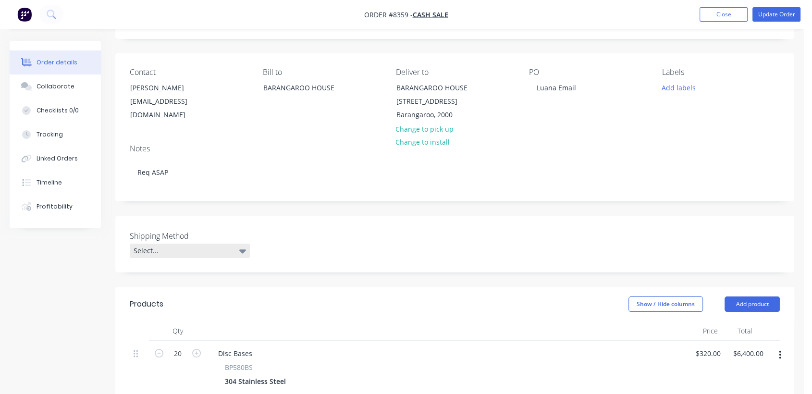
click at [199, 257] on div "Select..." at bounding box center [190, 250] width 120 height 14
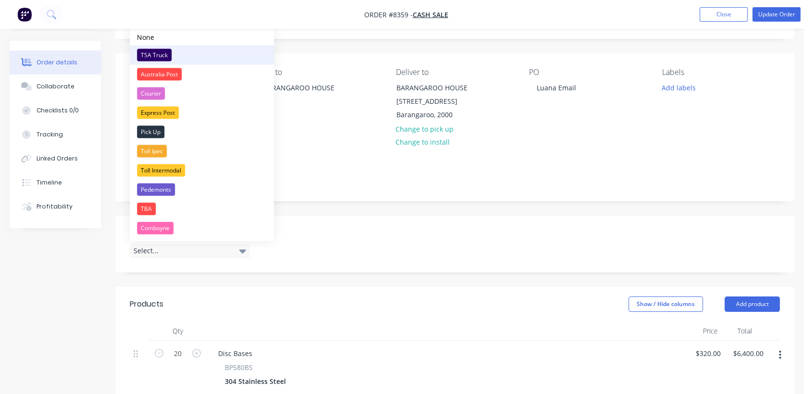
click at [161, 52] on div "TSA Truck" at bounding box center [154, 55] width 35 height 12
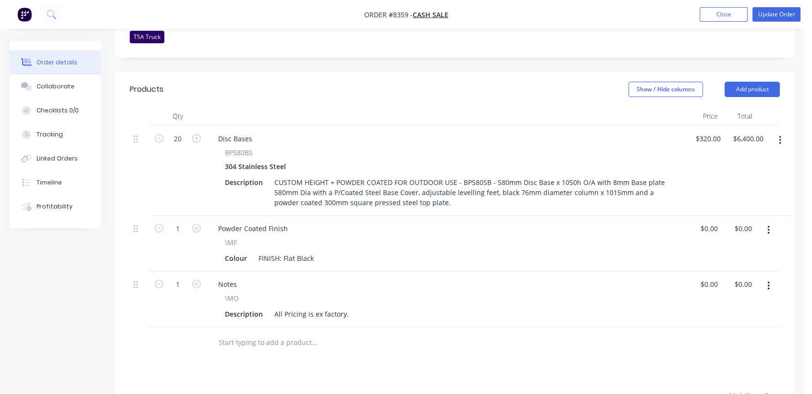
scroll to position [267, 0]
click at [158, 136] on icon "button" at bounding box center [159, 138] width 9 height 9
type input "19"
type input "$6,080.00"
click at [158, 136] on icon "button" at bounding box center [159, 138] width 9 height 9
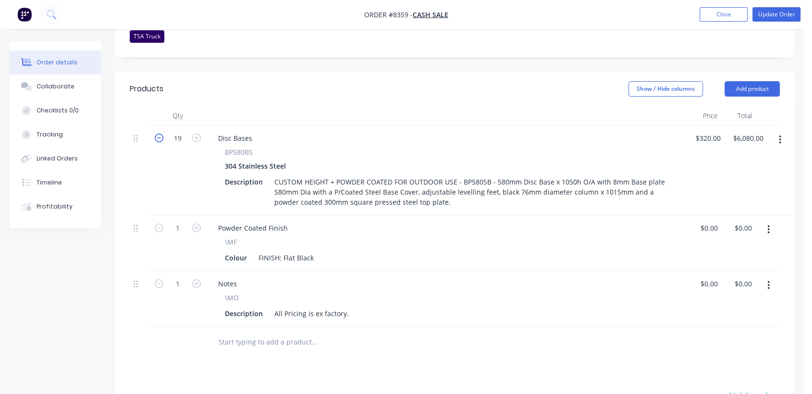
type input "18"
type input "$5,760.00"
click at [158, 136] on icon "button" at bounding box center [159, 138] width 9 height 9
type input "17"
type input "$5,440.00"
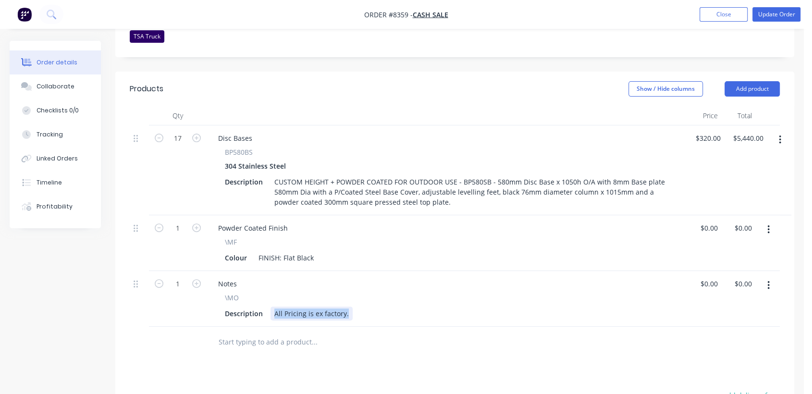
drag, startPoint x: 273, startPoint y: 312, endPoint x: 389, endPoint y: 324, distance: 117.3
click at [389, 324] on div "Notes \MO Description All Pricing is ex factory." at bounding box center [447, 299] width 480 height 56
type input "$0.00"
click at [58, 82] on button "Collaborate" at bounding box center [55, 86] width 91 height 24
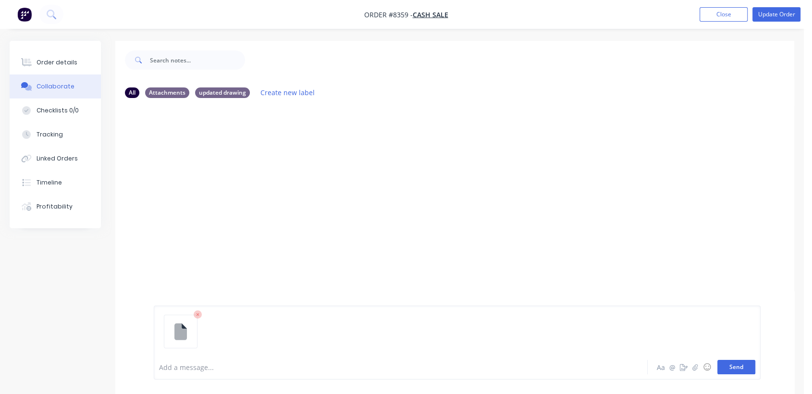
click at [734, 366] on button "Send" at bounding box center [736, 367] width 38 height 14
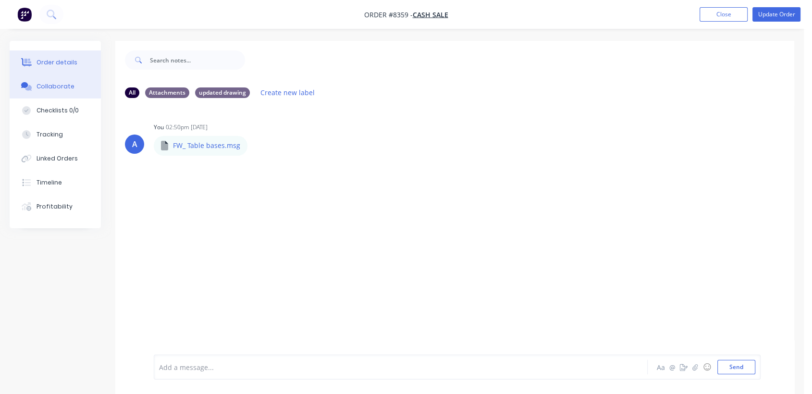
click at [51, 61] on div "Order details" at bounding box center [57, 62] width 41 height 9
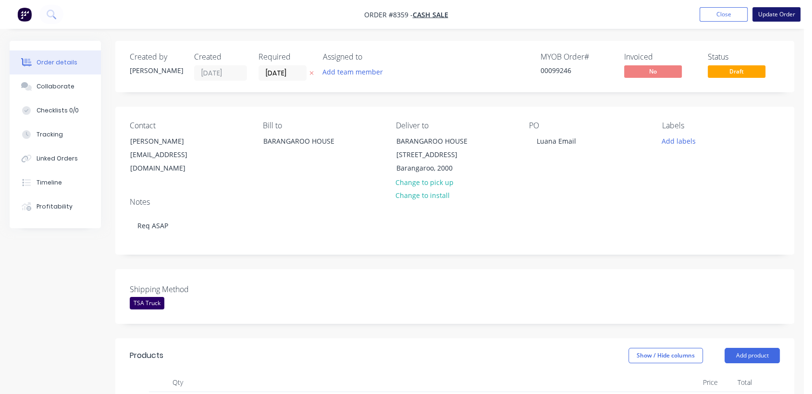
click at [781, 12] on button "Update Order" at bounding box center [776, 14] width 48 height 14
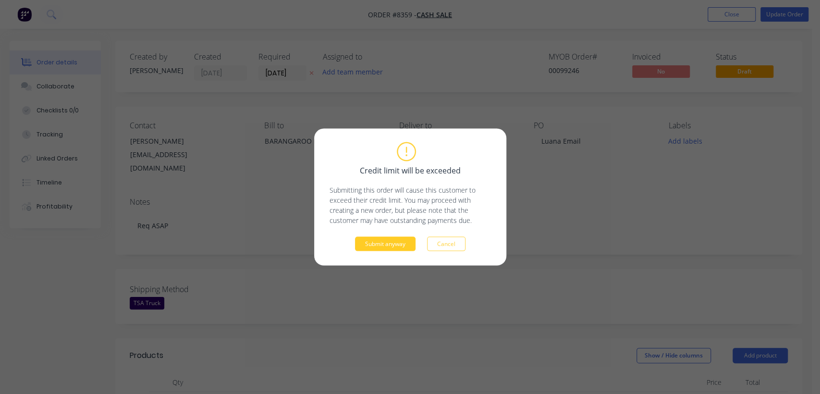
click at [376, 245] on button "Submit anyway" at bounding box center [385, 244] width 61 height 14
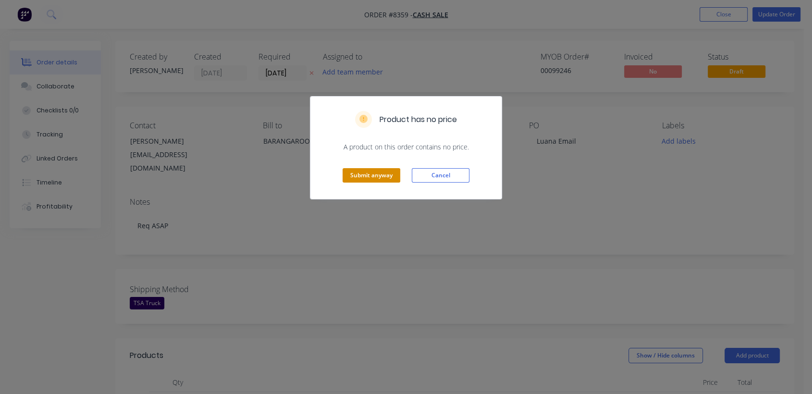
click at [380, 168] on button "Submit anyway" at bounding box center [371, 175] width 58 height 14
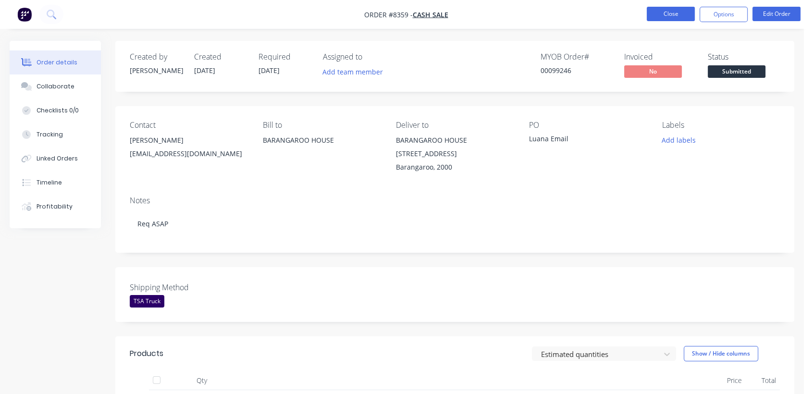
click at [660, 17] on button "Close" at bounding box center [670, 14] width 48 height 14
